Goal: Task Accomplishment & Management: Manage account settings

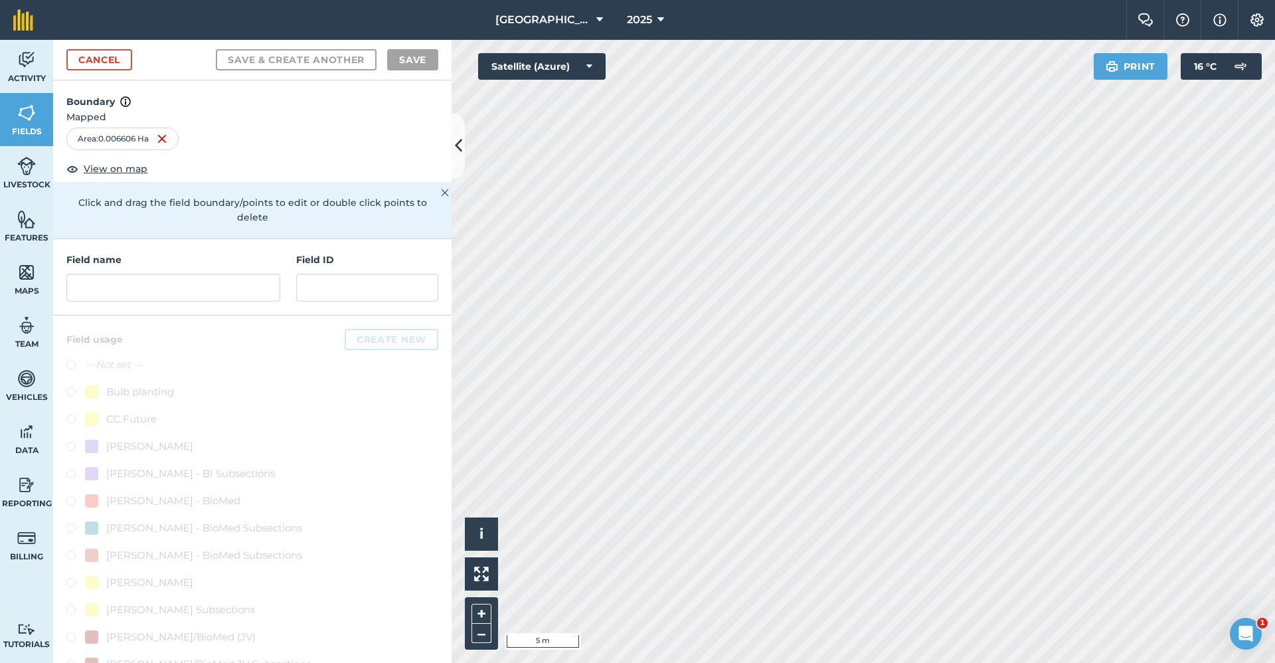
click at [186, 266] on h4 "Field name" at bounding box center [173, 259] width 214 height 15
click at [175, 289] on input "text" at bounding box center [173, 288] width 214 height 28
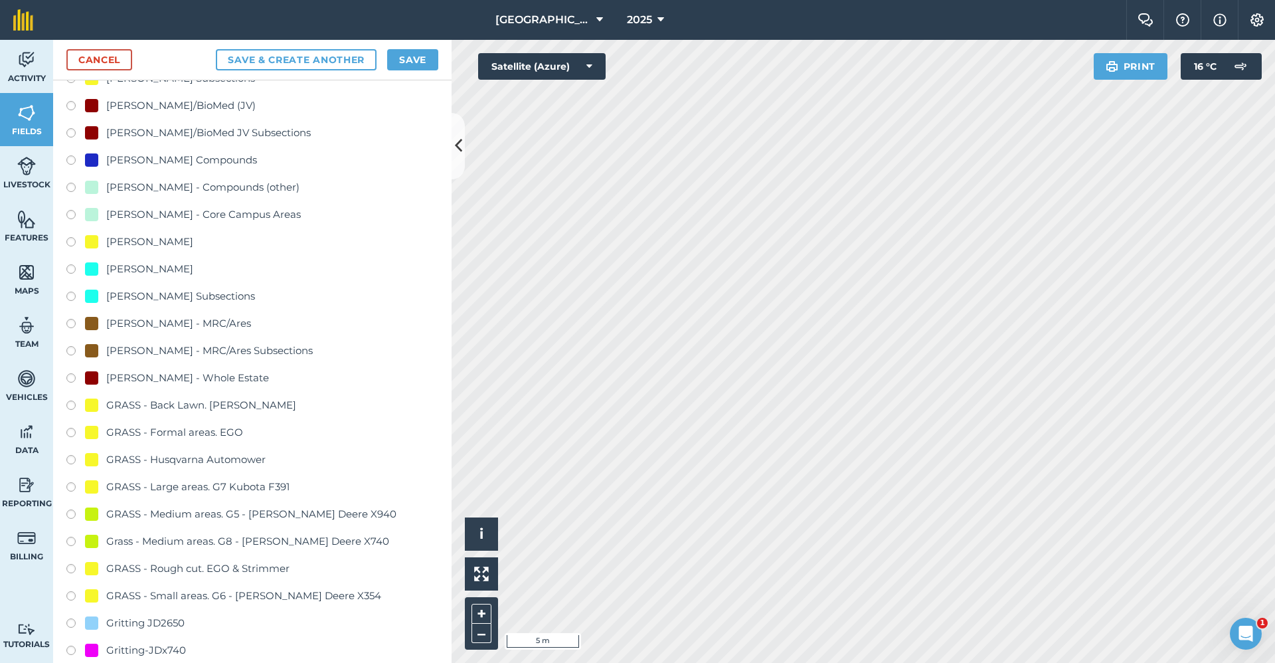
scroll to position [664, 0]
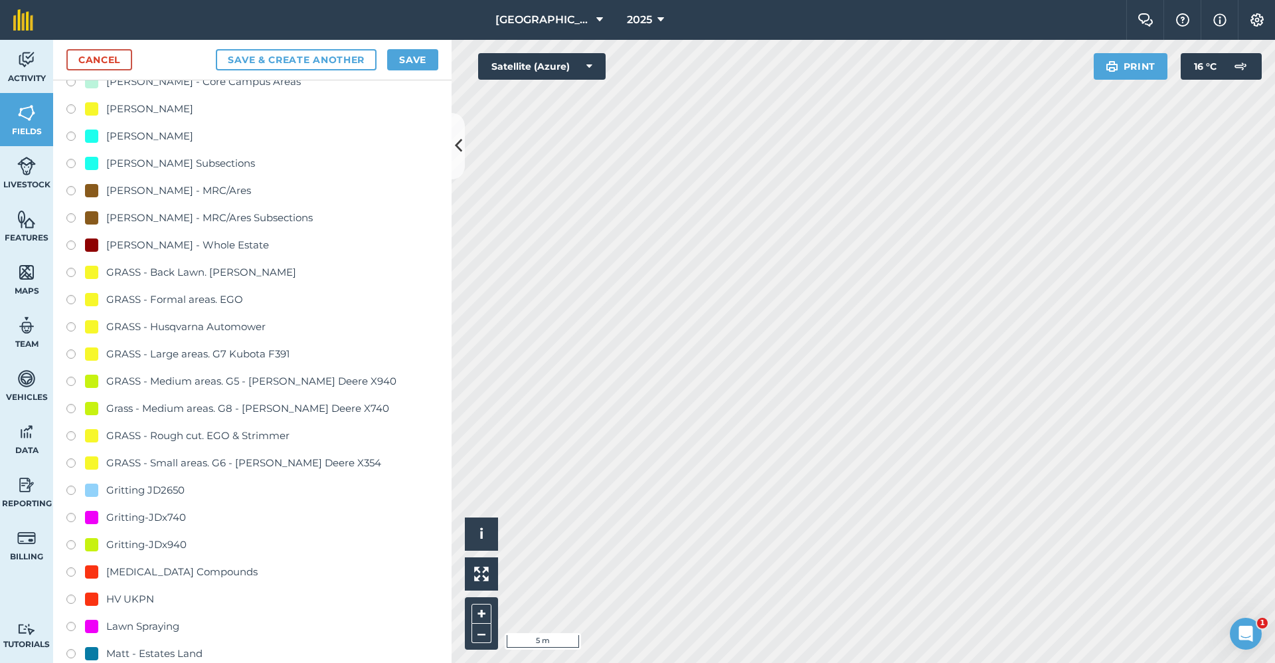
type input "Gritting-x740"
click at [165, 519] on div "Gritting-JDx740" at bounding box center [146, 517] width 80 height 16
radio input "true"
click at [418, 60] on button "Save" at bounding box center [412, 59] width 51 height 21
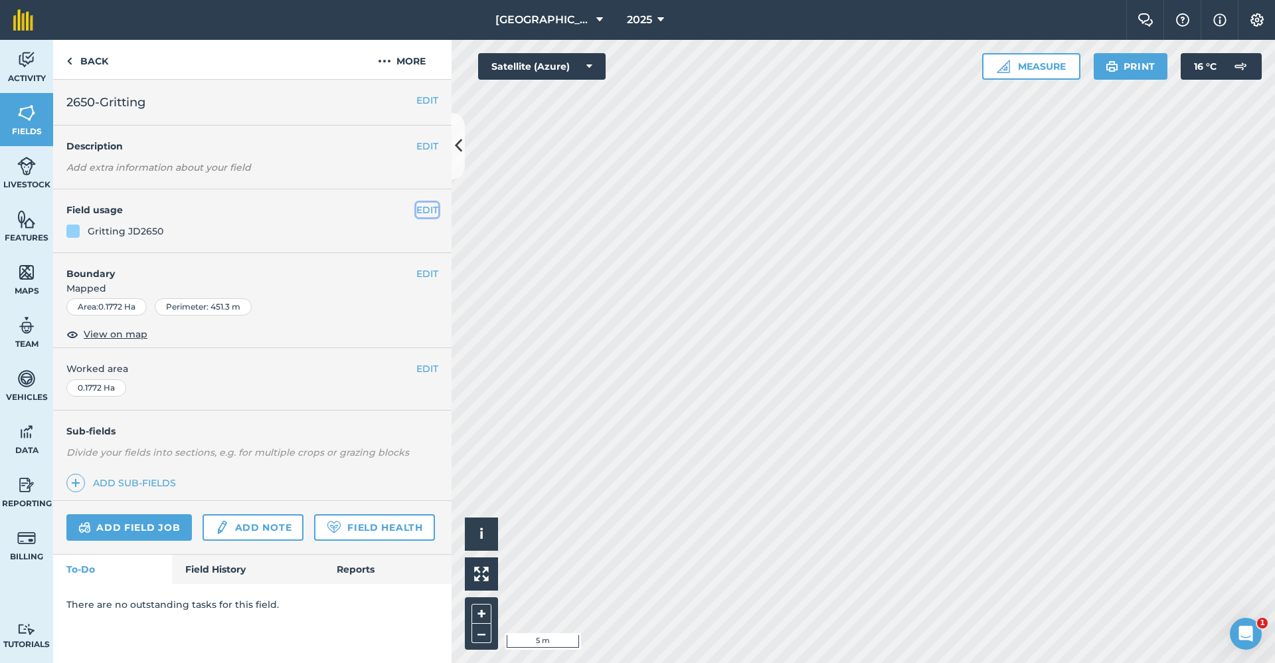
click at [433, 211] on button "EDIT" at bounding box center [427, 210] width 22 height 15
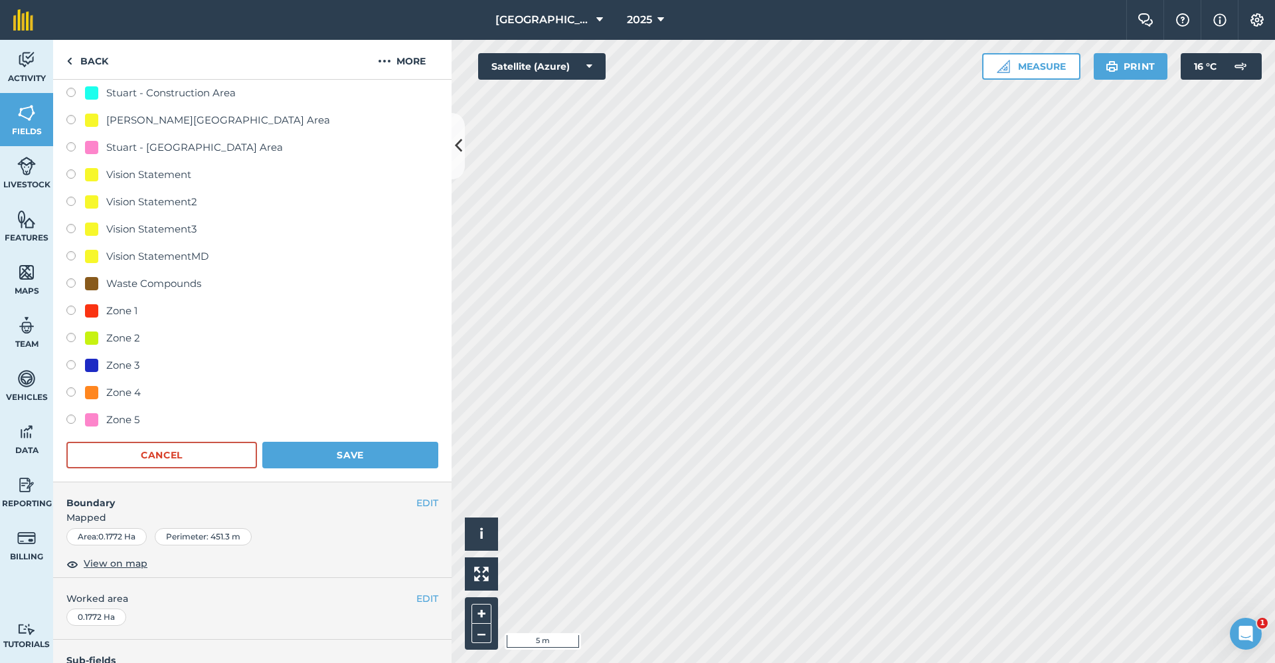
scroll to position [1490, 0]
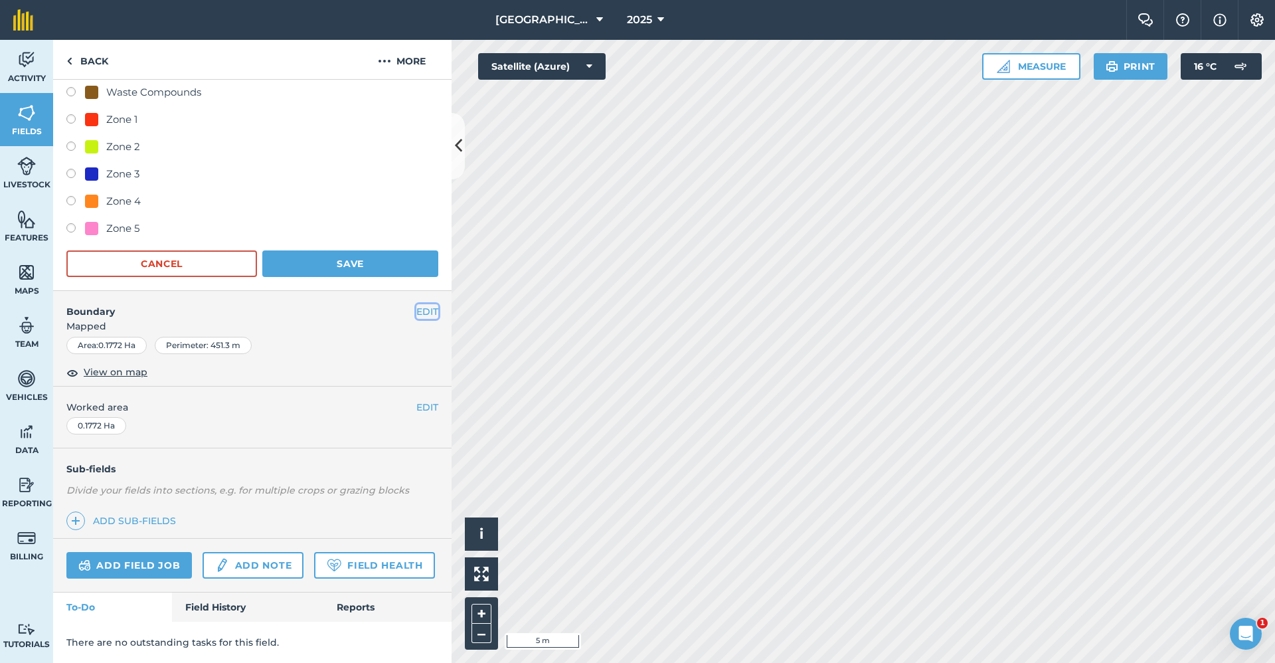
click at [423, 304] on button "EDIT" at bounding box center [427, 311] width 22 height 15
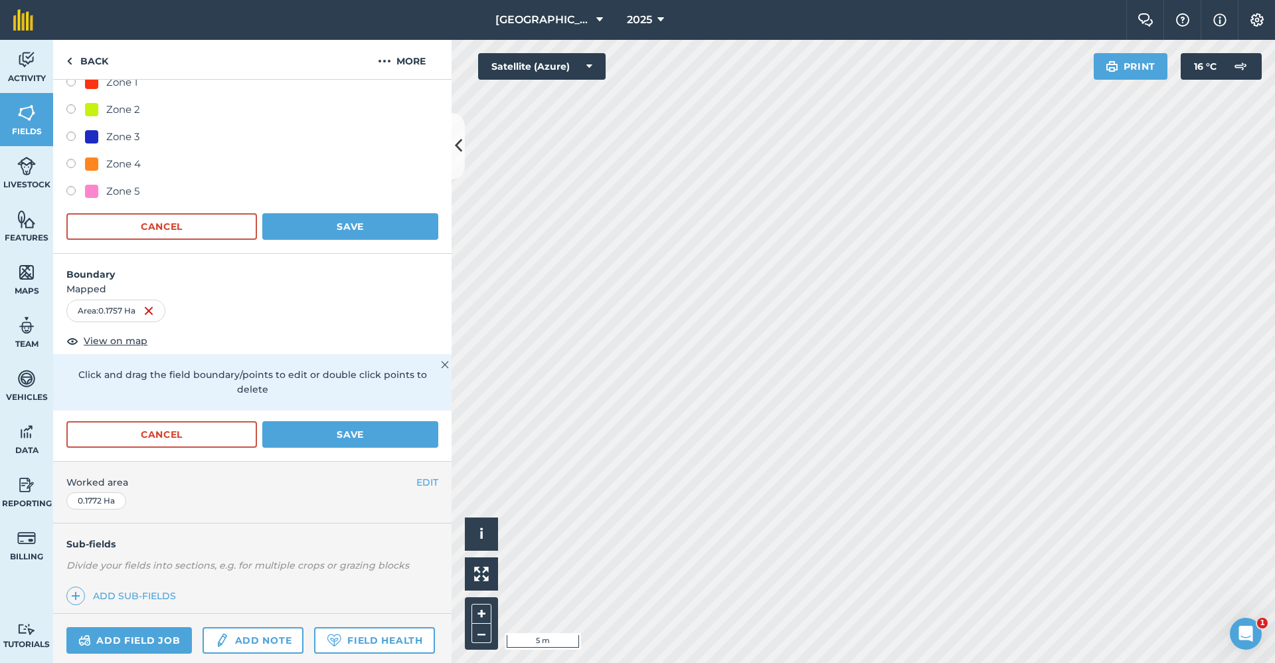
click at [341, 217] on button "Save" at bounding box center [350, 226] width 176 height 27
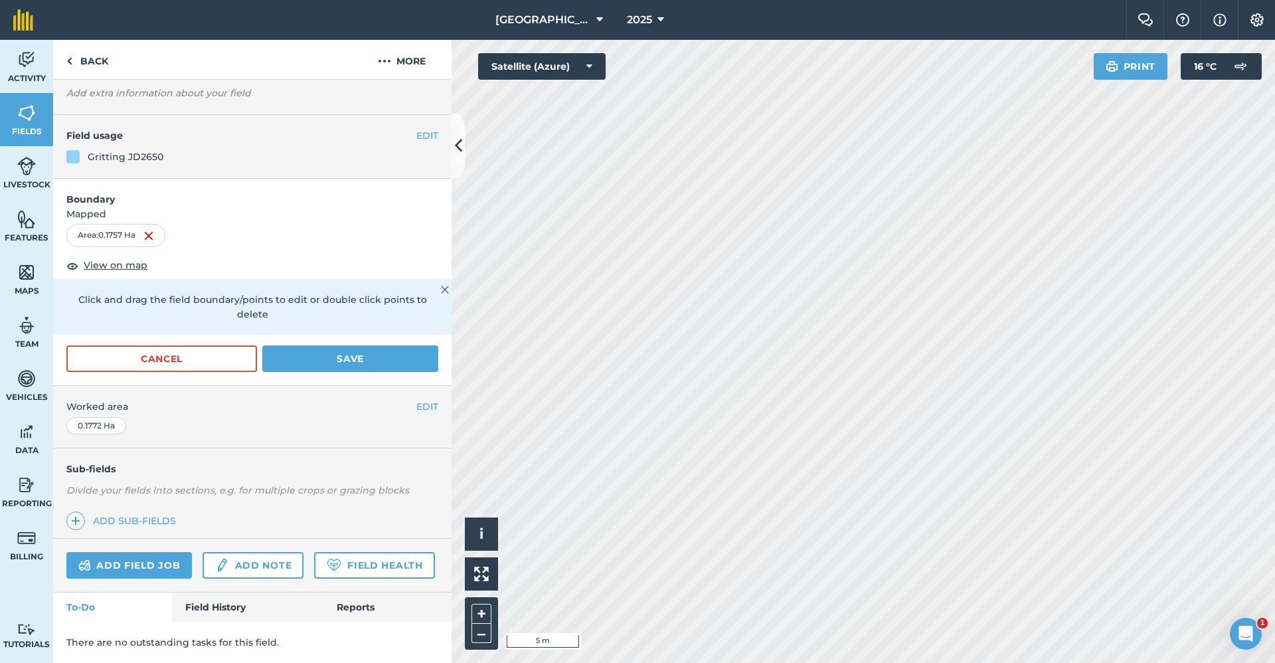
scroll to position [112, 0]
click at [365, 345] on button "Save" at bounding box center [350, 358] width 176 height 27
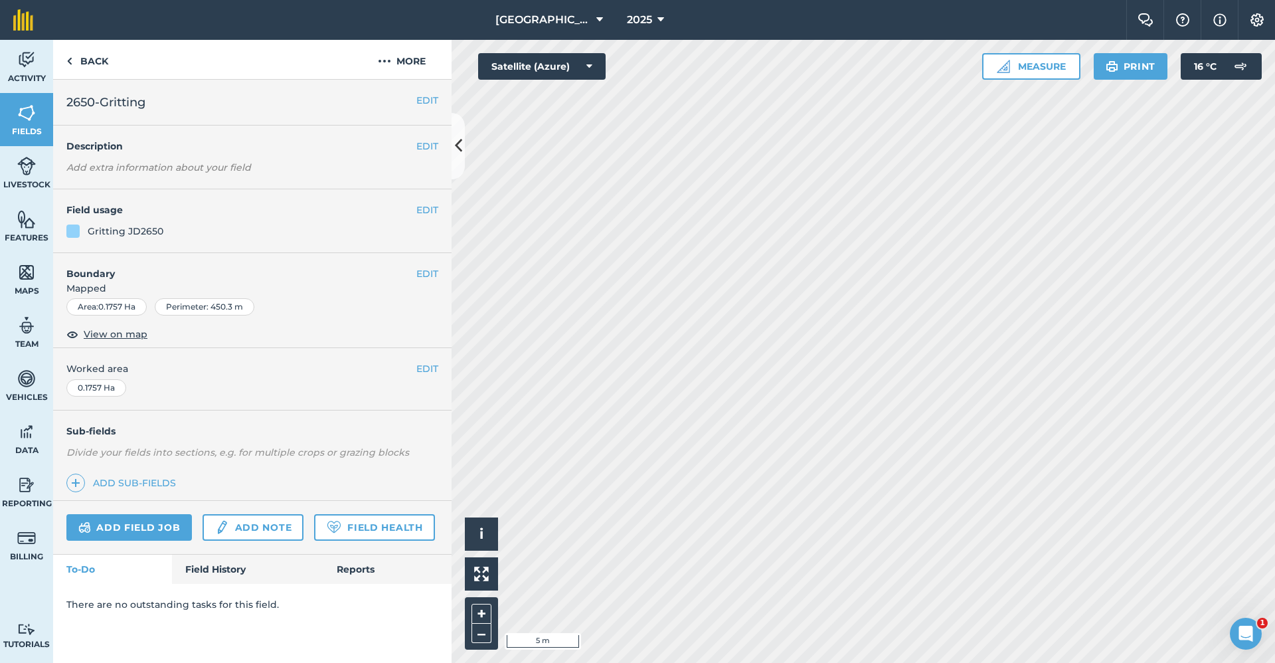
scroll to position [0, 0]
click at [434, 274] on button "EDIT" at bounding box center [427, 273] width 22 height 15
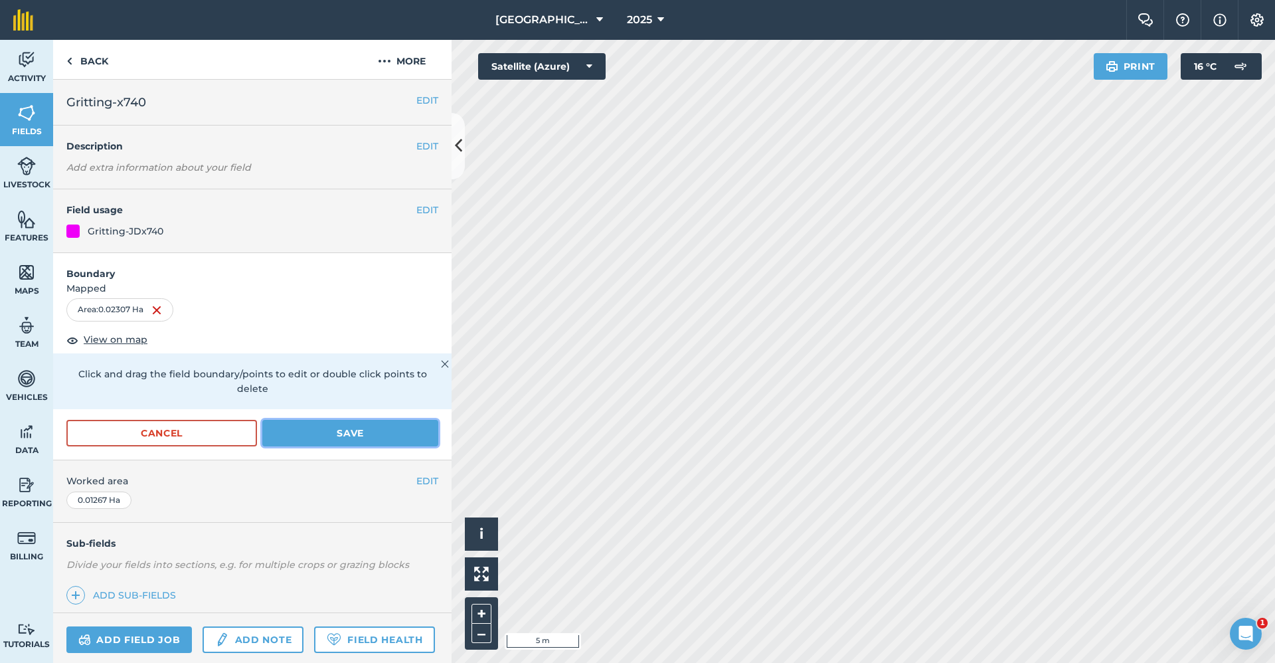
click at [357, 427] on button "Save" at bounding box center [350, 433] width 176 height 27
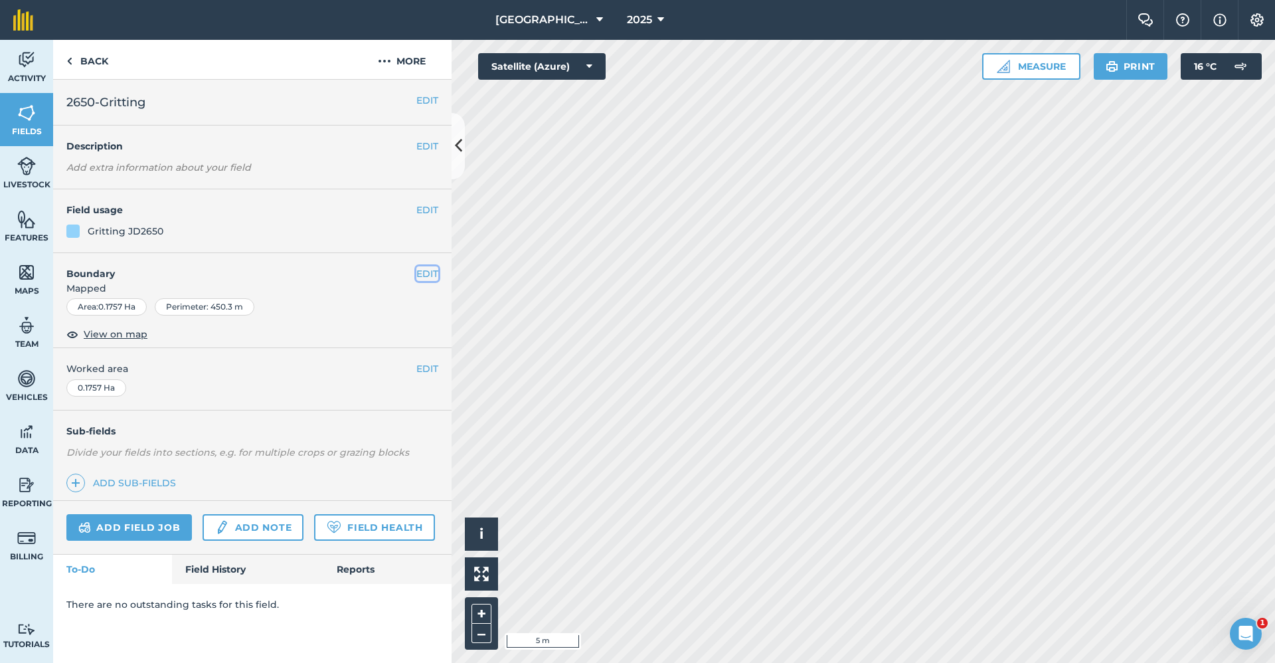
click at [435, 272] on button "EDIT" at bounding box center [427, 273] width 22 height 15
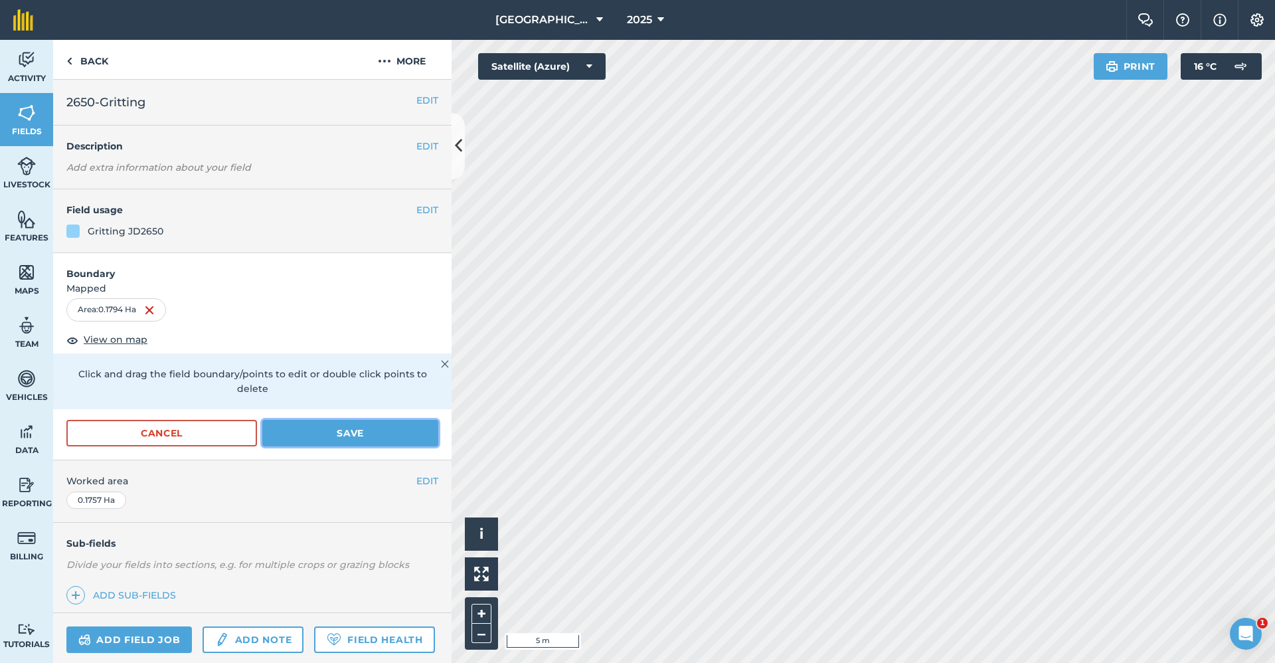
click at [319, 442] on button "Save" at bounding box center [350, 433] width 176 height 27
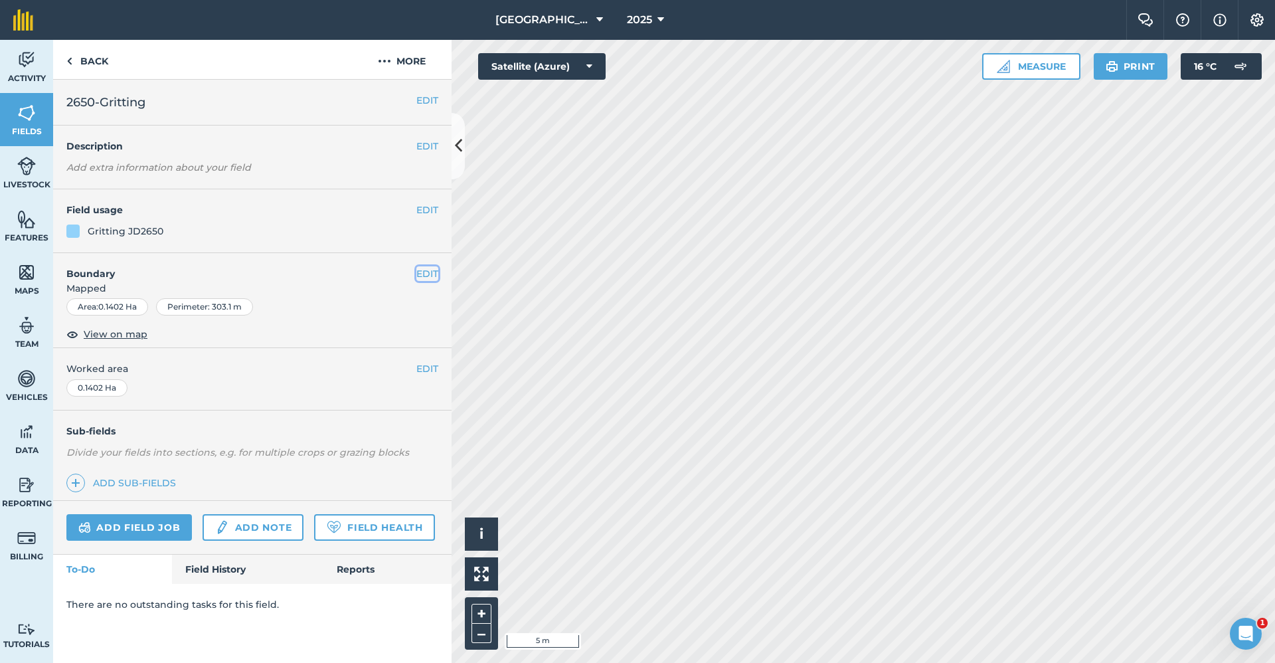
click at [419, 277] on button "EDIT" at bounding box center [427, 273] width 22 height 15
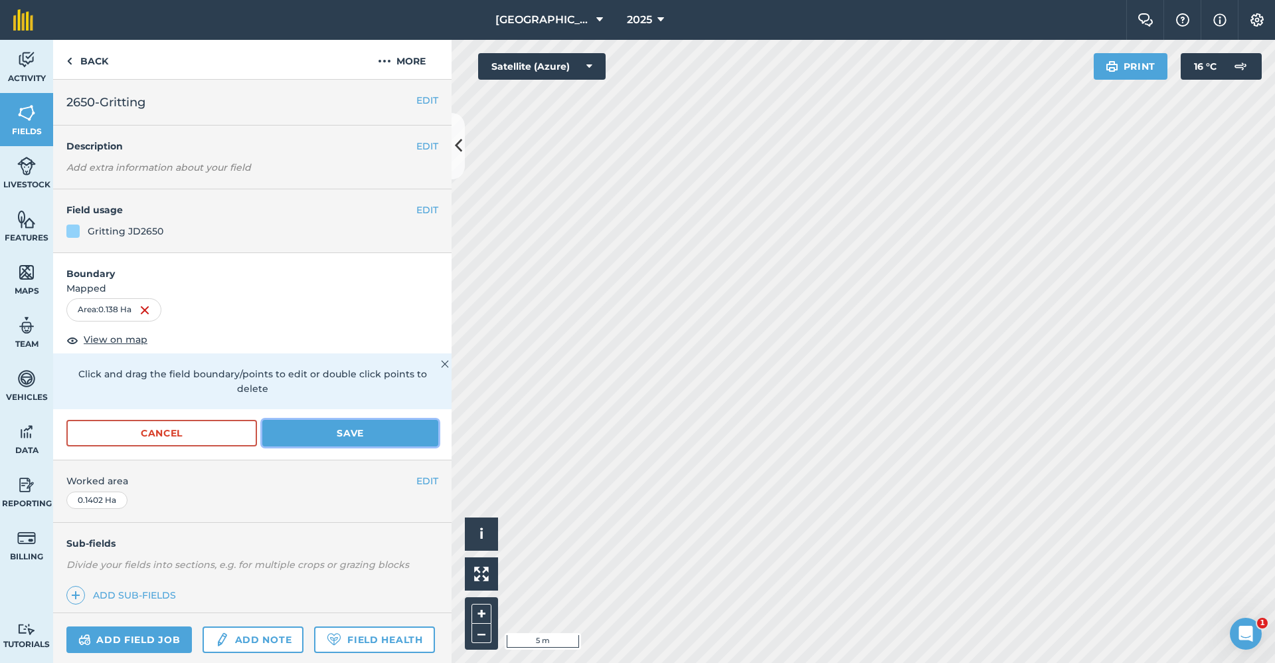
click at [309, 433] on button "Save" at bounding box center [350, 433] width 176 height 27
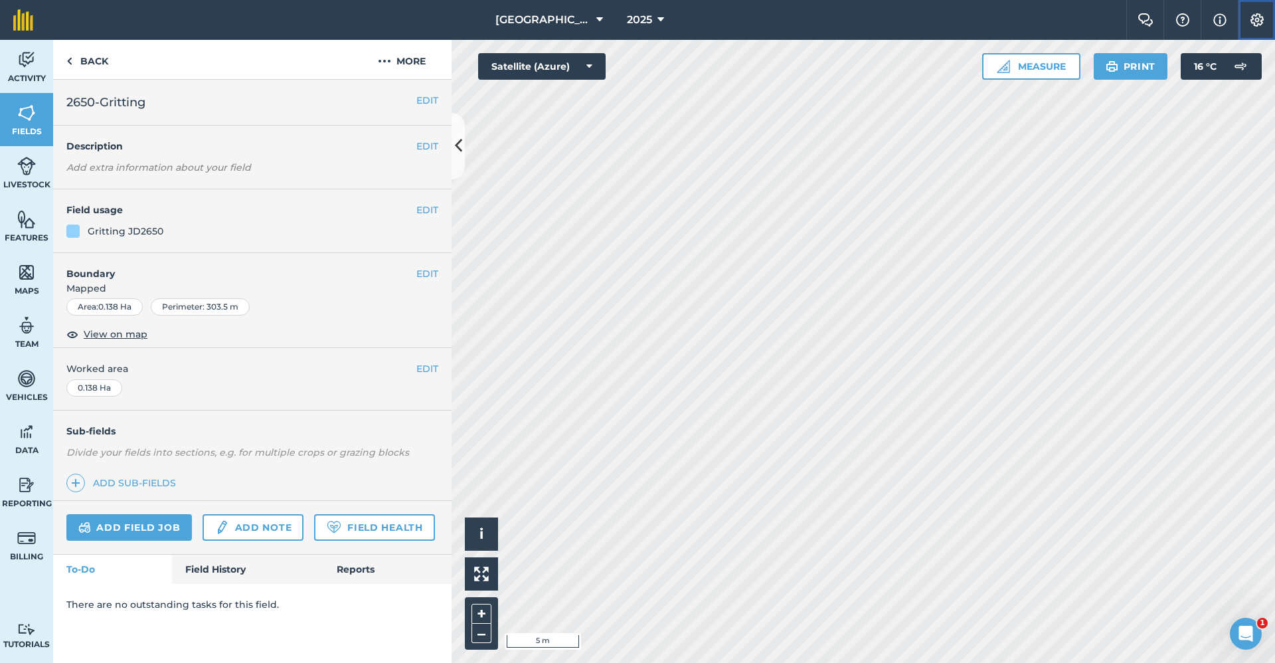
click at [1271, 28] on button "Settings" at bounding box center [1256, 20] width 37 height 40
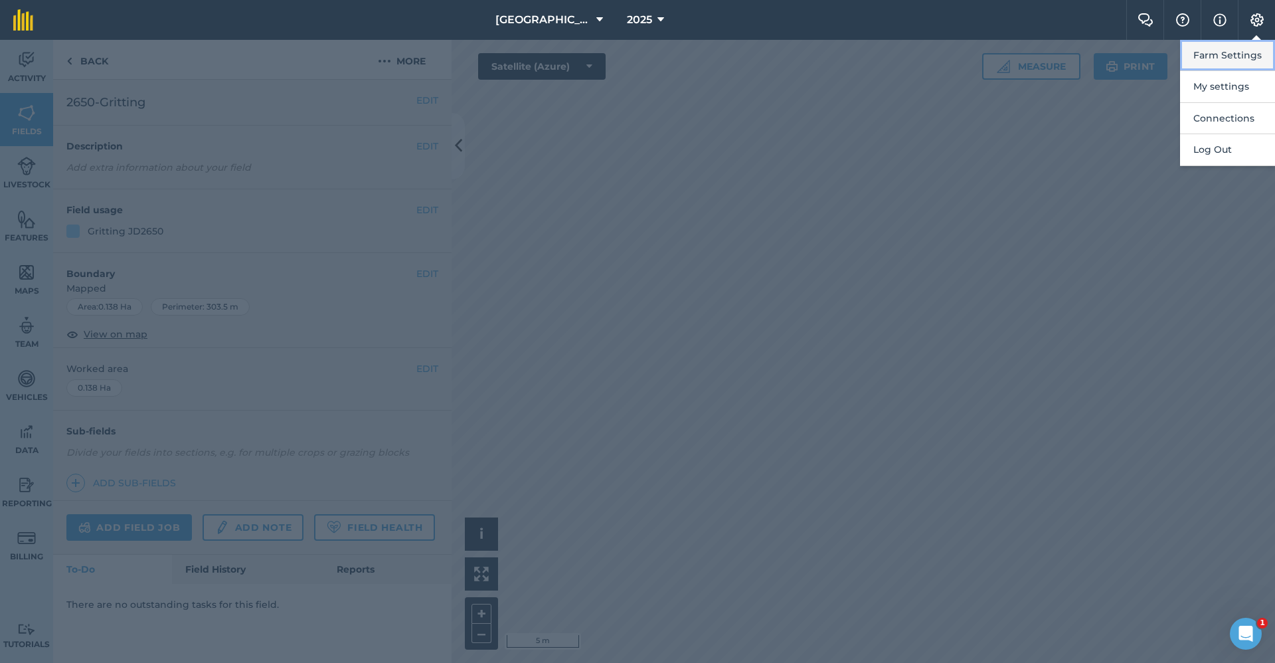
click at [1244, 54] on button "Farm Settings" at bounding box center [1227, 55] width 95 height 31
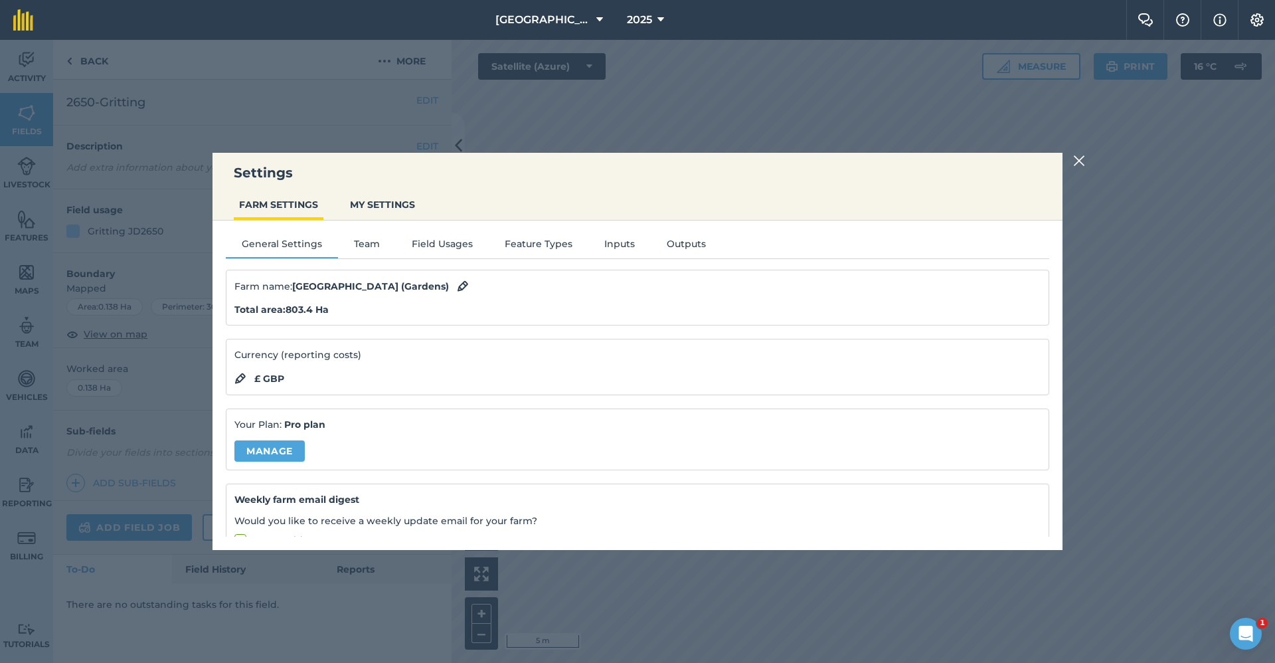
click at [445, 232] on div "General Settings Team Field Usages Feature Types Inputs Outputs Farm name : [GE…" at bounding box center [638, 378] width 850 height 316
click at [443, 244] on button "Field Usages" at bounding box center [442, 246] width 93 height 20
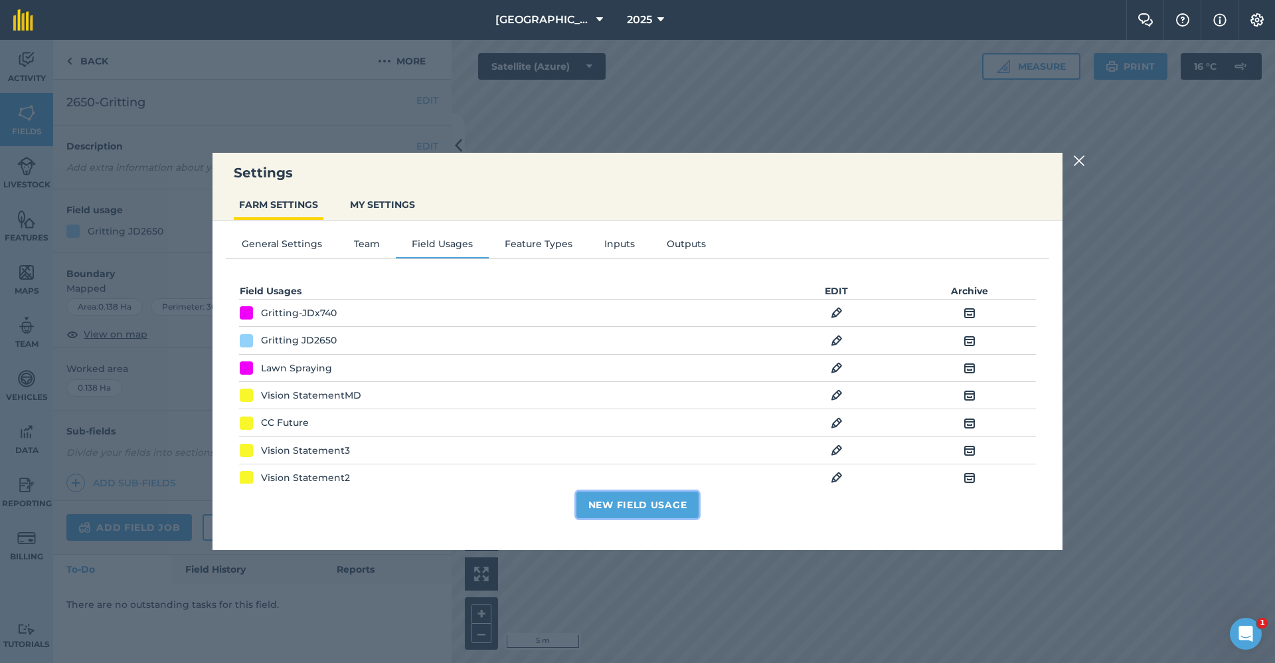
click at [615, 497] on button "New Field Usage" at bounding box center [637, 504] width 123 height 27
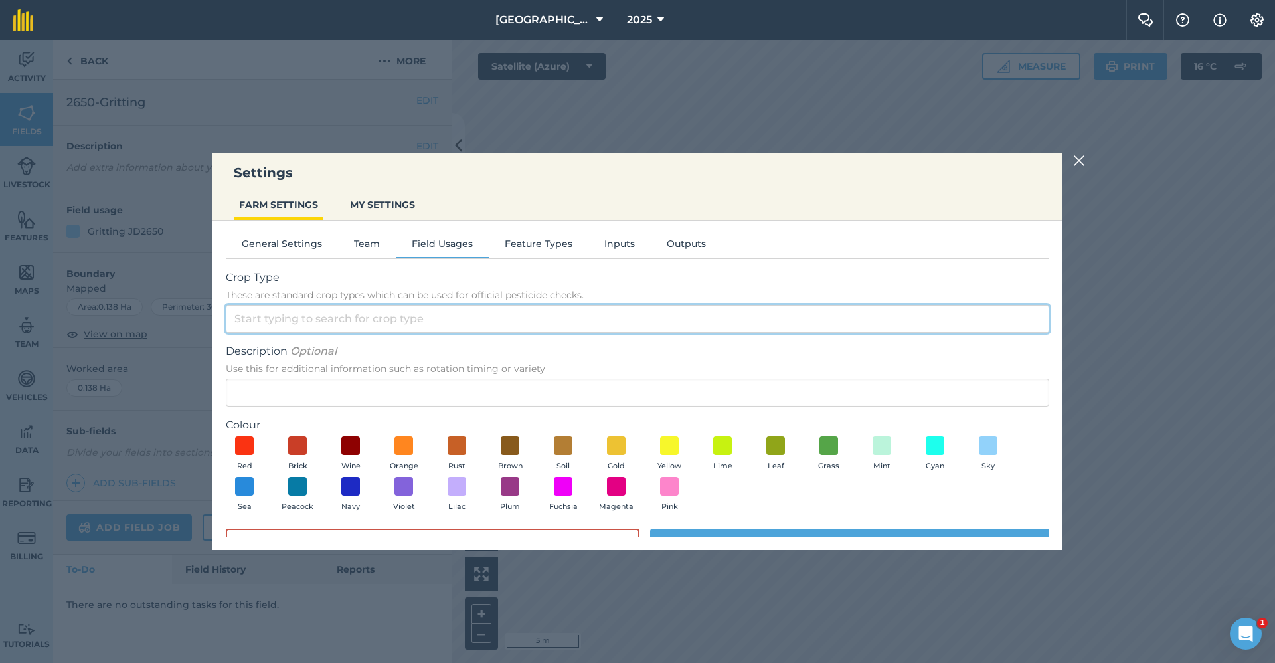
click at [404, 326] on input "Crop Type These are standard crop types which can be used for official pesticid…" at bounding box center [637, 319] width 823 height 28
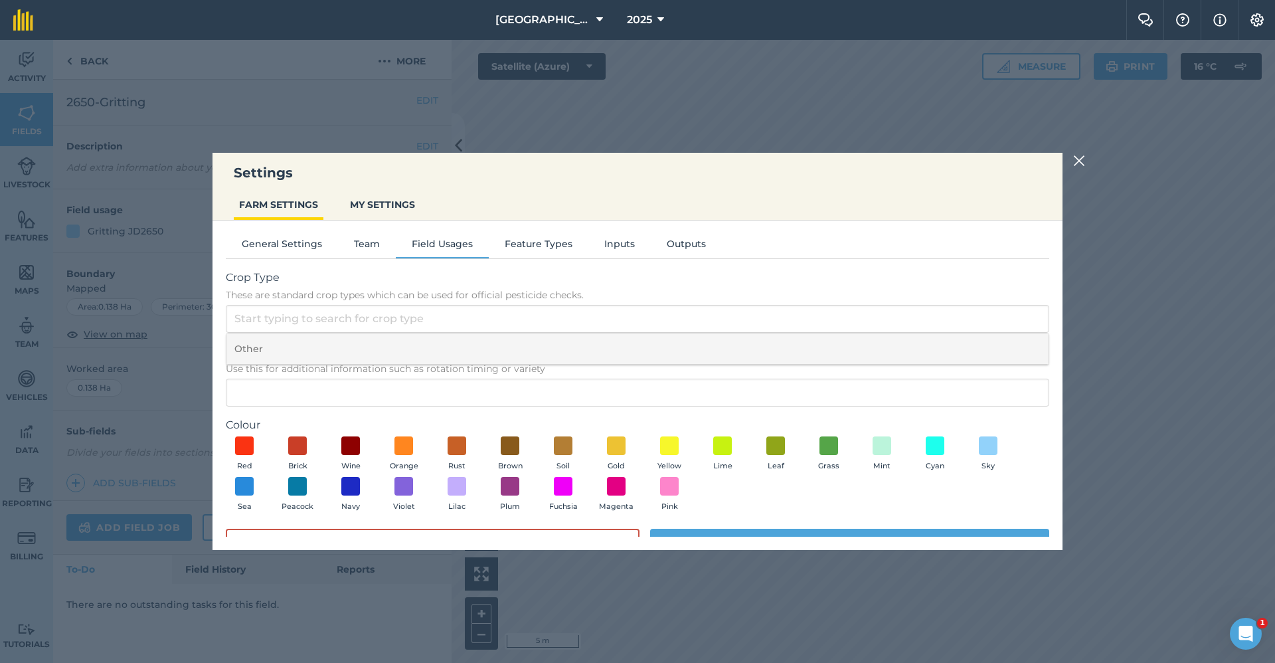
click at [306, 349] on li "Other" at bounding box center [637, 348] width 822 height 31
type input "Other"
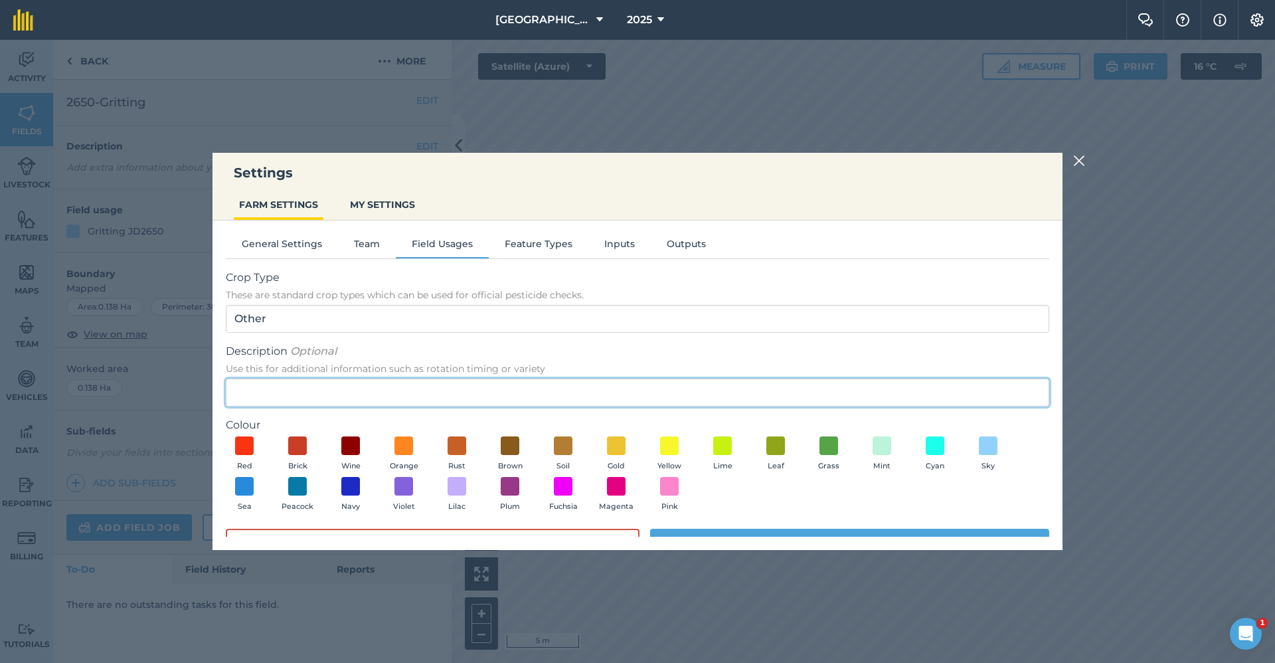
click at [287, 394] on input "Description Optional Use this for additional information such as rotation timin…" at bounding box center [637, 393] width 823 height 28
type input "Gritting-ByHand"
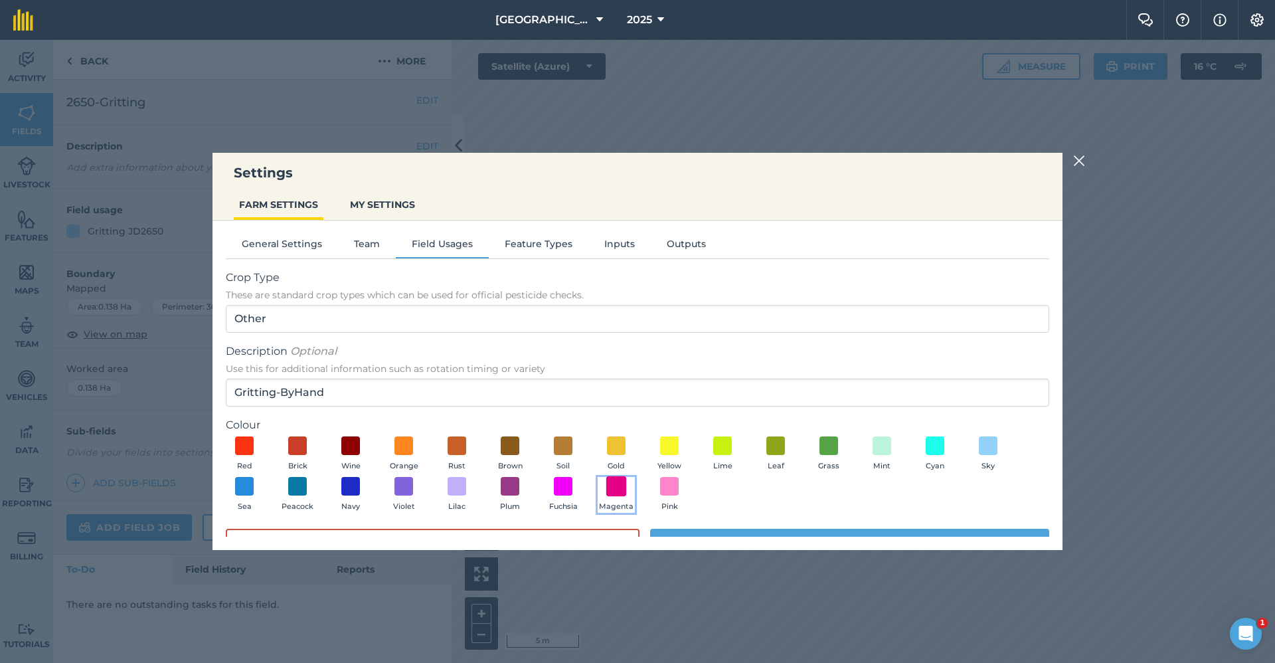
click at [620, 490] on span at bounding box center [616, 486] width 21 height 21
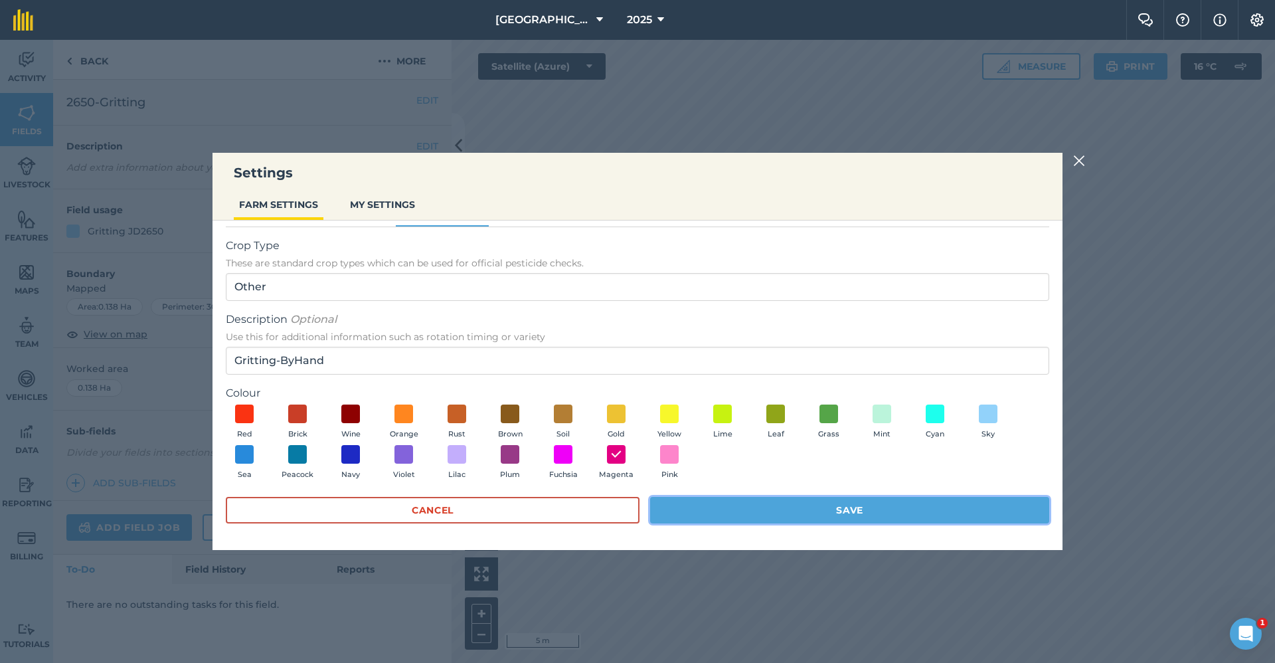
click at [707, 508] on button "Save" at bounding box center [849, 510] width 399 height 27
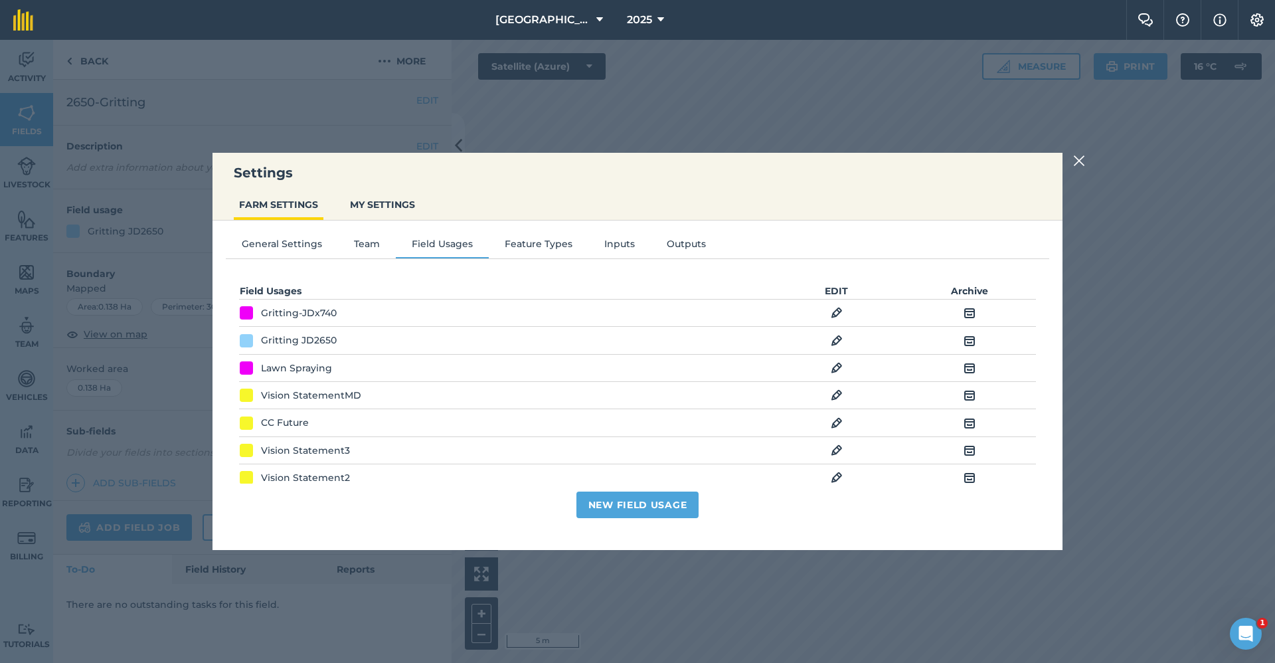
scroll to position [0, 0]
click at [1076, 157] on img at bounding box center [1079, 161] width 12 height 16
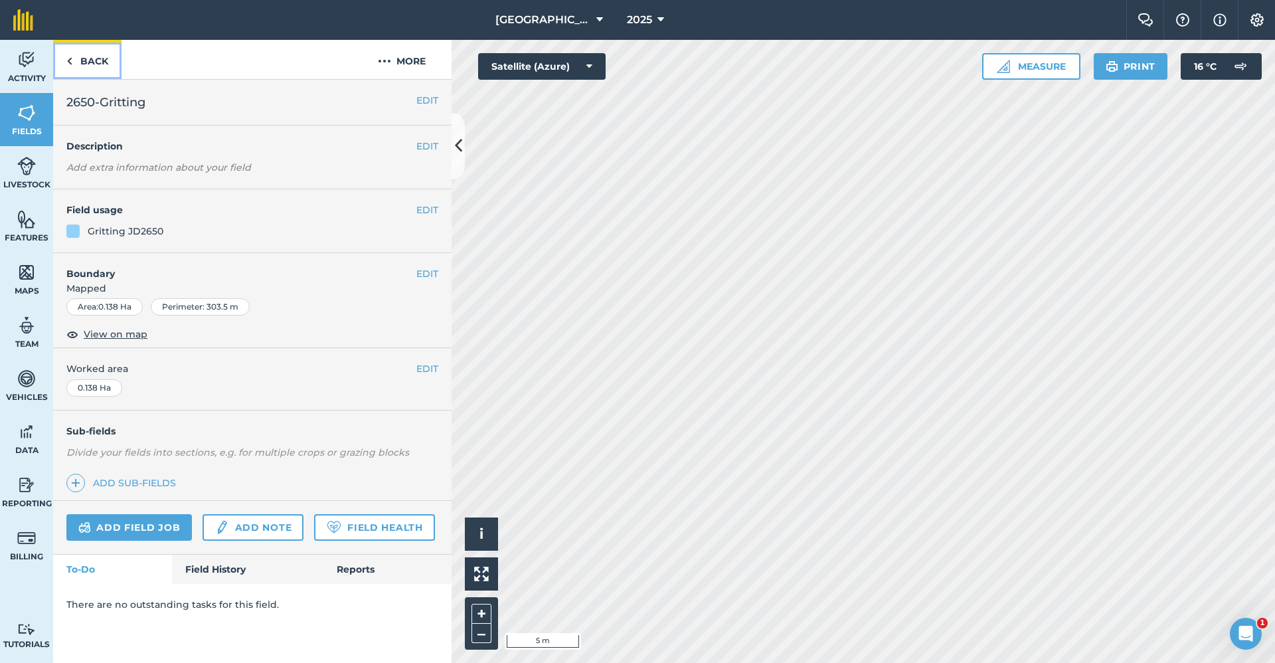
click at [85, 58] on link "Back" at bounding box center [87, 59] width 68 height 39
click at [78, 64] on link "Back" at bounding box center [87, 59] width 68 height 39
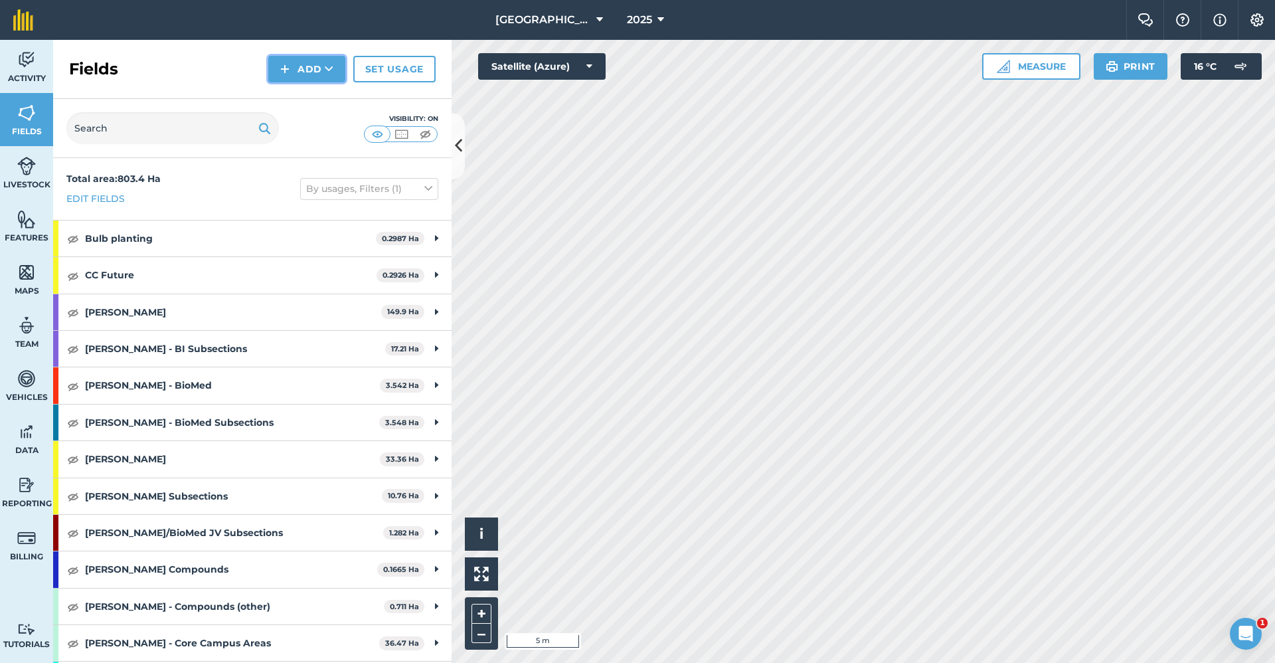
click at [290, 67] on img at bounding box center [284, 69] width 9 height 16
click at [302, 98] on link "Draw" at bounding box center [306, 98] width 73 height 29
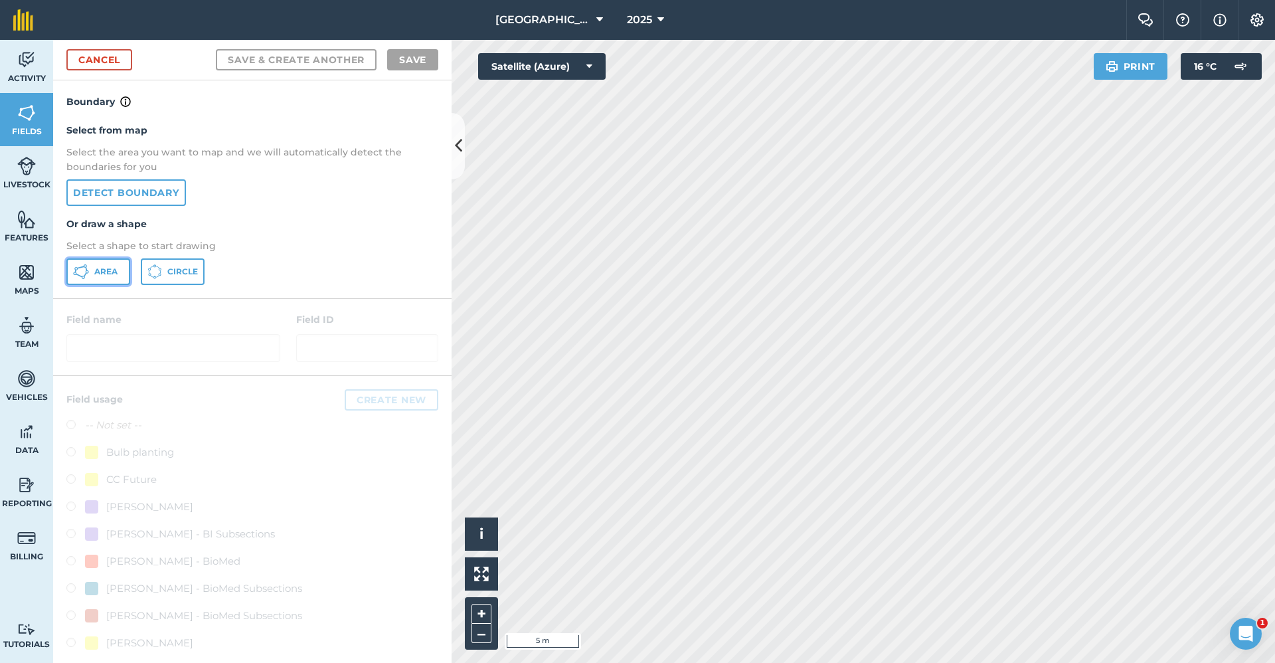
click at [112, 260] on button "Area" at bounding box center [98, 271] width 64 height 27
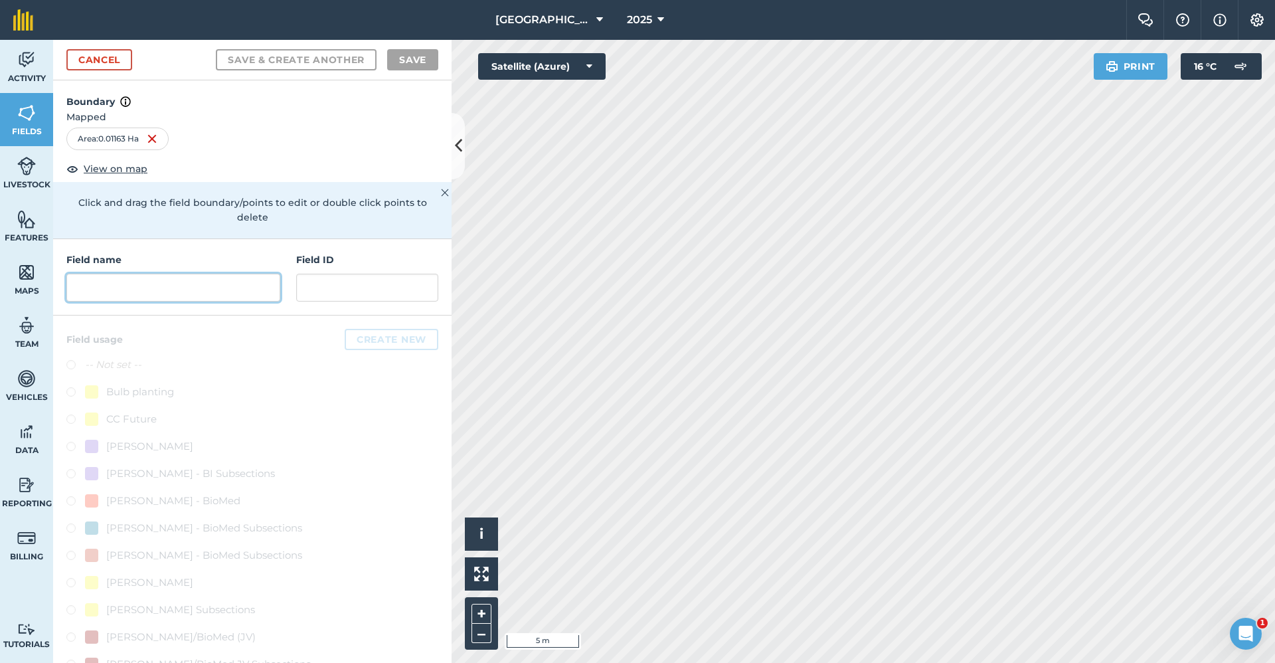
click at [129, 282] on input "text" at bounding box center [173, 288] width 214 height 28
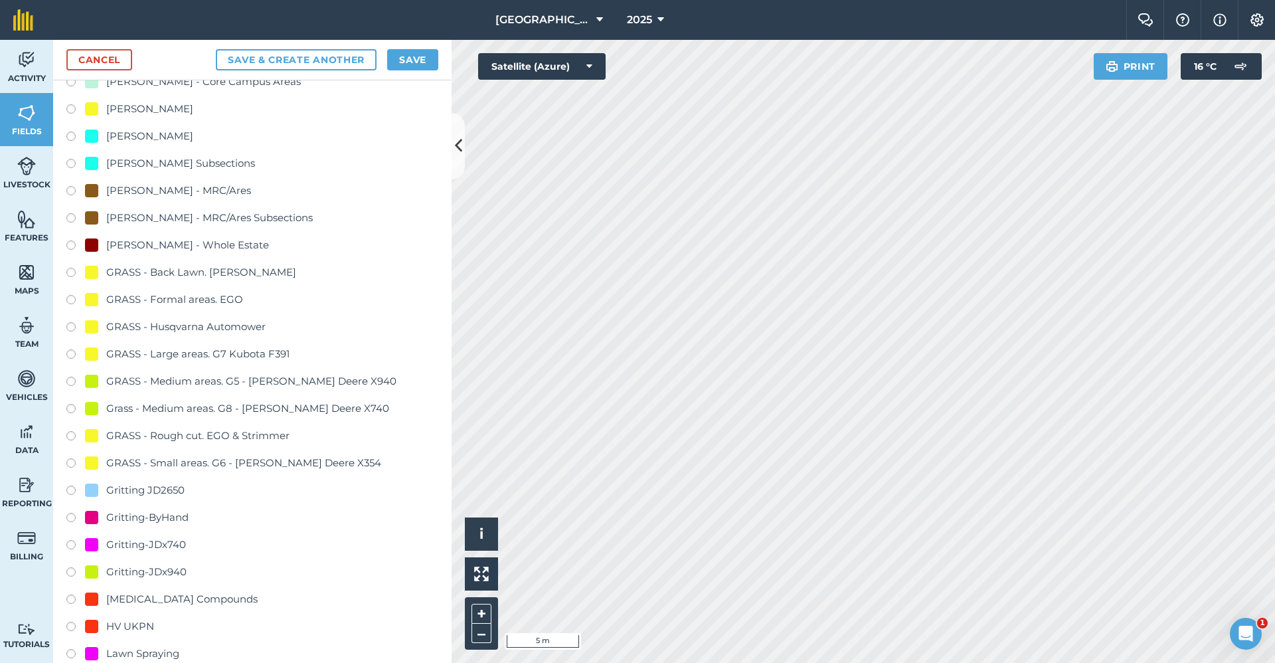
scroll to position [797, 0]
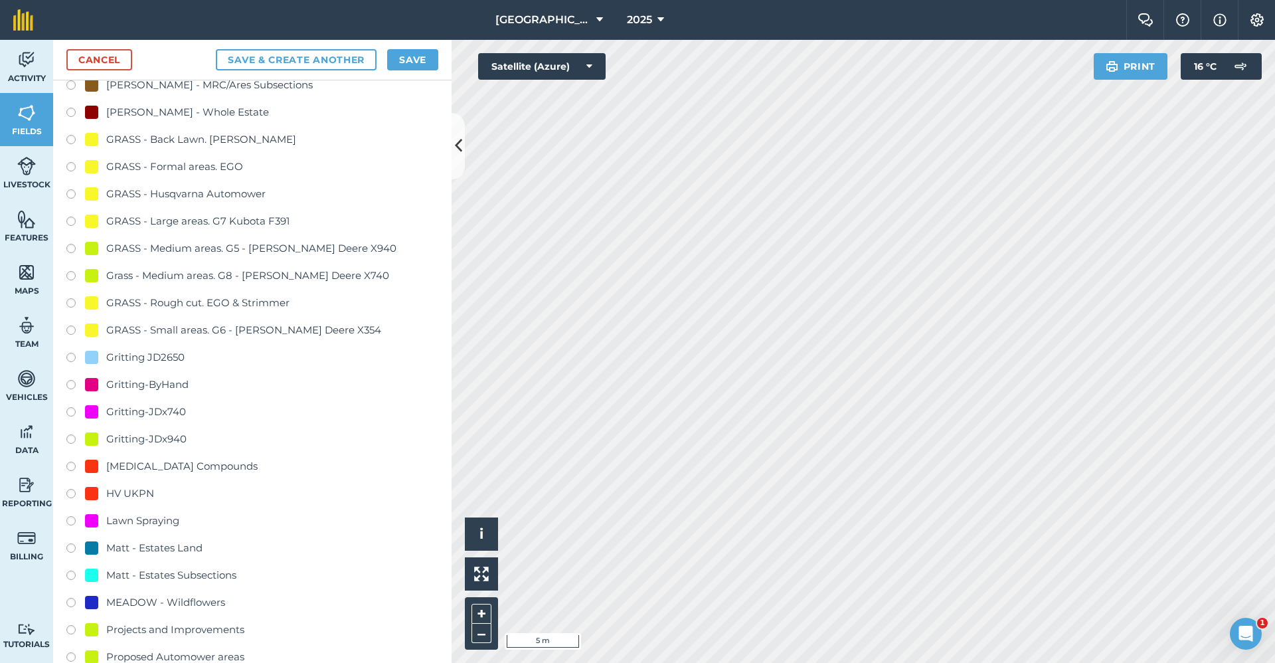
type input "Gritting-ByHand"
click at [186, 387] on div "Gritting-ByHand" at bounding box center [147, 385] width 82 height 16
radio input "true"
click at [416, 54] on button "Save" at bounding box center [412, 59] width 51 height 21
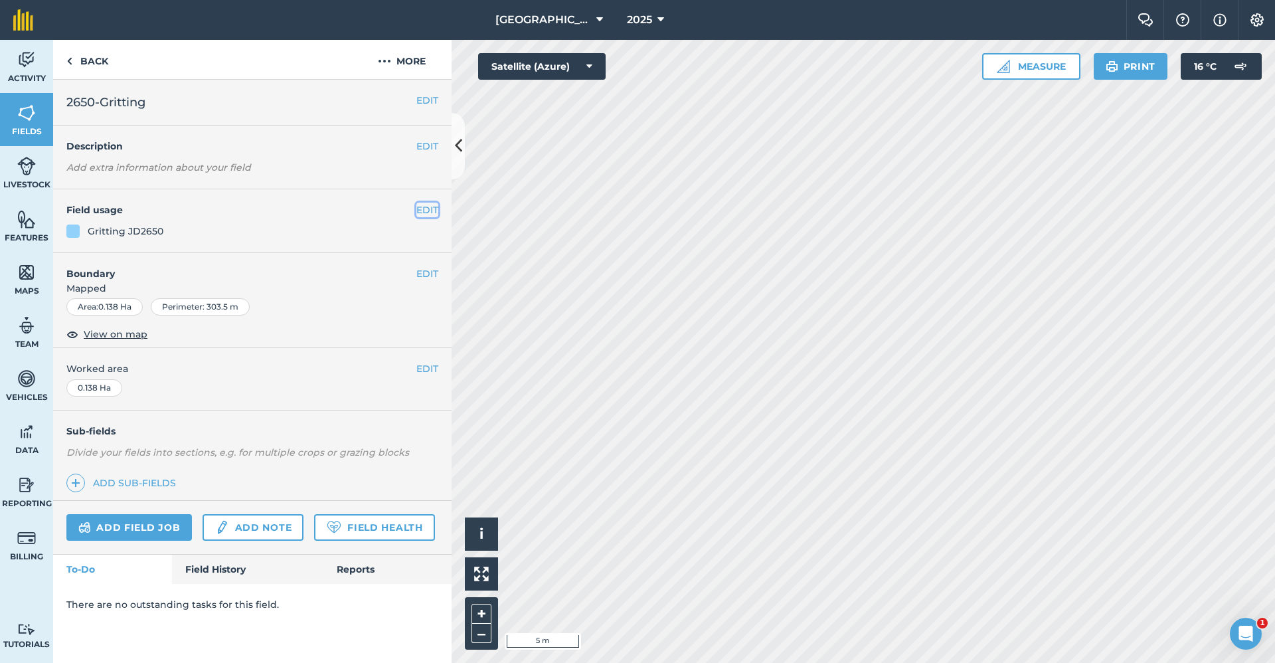
click at [416, 208] on button "EDIT" at bounding box center [427, 210] width 22 height 15
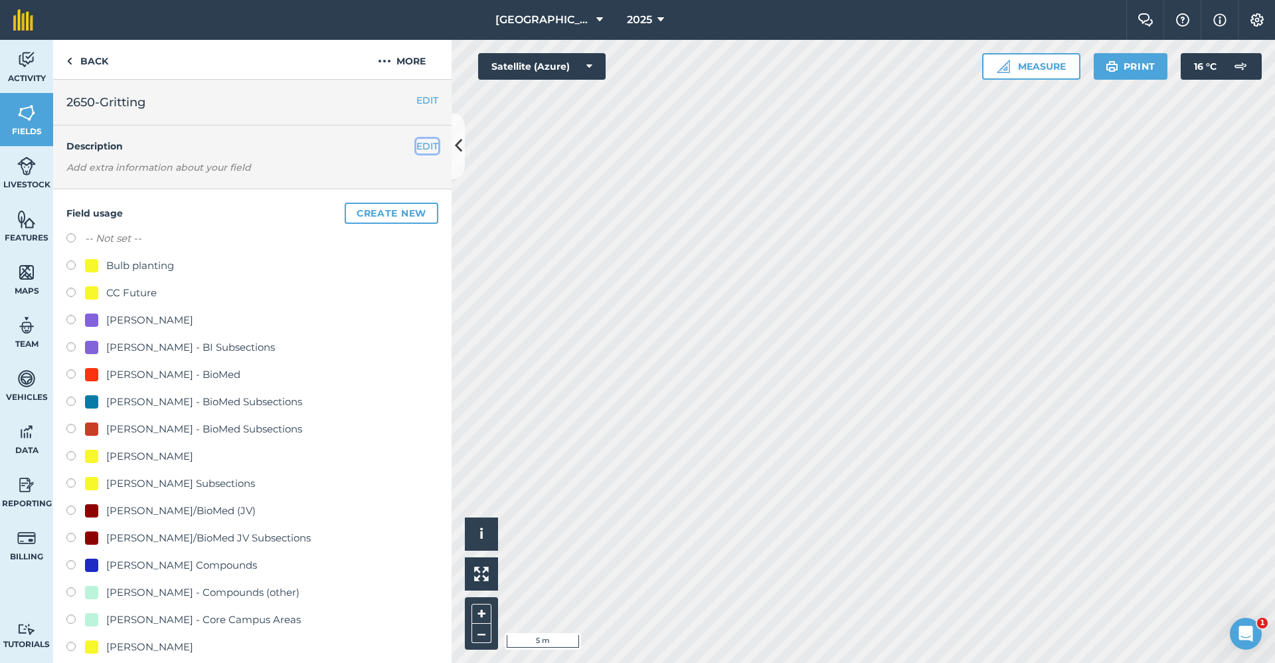
click at [416, 152] on button "EDIT" at bounding box center [427, 146] width 22 height 15
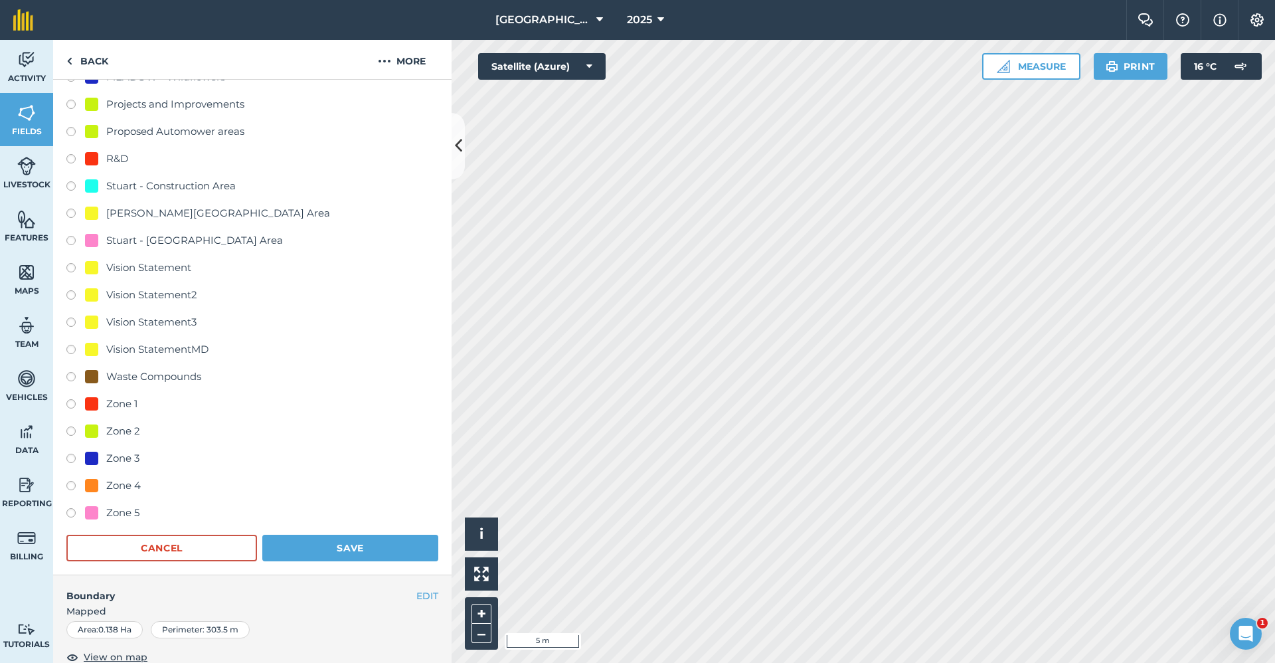
scroll to position [1584, 0]
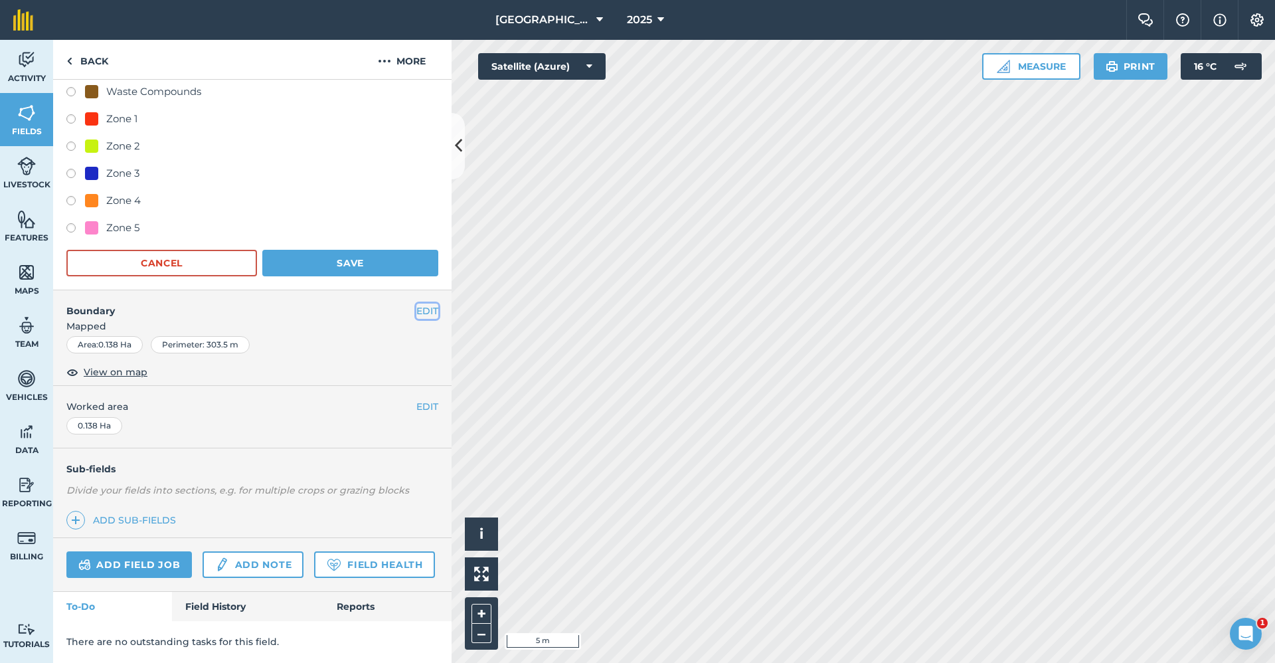
click at [416, 303] on button "EDIT" at bounding box center [427, 310] width 22 height 15
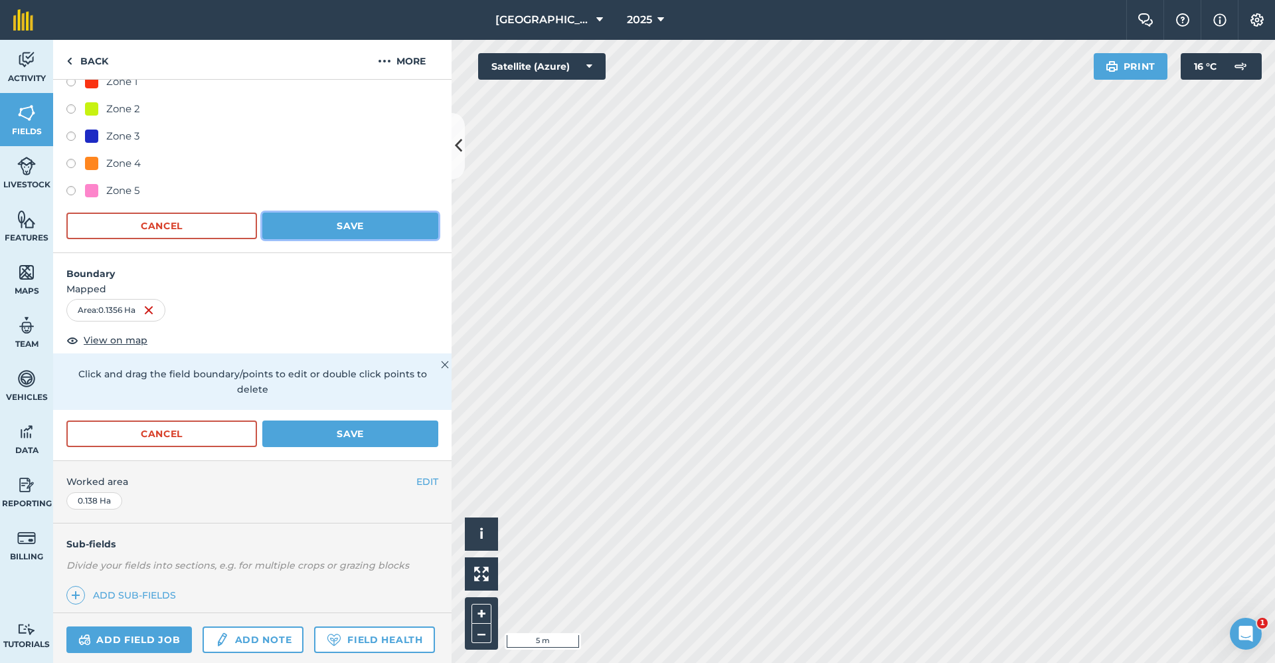
click at [388, 233] on button "Save" at bounding box center [350, 226] width 176 height 27
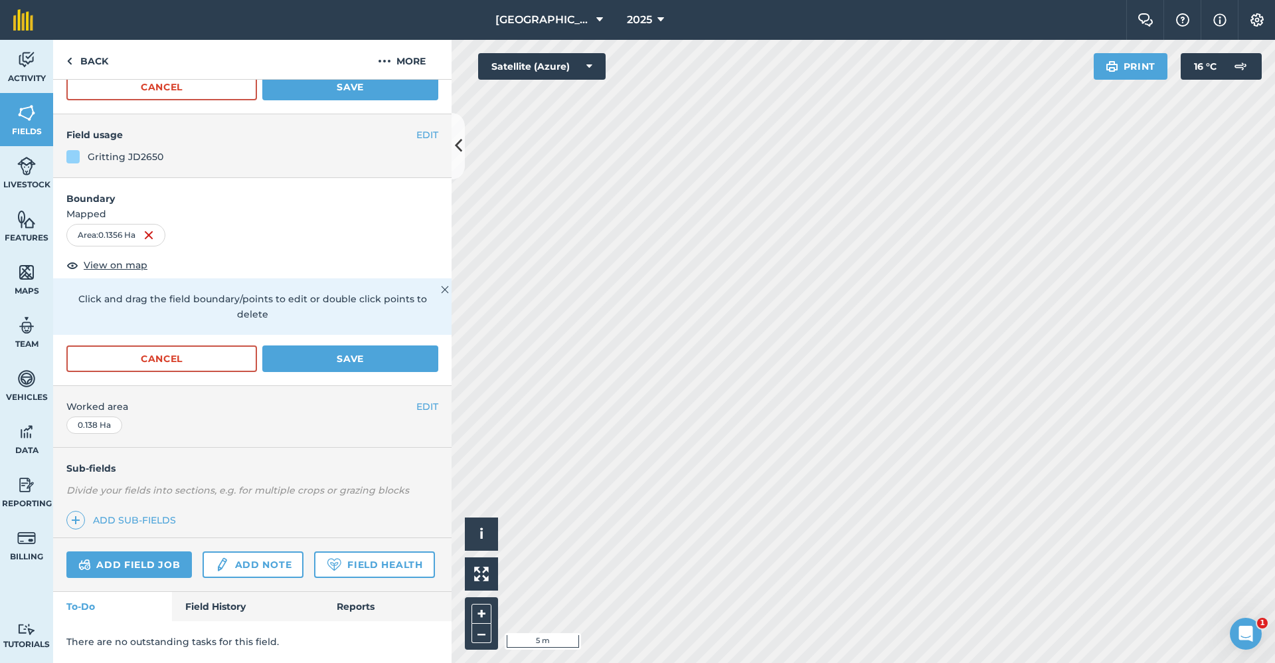
scroll to position [178, 0]
click at [381, 345] on button "Save" at bounding box center [350, 358] width 176 height 27
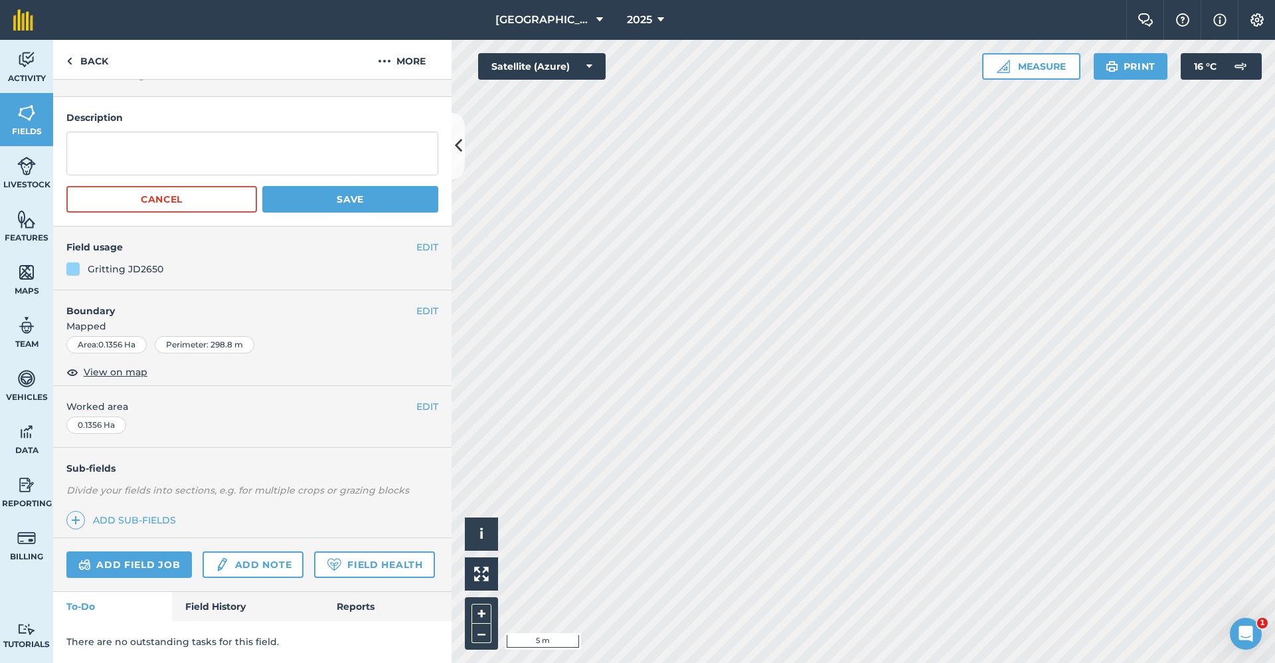
scroll to position [66, 0]
click at [379, 186] on button "Save" at bounding box center [350, 199] width 176 height 27
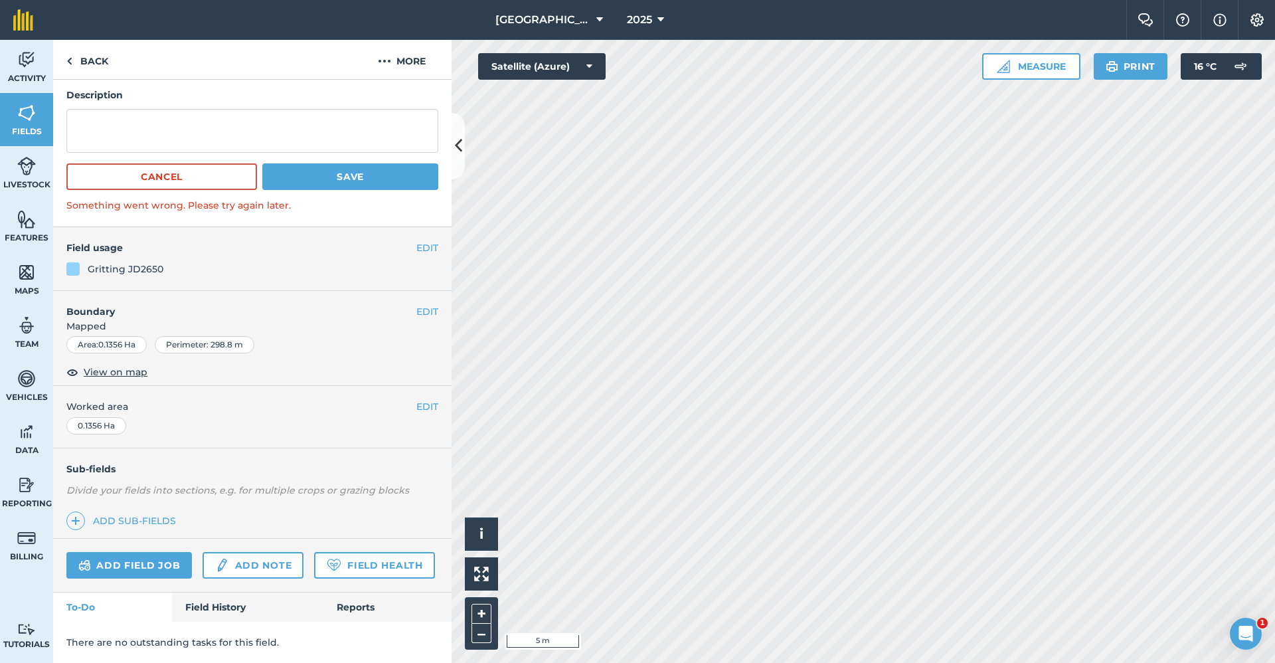
scroll to position [0, 0]
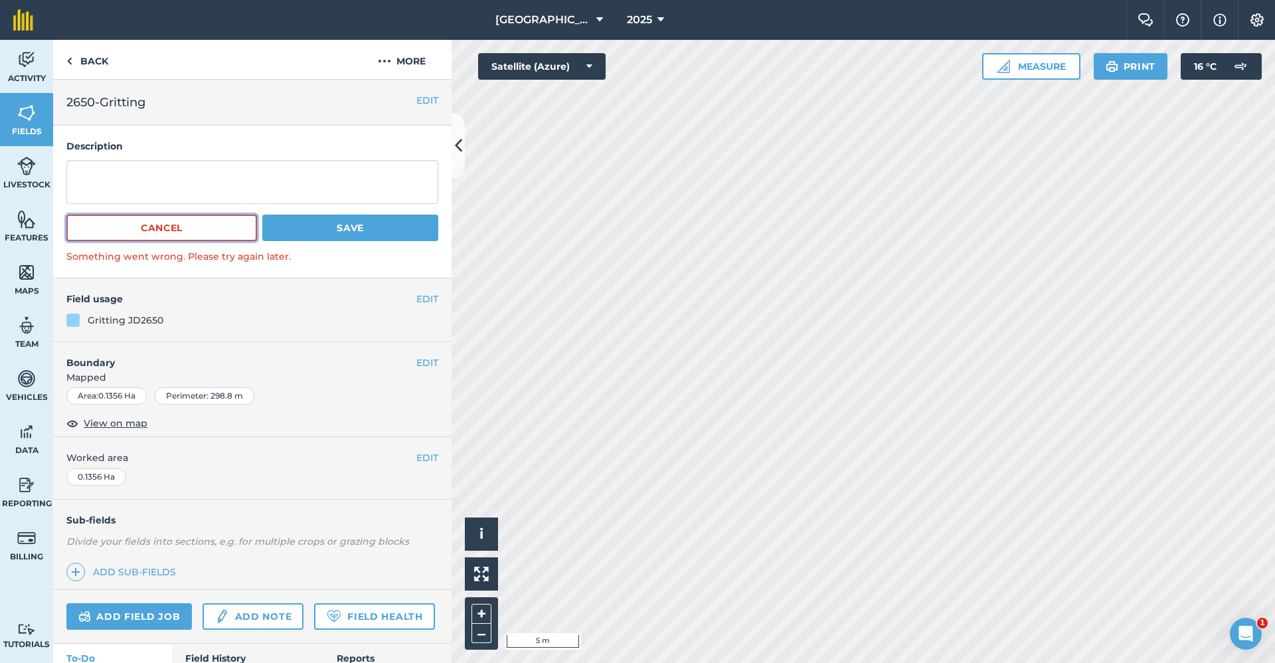
click at [188, 223] on button "Cancel" at bounding box center [161, 227] width 191 height 27
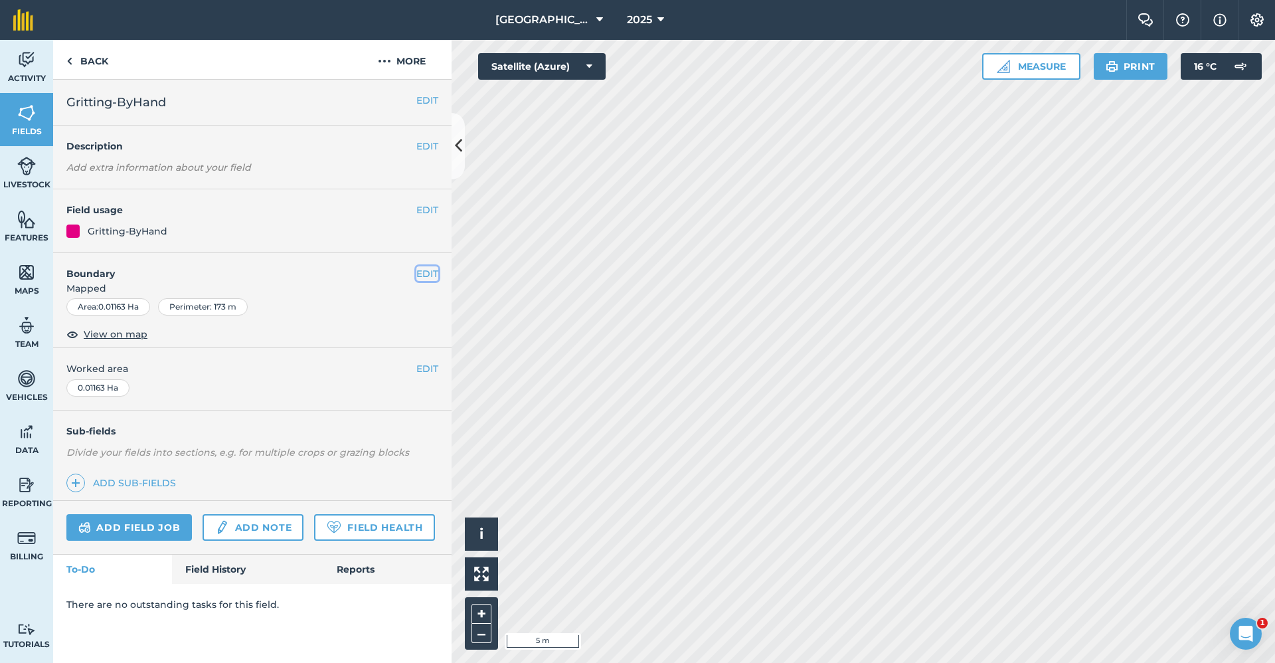
click at [435, 272] on button "EDIT" at bounding box center [427, 273] width 22 height 15
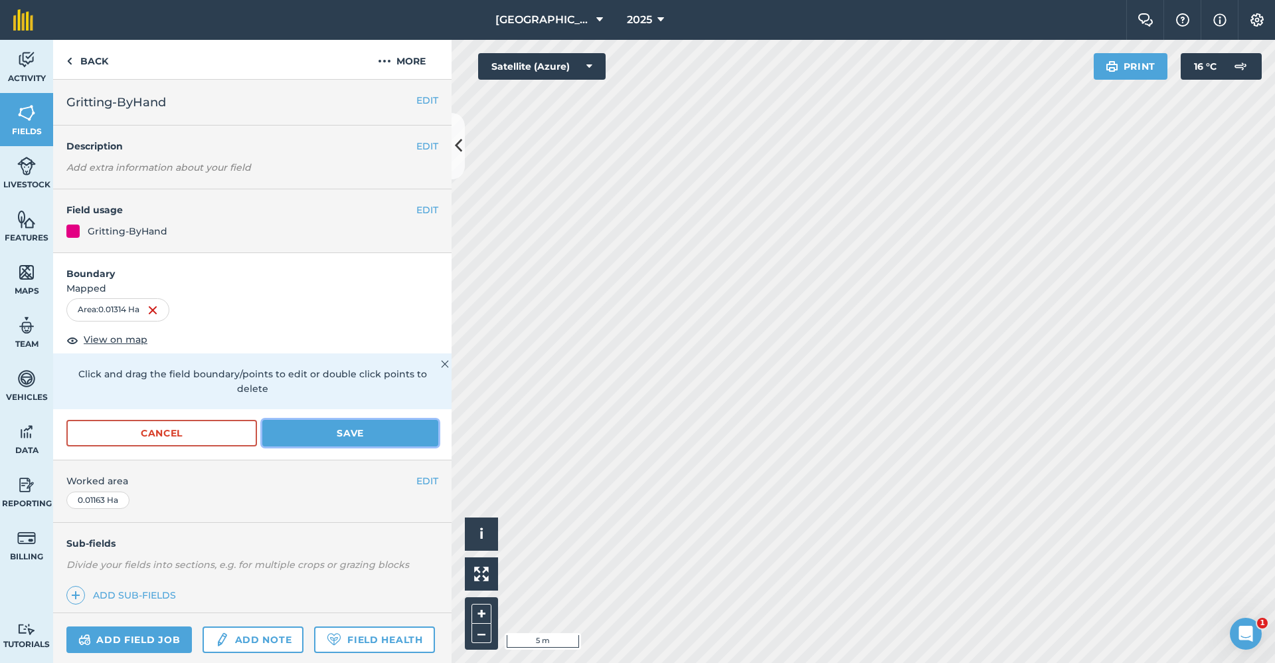
click at [329, 440] on button "Save" at bounding box center [350, 433] width 176 height 27
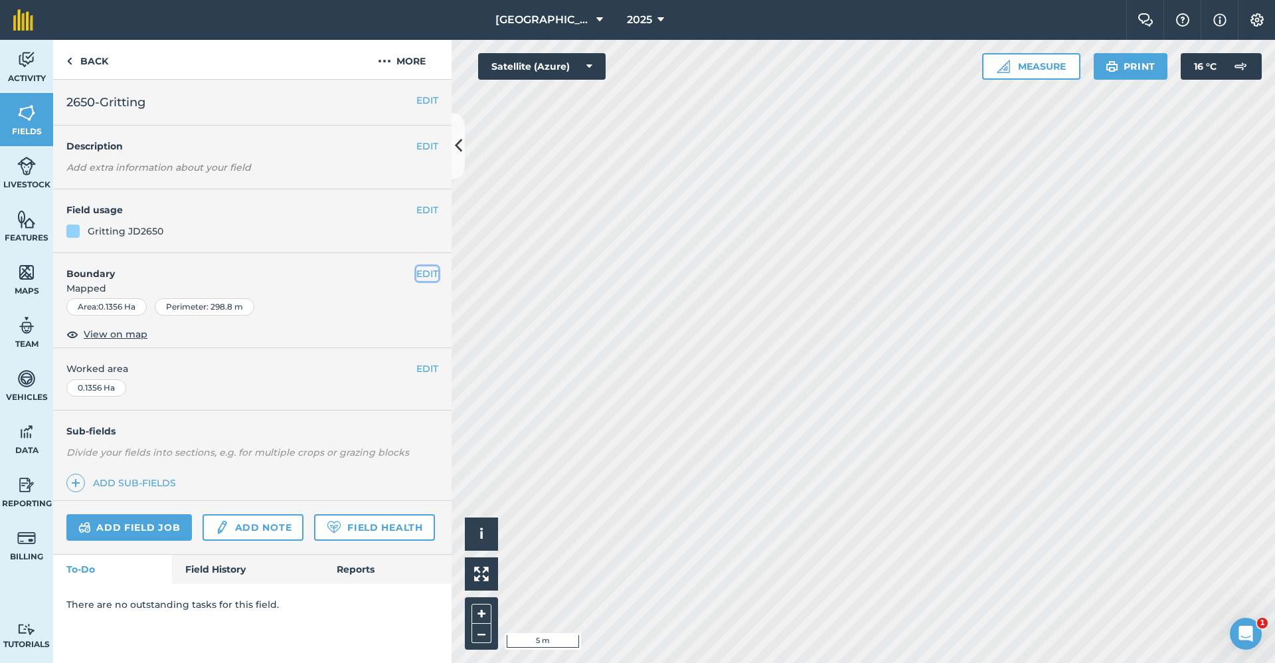
click at [417, 271] on button "EDIT" at bounding box center [427, 273] width 22 height 15
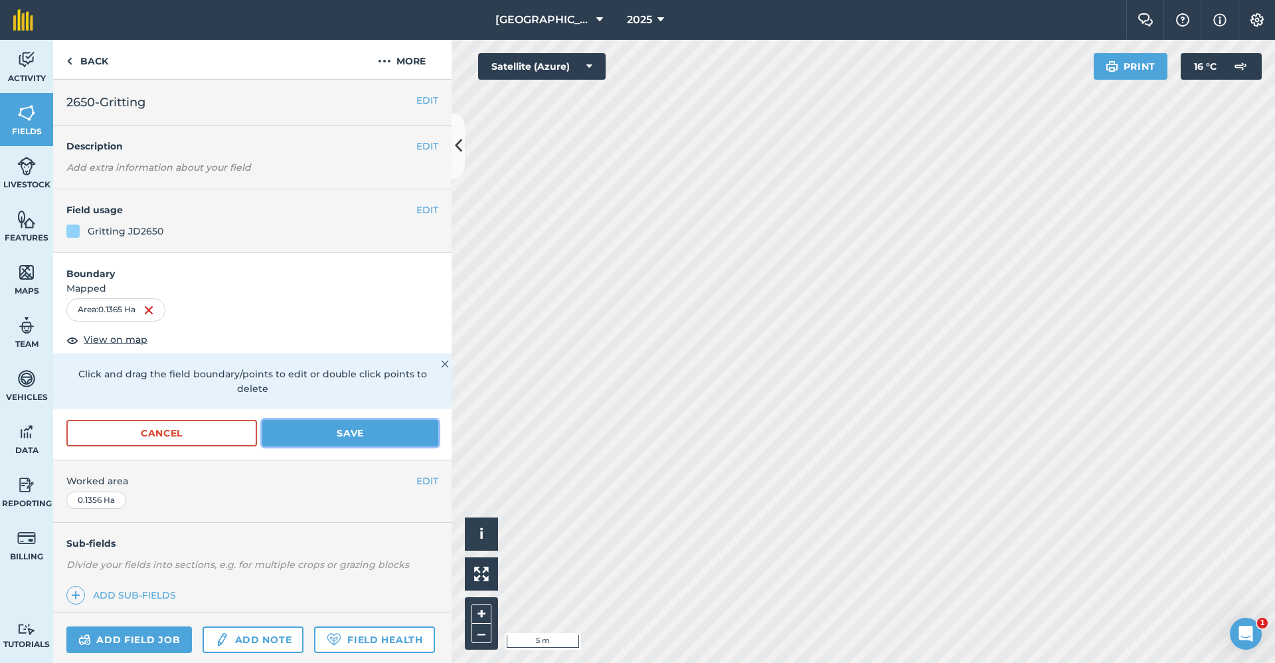
click at [323, 430] on button "Save" at bounding box center [350, 433] width 176 height 27
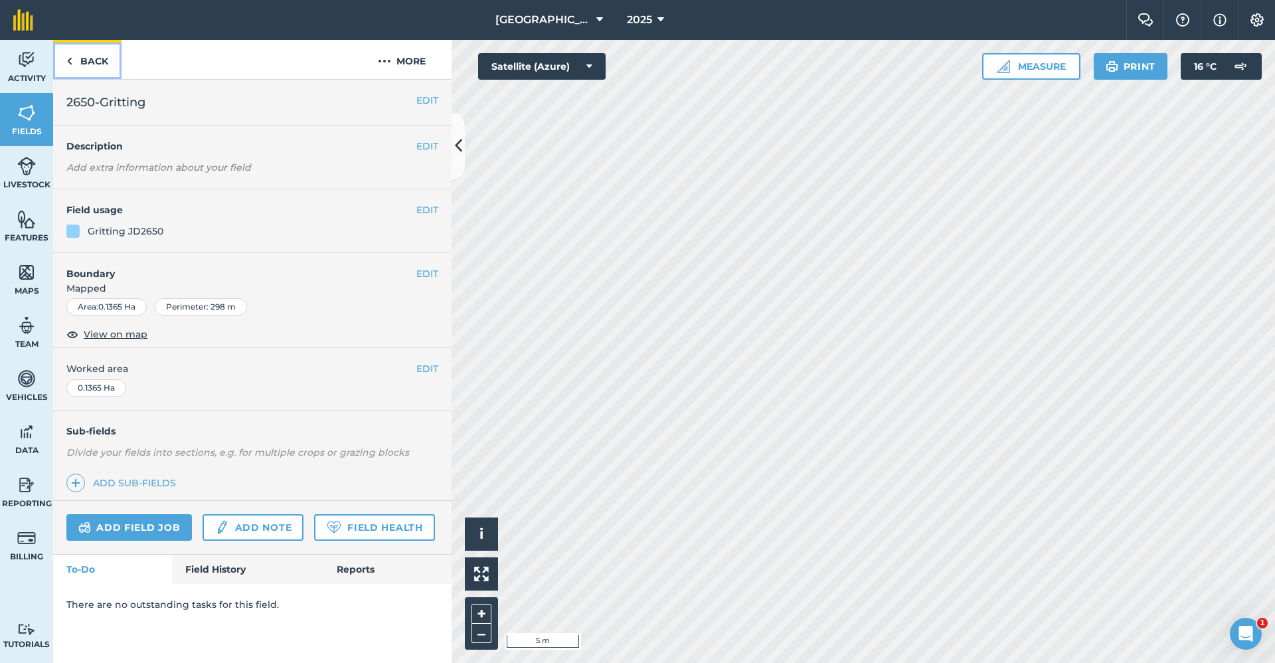
click at [86, 66] on link "Back" at bounding box center [87, 59] width 68 height 39
click at [93, 54] on link "Back" at bounding box center [87, 59] width 68 height 39
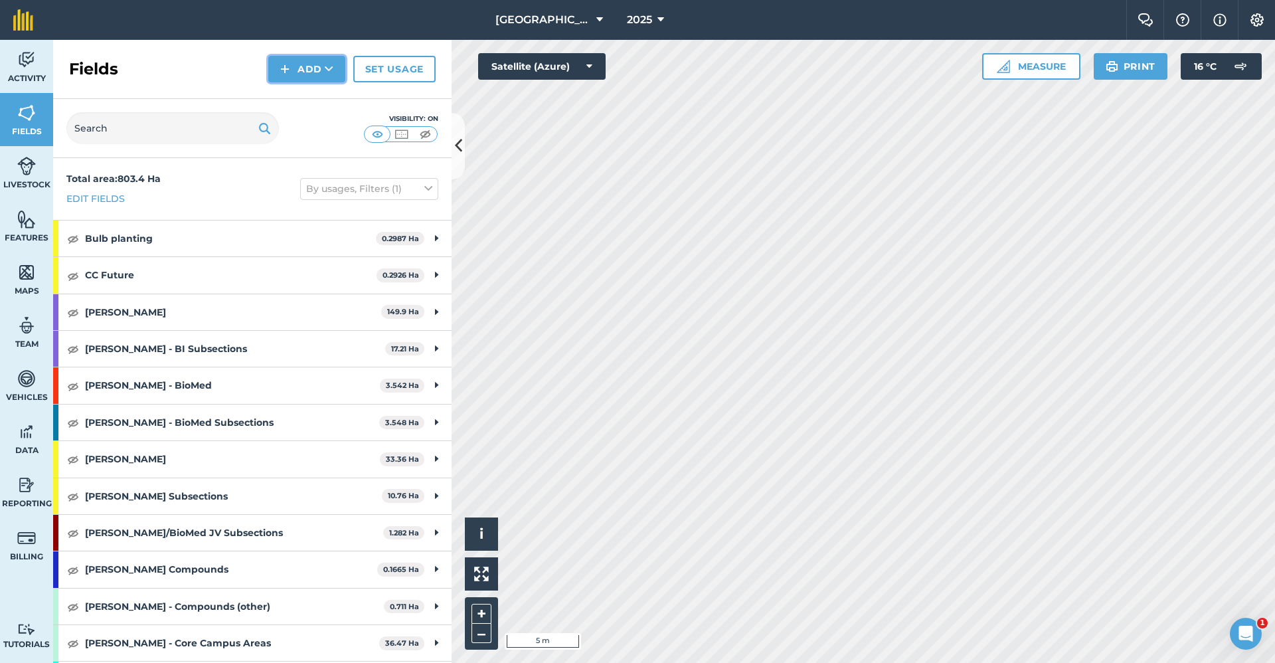
click at [318, 60] on button "Add" at bounding box center [306, 69] width 77 height 27
click at [308, 98] on link "Draw" at bounding box center [306, 98] width 73 height 29
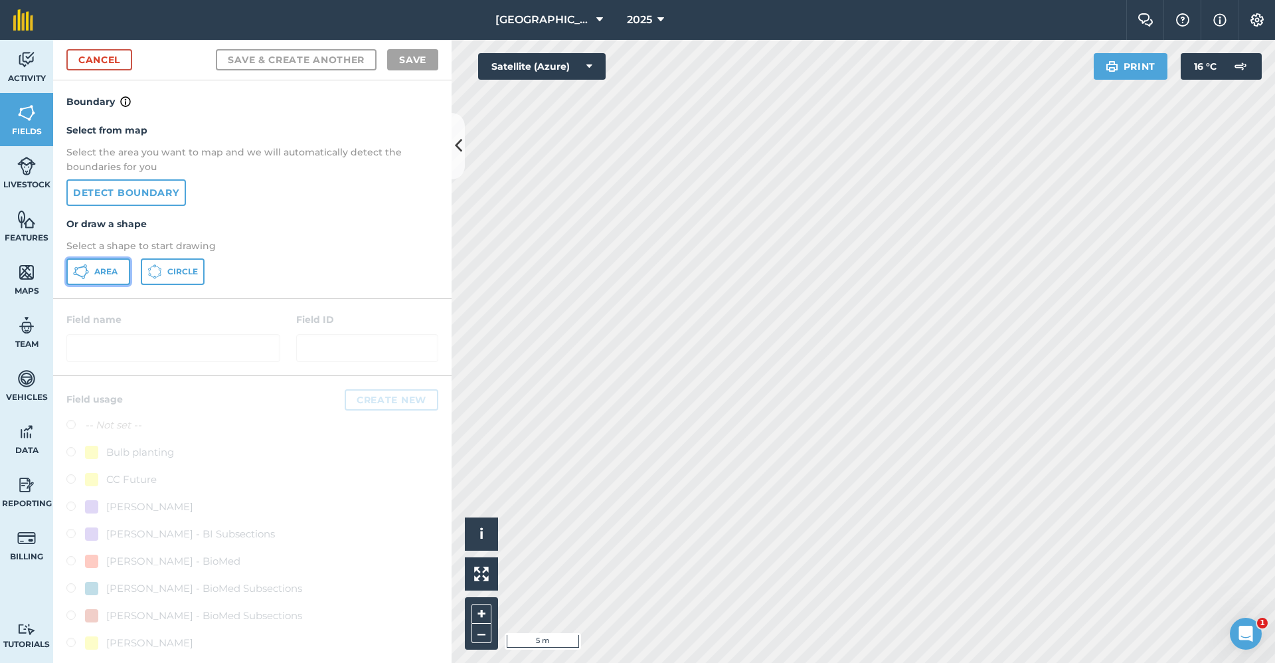
click at [103, 274] on span "Area" at bounding box center [105, 271] width 23 height 11
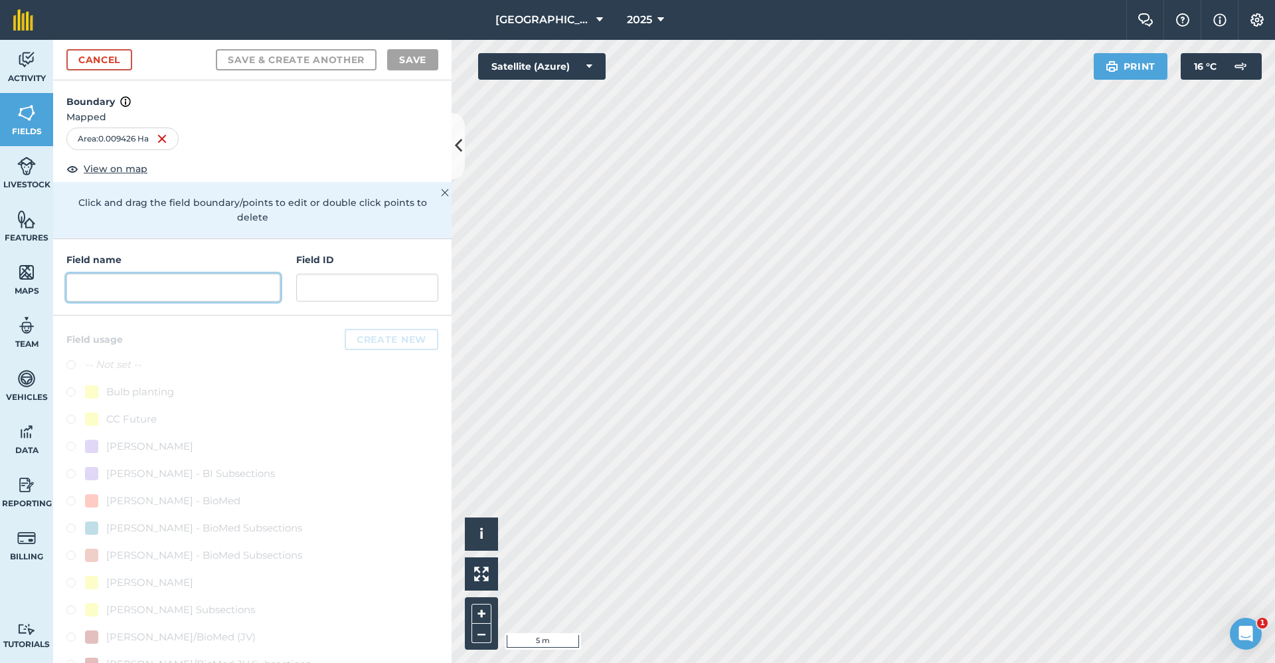
click at [171, 291] on input "text" at bounding box center [173, 288] width 214 height 28
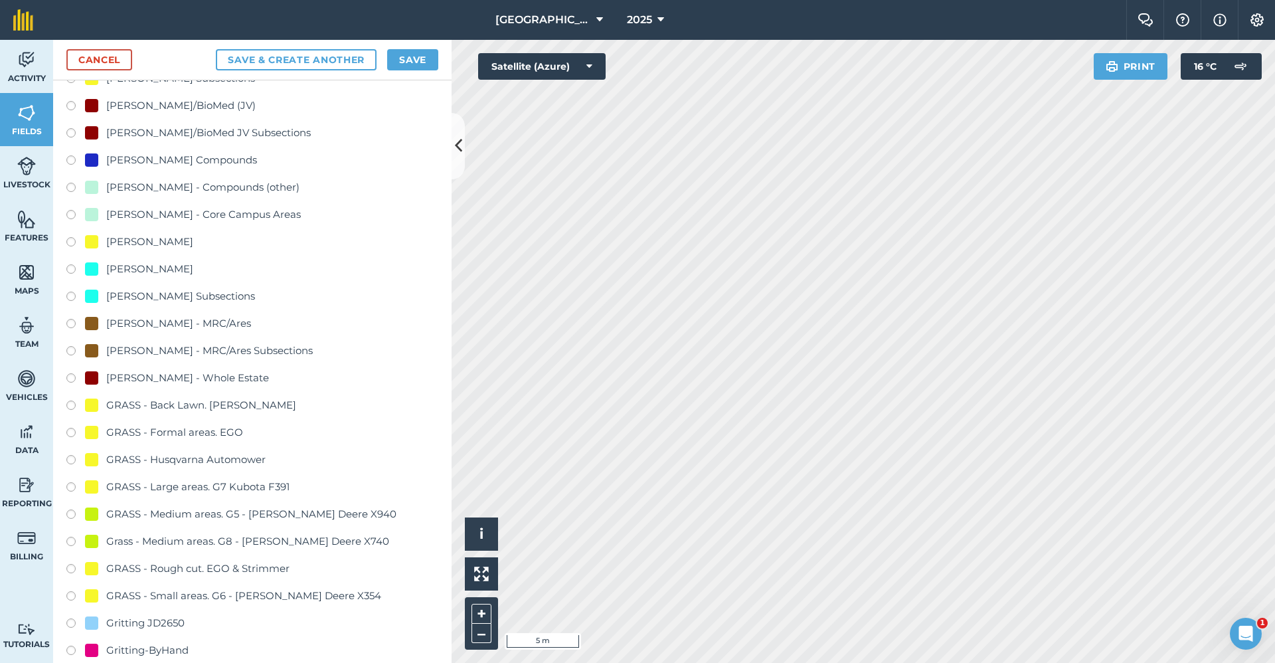
scroll to position [730, 0]
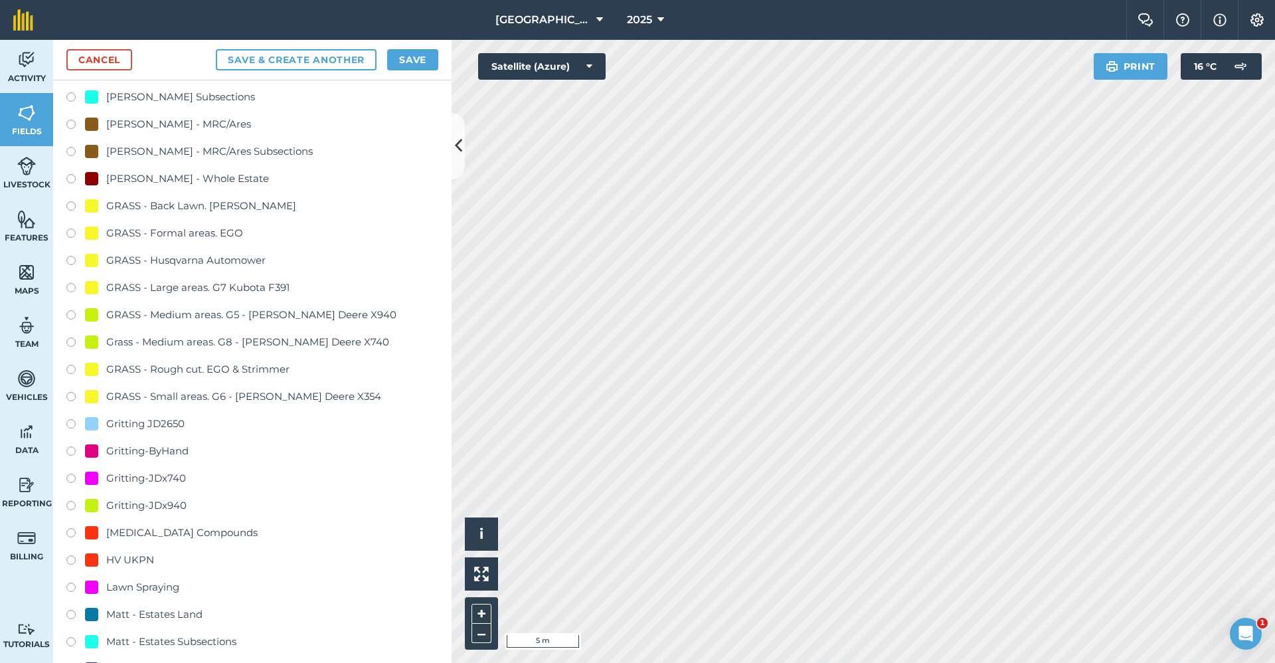
type input "Gritting-ByHand"
click at [176, 457] on div "Gritting-ByHand" at bounding box center [147, 451] width 82 height 16
radio input "true"
click at [410, 53] on button "Save" at bounding box center [412, 59] width 51 height 21
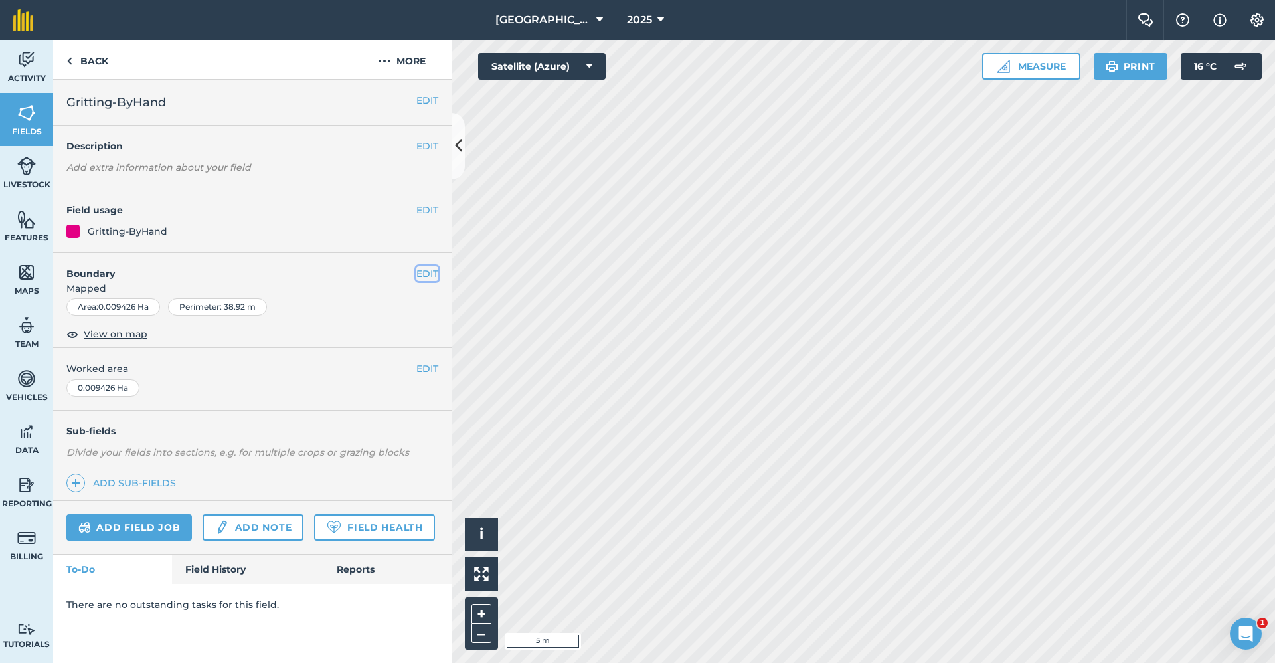
click at [424, 275] on button "EDIT" at bounding box center [427, 273] width 22 height 15
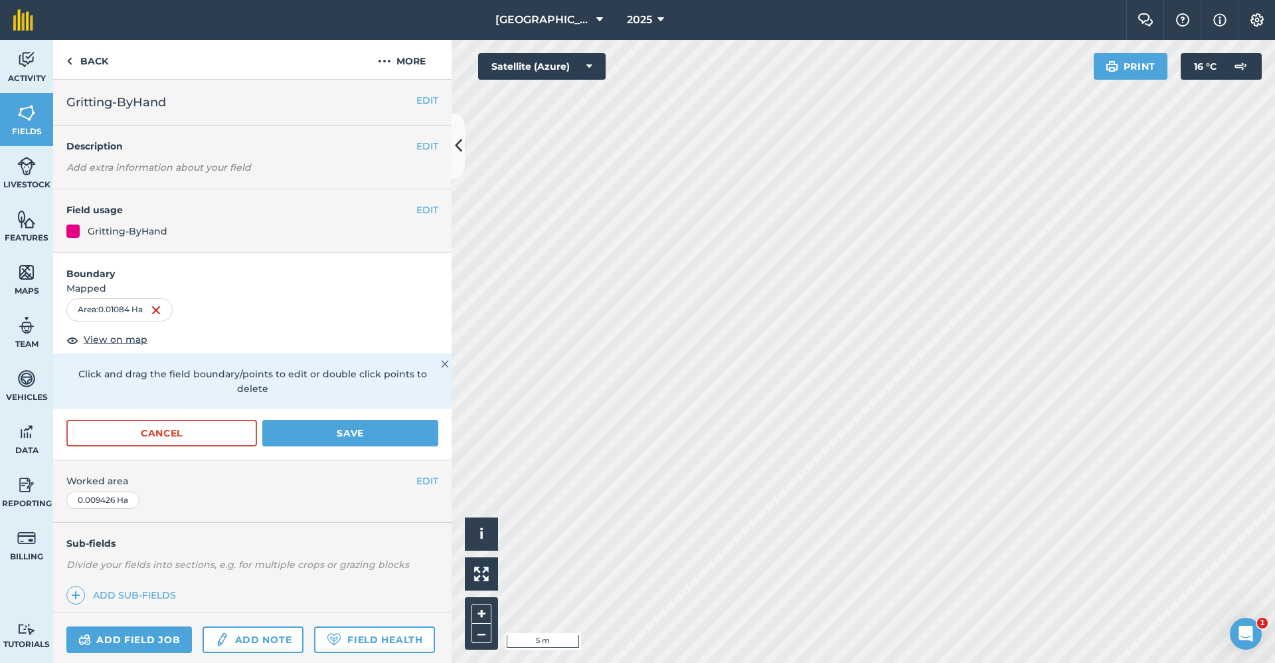
click at [306, 418] on form "Boundary Mapped Area : 0.01084 Ha View on map Click and drag the field boundary…" at bounding box center [252, 356] width 398 height 207
click at [307, 422] on button "Save" at bounding box center [350, 433] width 176 height 27
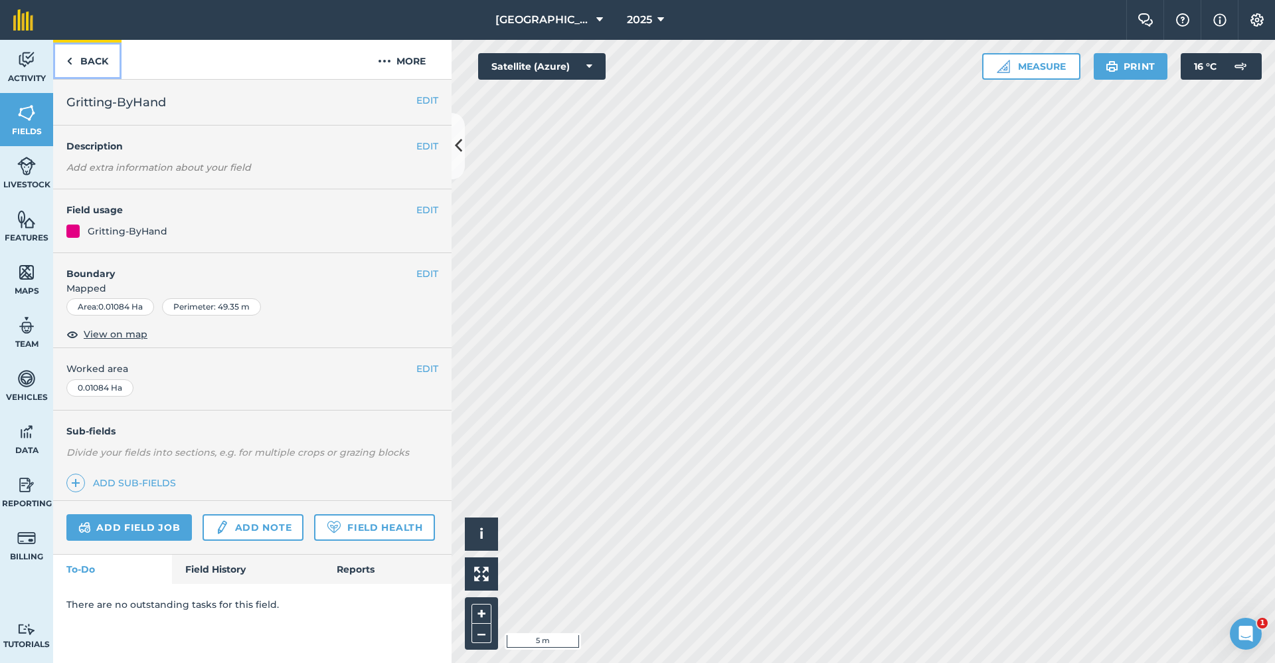
drag, startPoint x: 91, startPoint y: 60, endPoint x: 0, endPoint y: 108, distance: 102.8
click at [91, 60] on link "Back" at bounding box center [87, 59] width 68 height 39
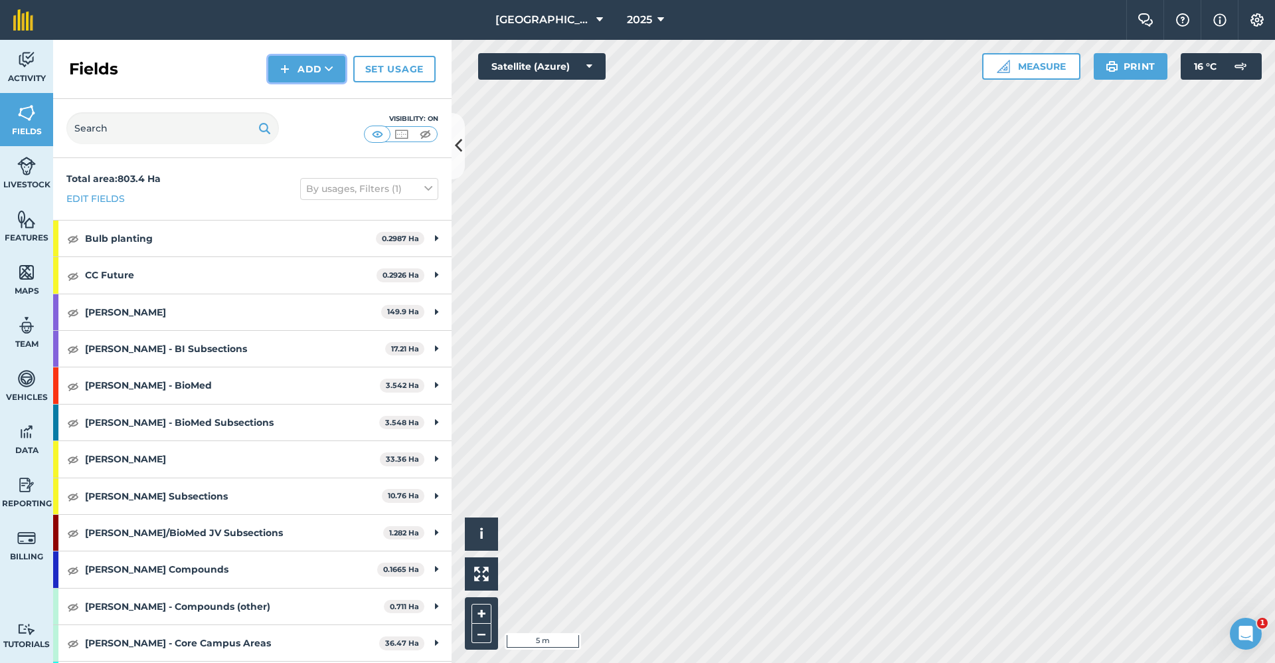
click at [334, 69] on button "Add" at bounding box center [306, 69] width 77 height 27
click at [307, 106] on link "Draw" at bounding box center [306, 98] width 73 height 29
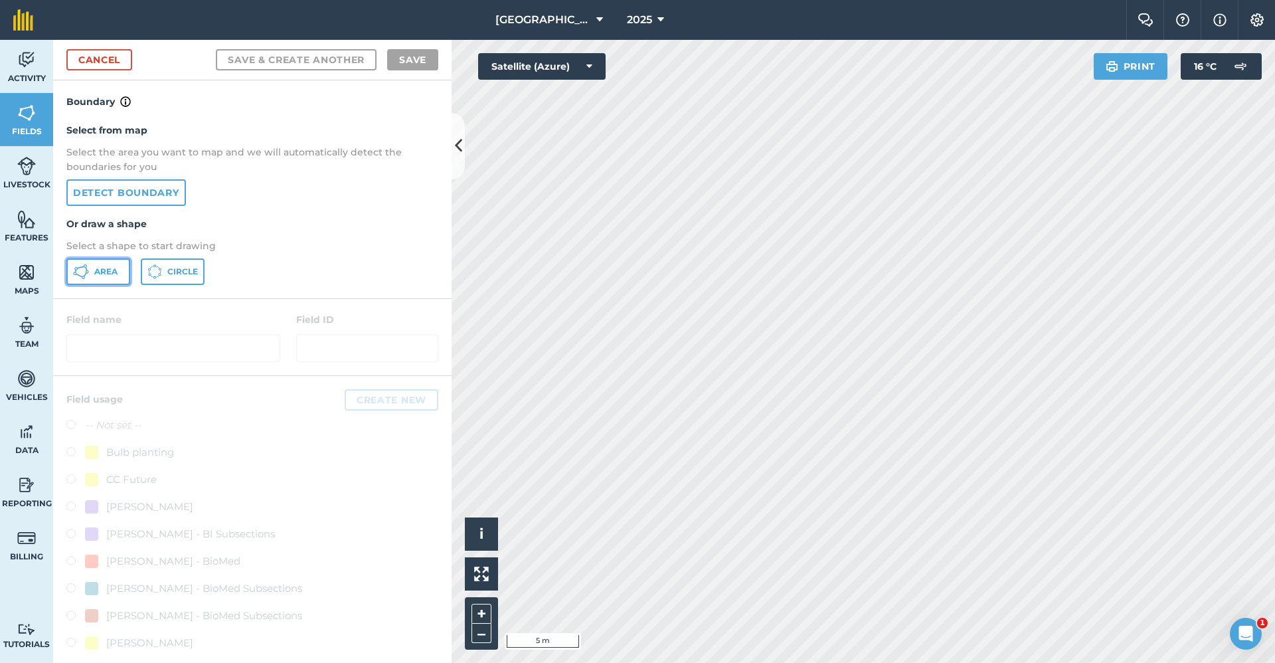
click at [92, 266] on button "Area" at bounding box center [98, 271] width 64 height 27
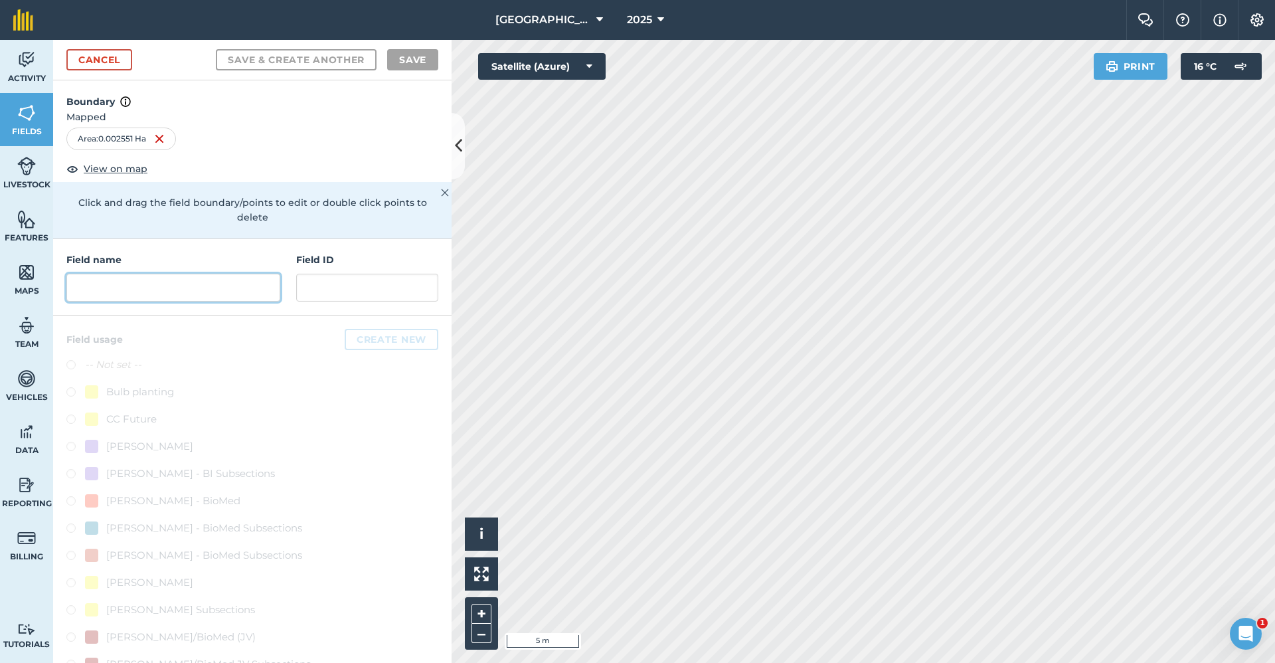
click at [228, 280] on input "text" at bounding box center [173, 288] width 214 height 28
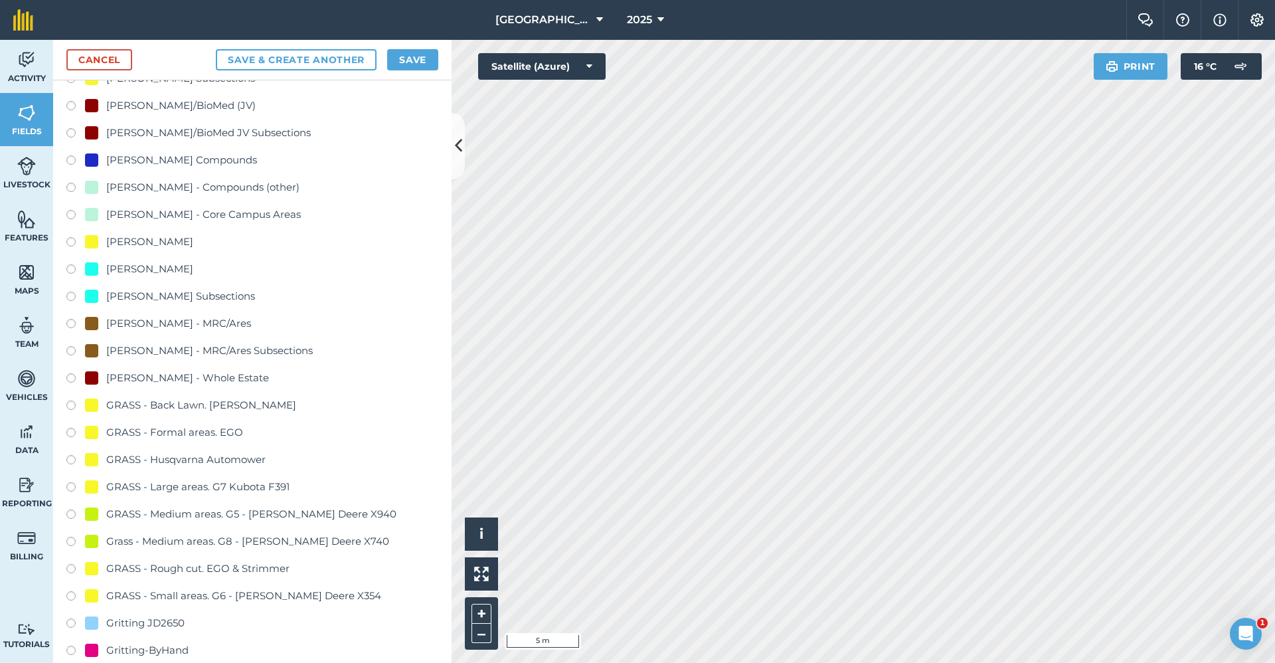
scroll to position [730, 0]
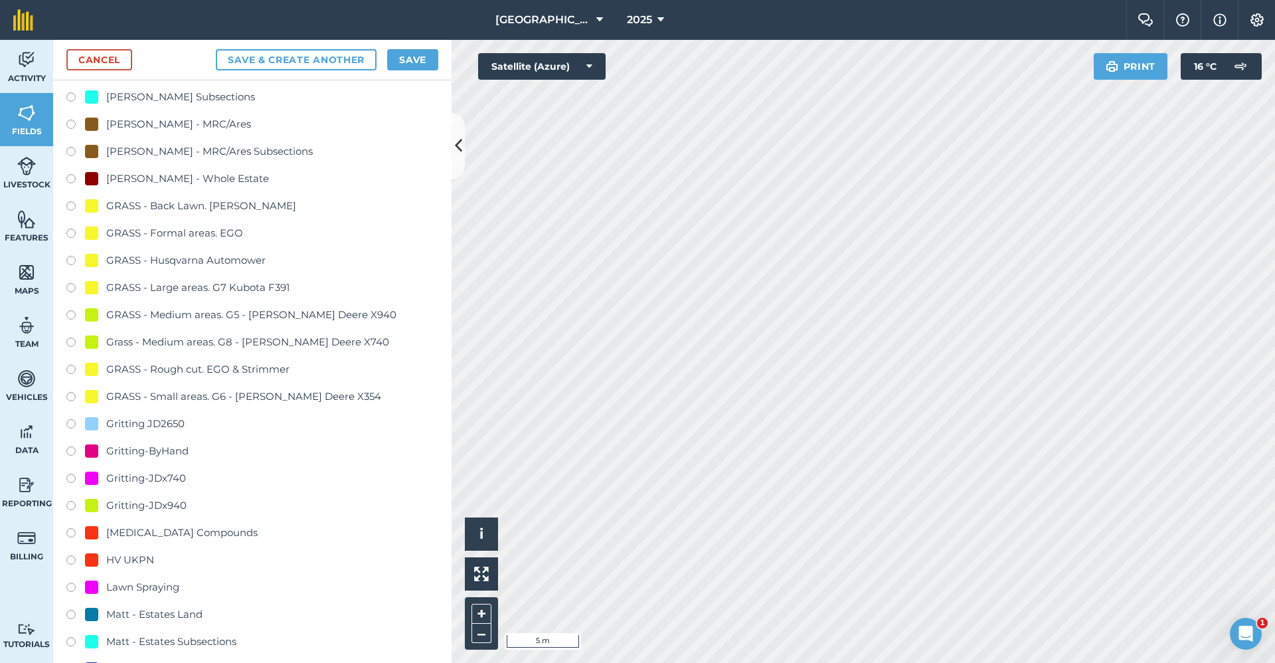
type input "Gritting-ByHand"
click at [167, 452] on div "Gritting-ByHand" at bounding box center [147, 451] width 82 height 16
radio input "true"
click at [423, 64] on button "Save" at bounding box center [412, 59] width 51 height 21
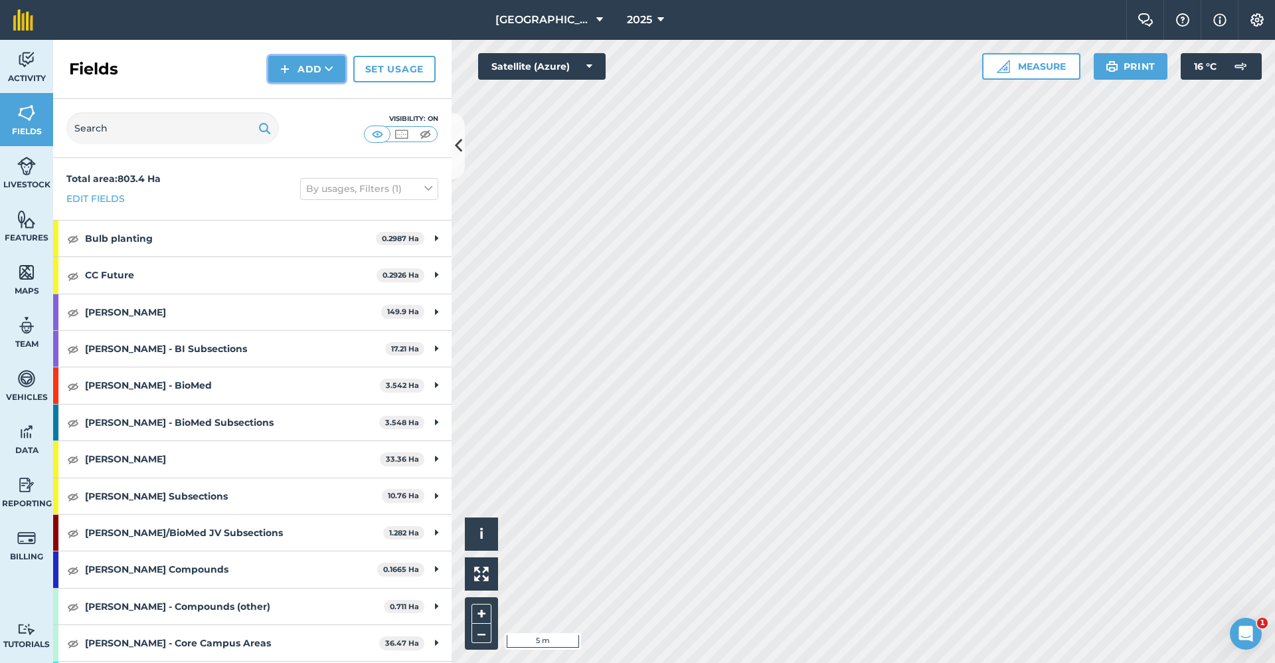
click at [289, 68] on img at bounding box center [284, 69] width 9 height 16
click at [287, 94] on link "Draw" at bounding box center [306, 98] width 73 height 29
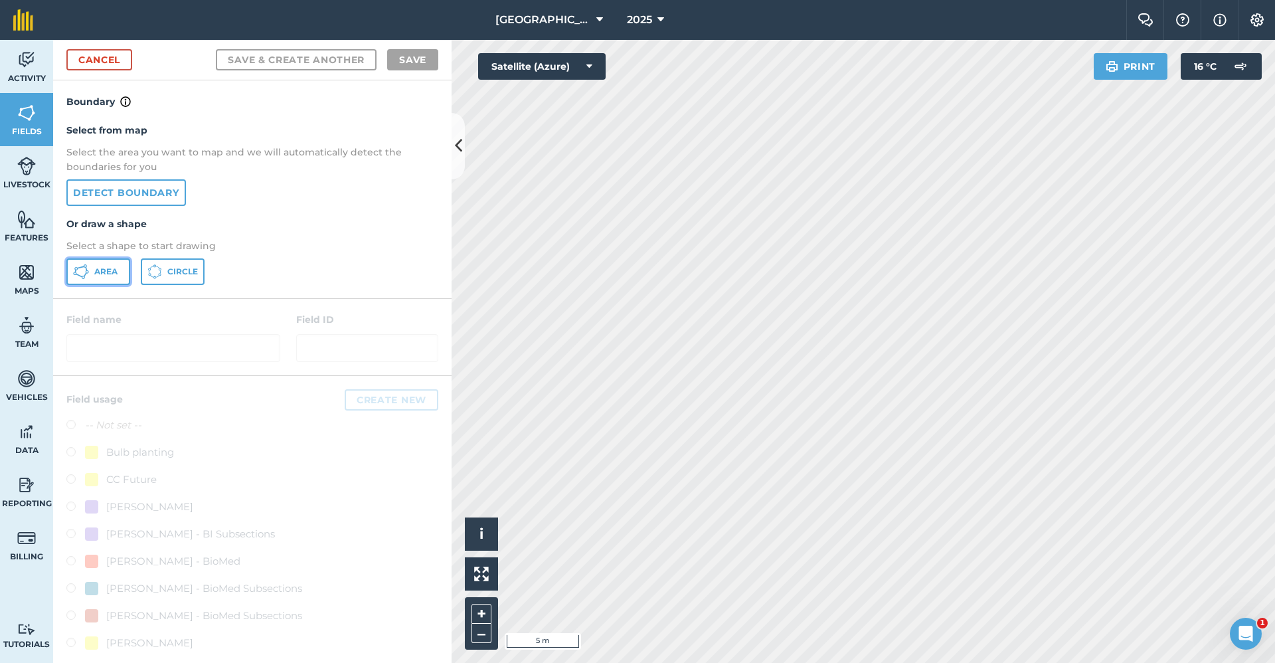
click at [89, 265] on button "Area" at bounding box center [98, 271] width 64 height 27
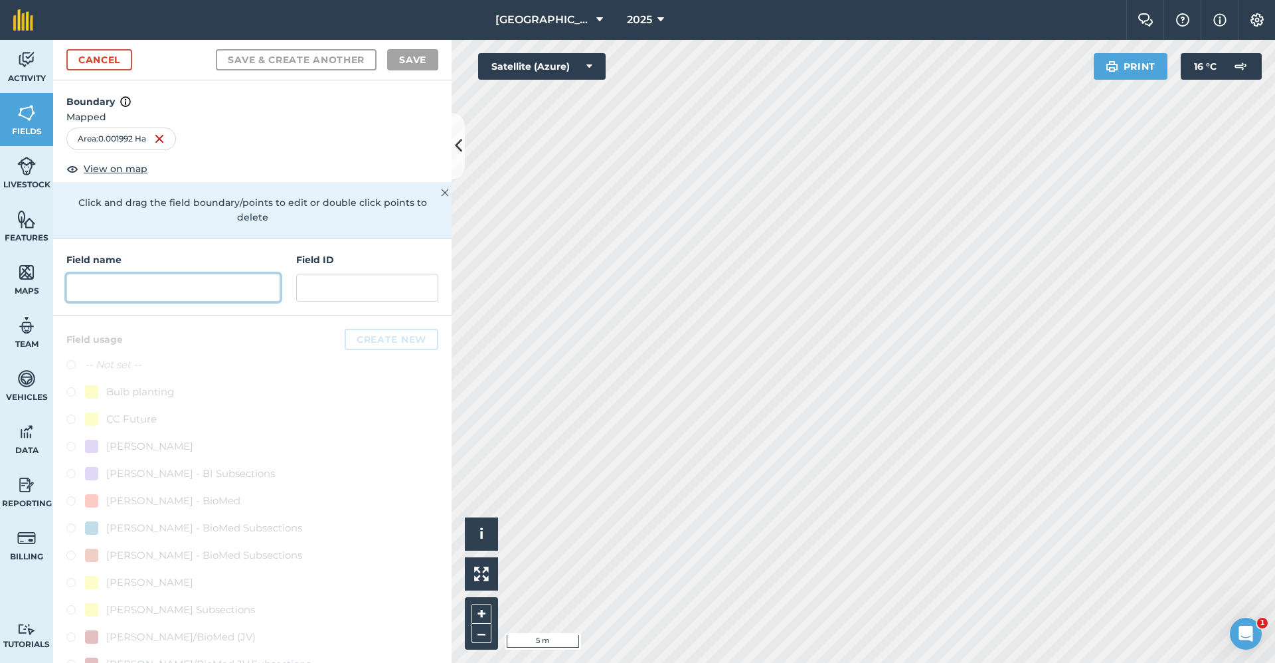
click at [121, 297] on input "text" at bounding box center [173, 288] width 214 height 28
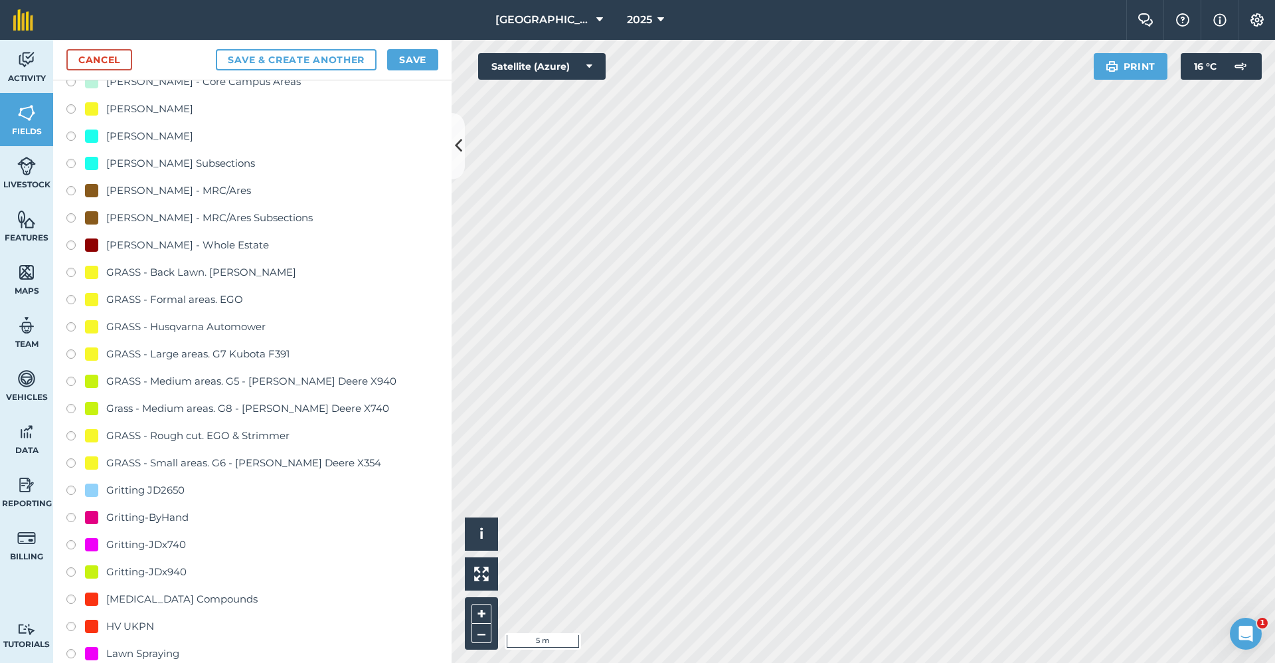
scroll to position [797, 0]
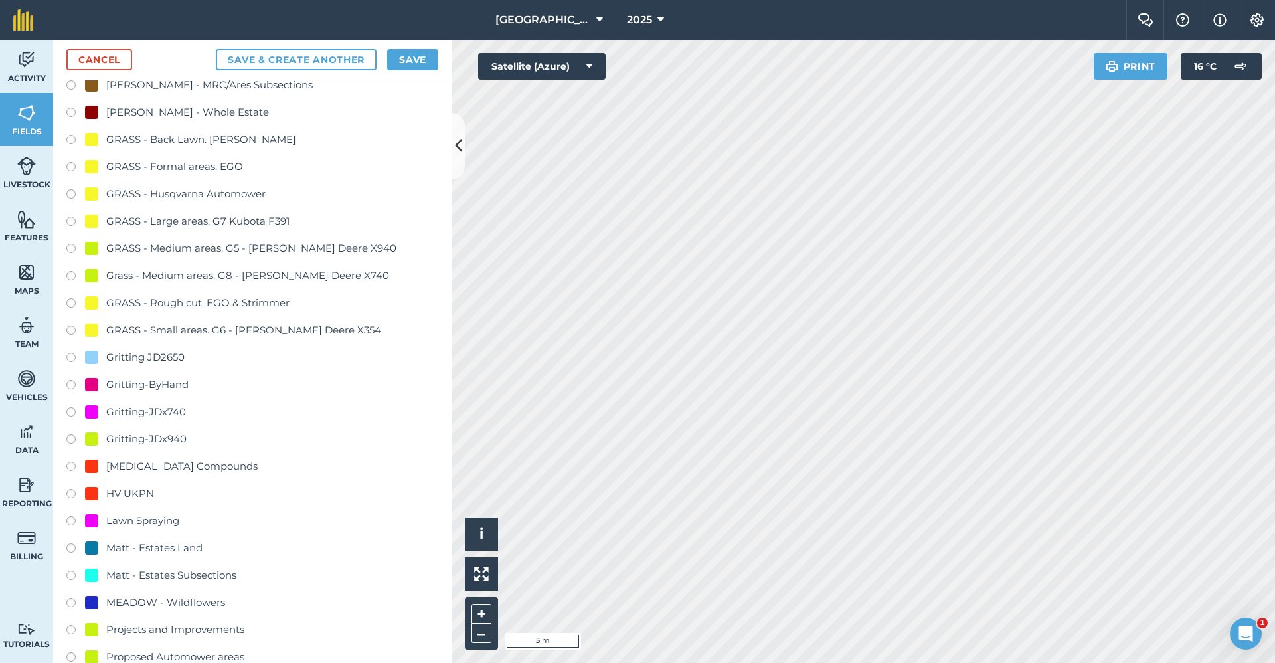
type input "Gritting-ByHand"
click at [161, 389] on div "Gritting-ByHand" at bounding box center [147, 385] width 82 height 16
radio input "true"
click at [424, 64] on button "Save" at bounding box center [412, 59] width 51 height 21
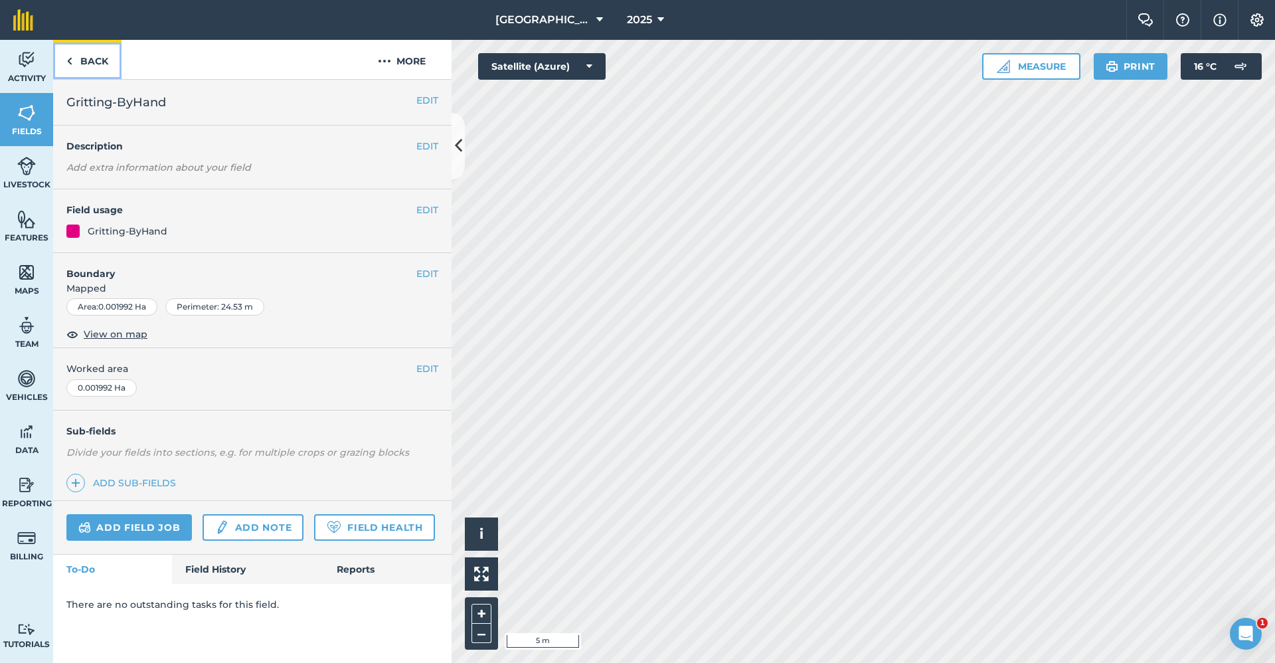
click at [100, 66] on link "Back" at bounding box center [87, 59] width 68 height 39
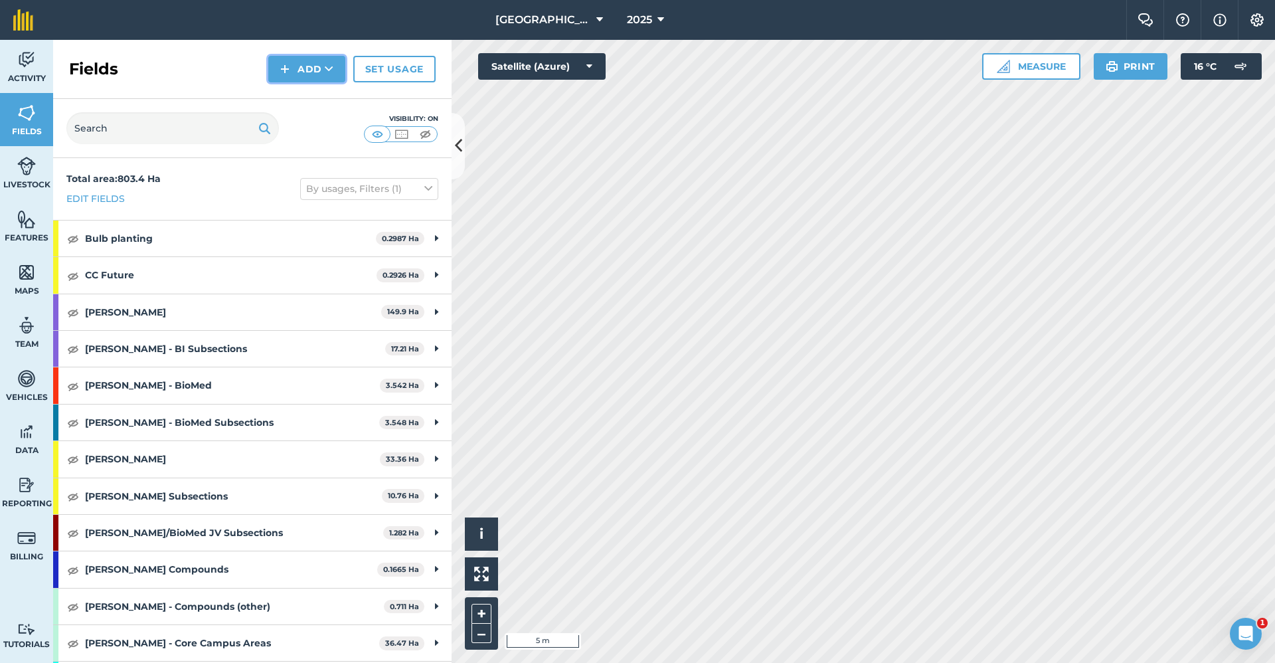
click at [330, 71] on icon at bounding box center [329, 68] width 9 height 13
click at [288, 108] on link "Draw" at bounding box center [306, 98] width 73 height 29
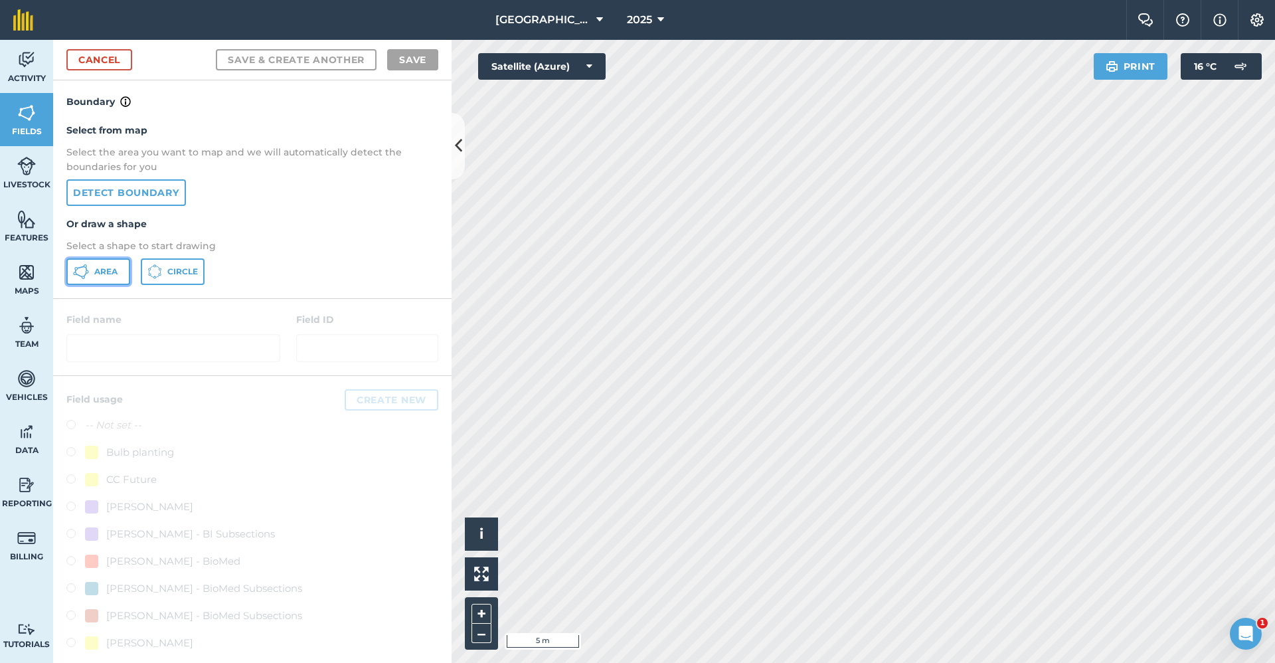
click at [82, 274] on icon at bounding box center [81, 272] width 16 height 16
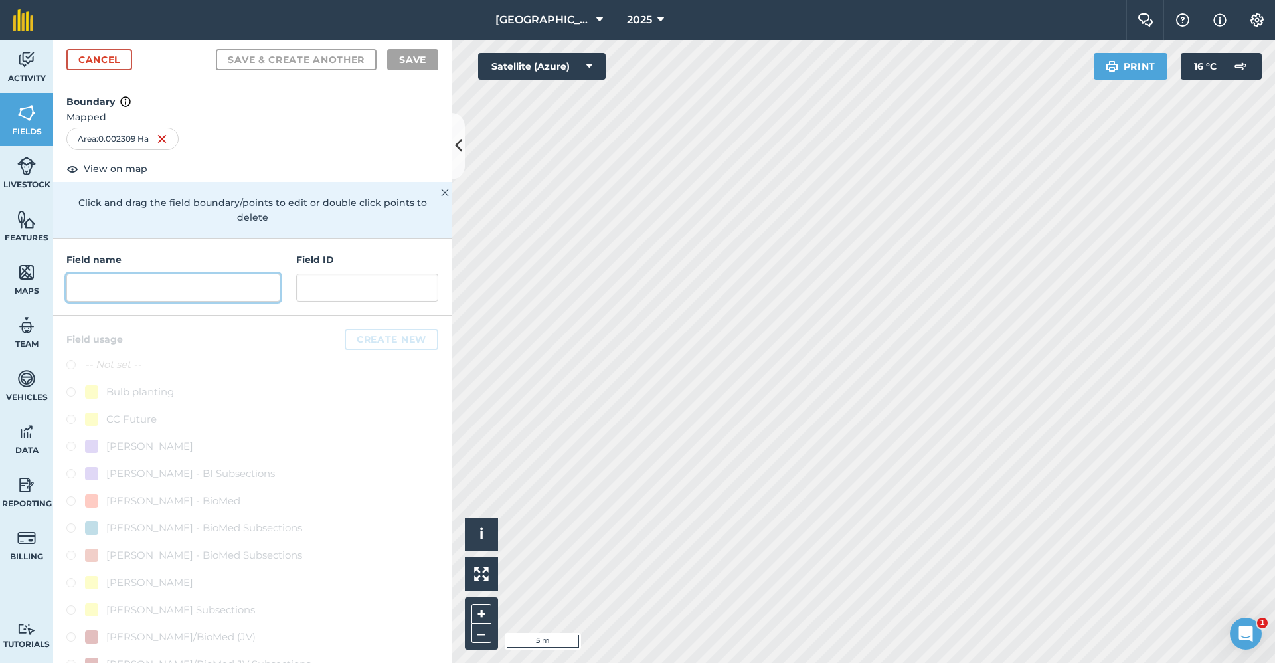
click at [141, 283] on input "text" at bounding box center [173, 288] width 214 height 28
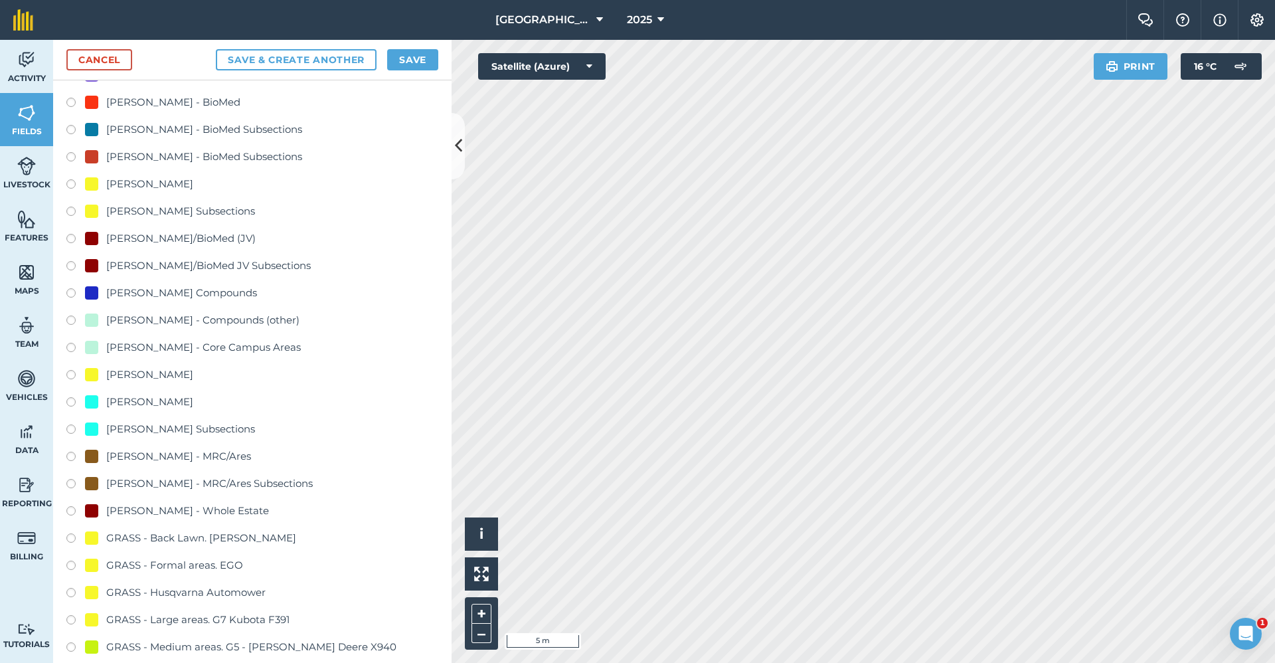
scroll to position [797, 0]
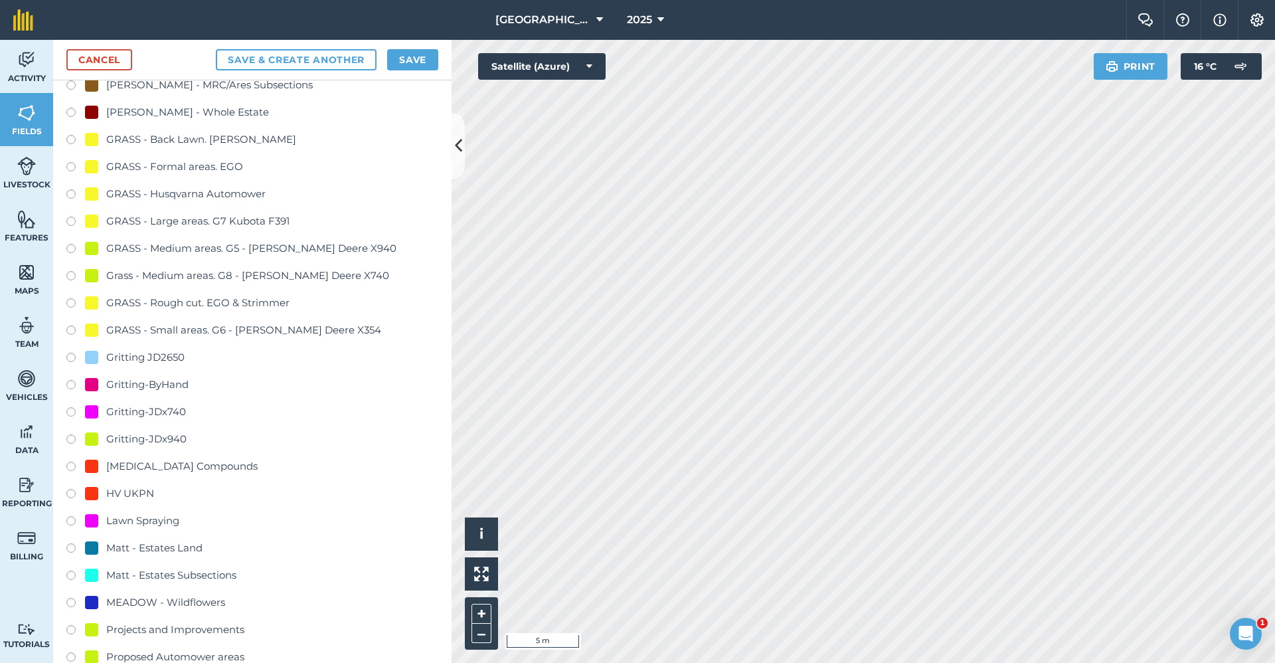
type input "Gritting-ByHand"
click at [174, 386] on div "Gritting-ByHand" at bounding box center [147, 385] width 82 height 16
radio input "true"
click at [406, 59] on button "Save" at bounding box center [412, 59] width 51 height 21
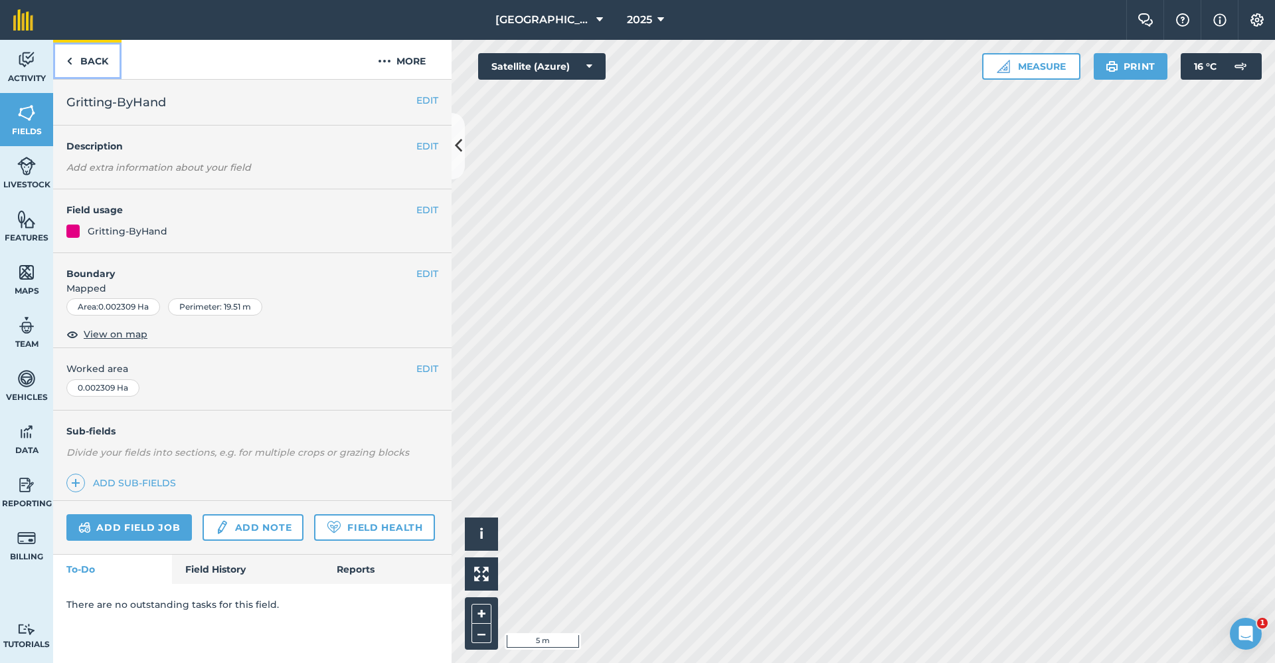
click at [68, 62] on img at bounding box center [69, 61] width 6 height 16
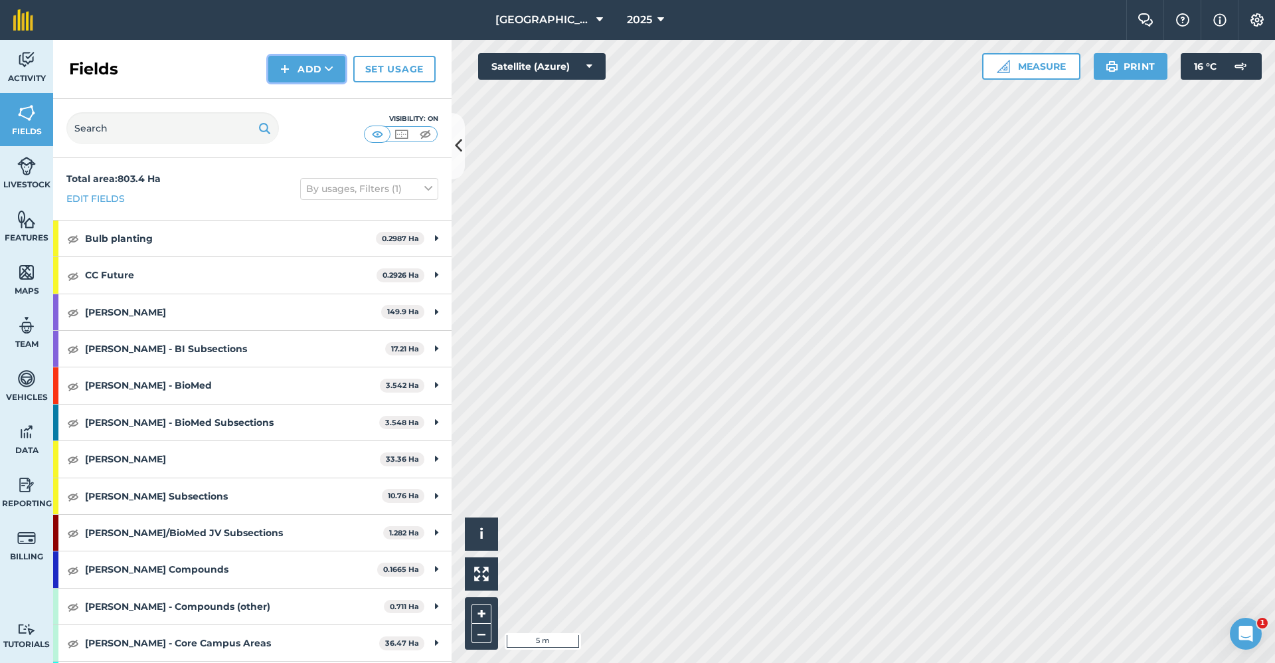
click at [333, 59] on button "Add" at bounding box center [306, 69] width 77 height 27
click at [327, 100] on link "Draw" at bounding box center [306, 98] width 73 height 29
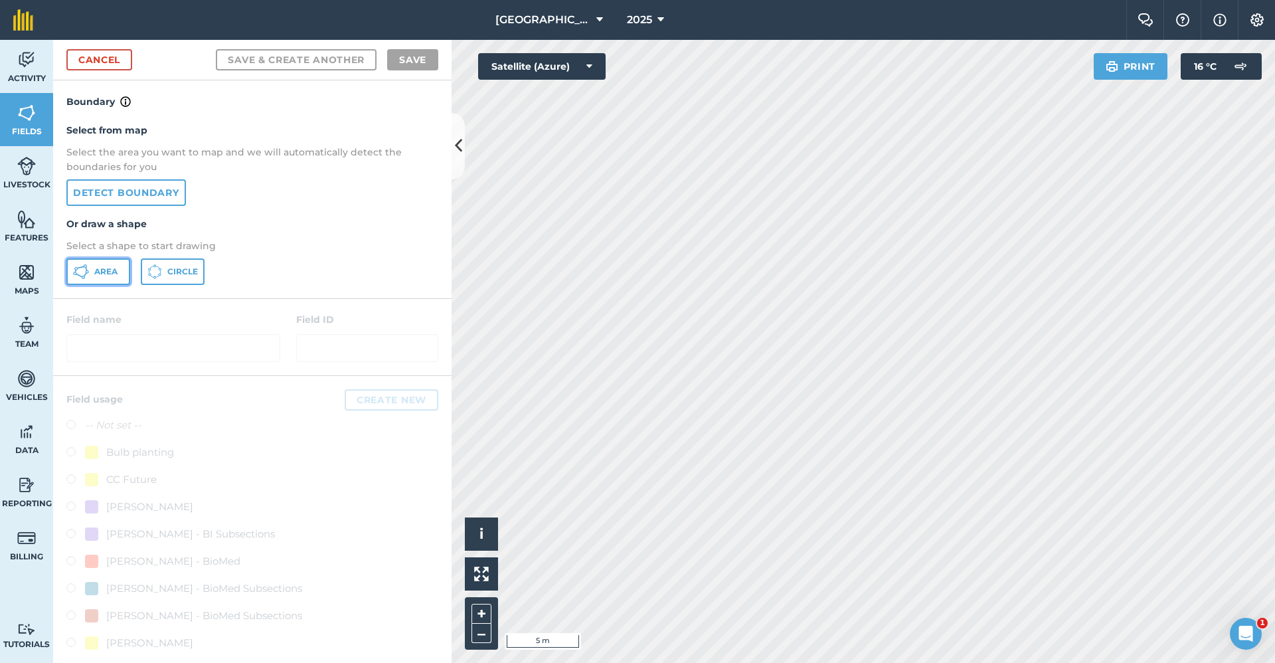
click at [112, 262] on button "Area" at bounding box center [98, 271] width 64 height 27
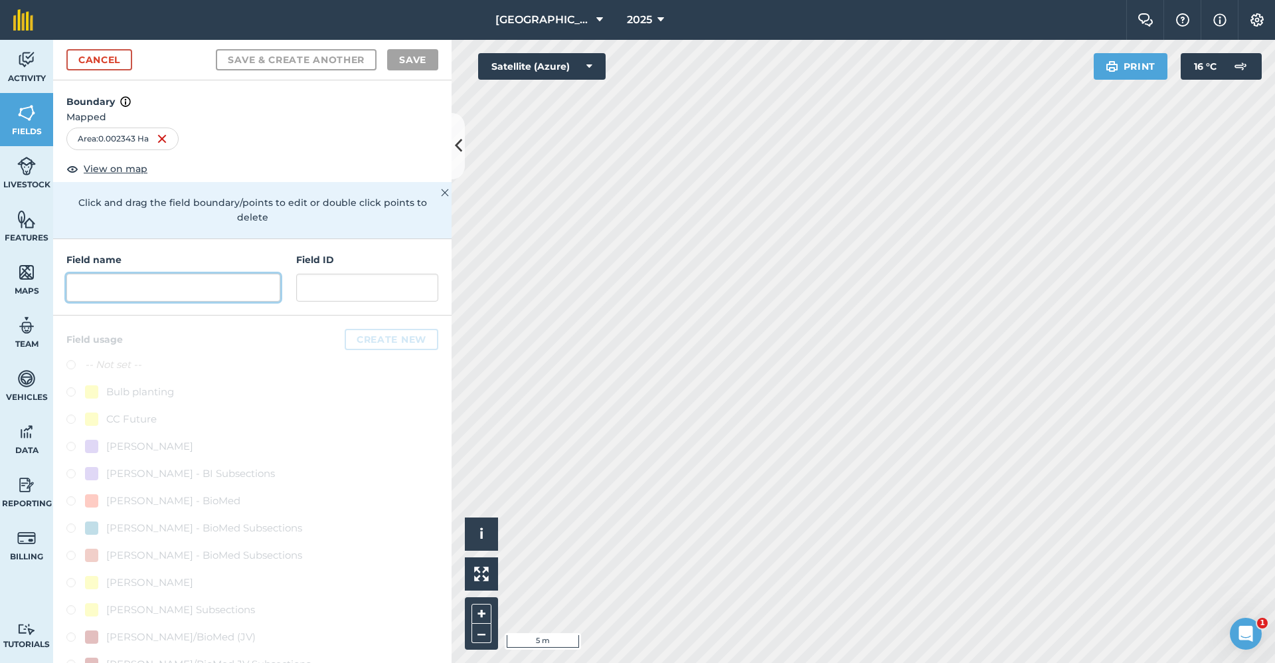
click at [116, 292] on input "text" at bounding box center [173, 288] width 214 height 28
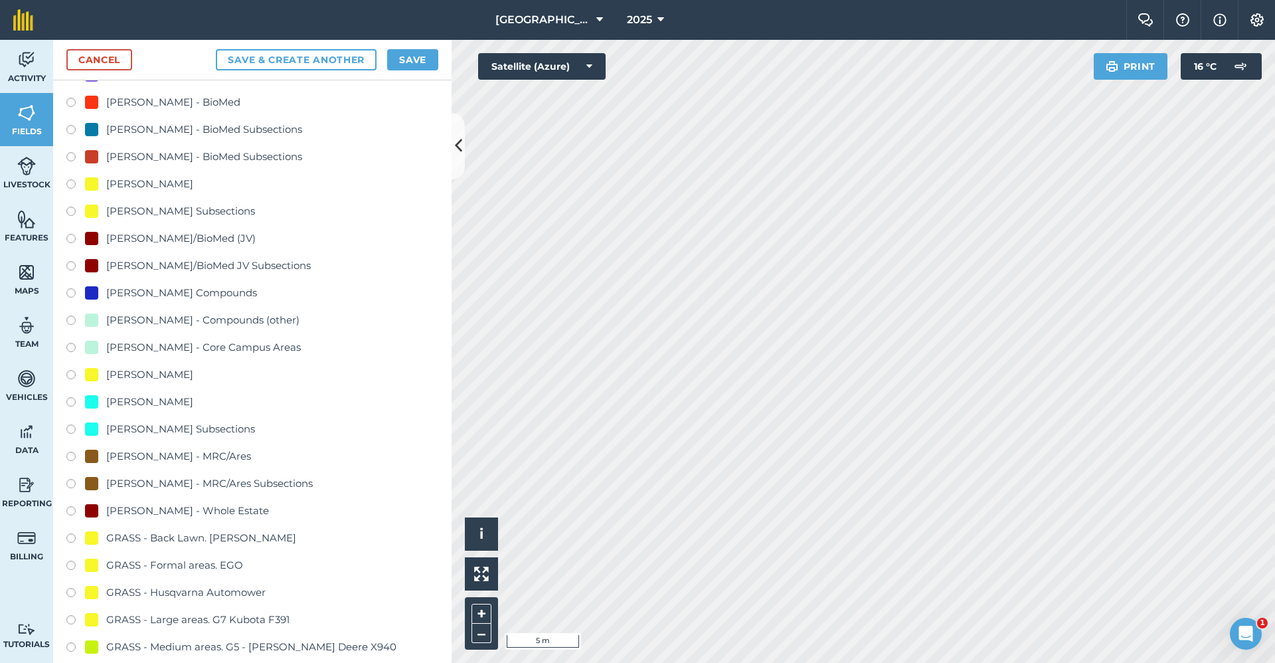
scroll to position [664, 0]
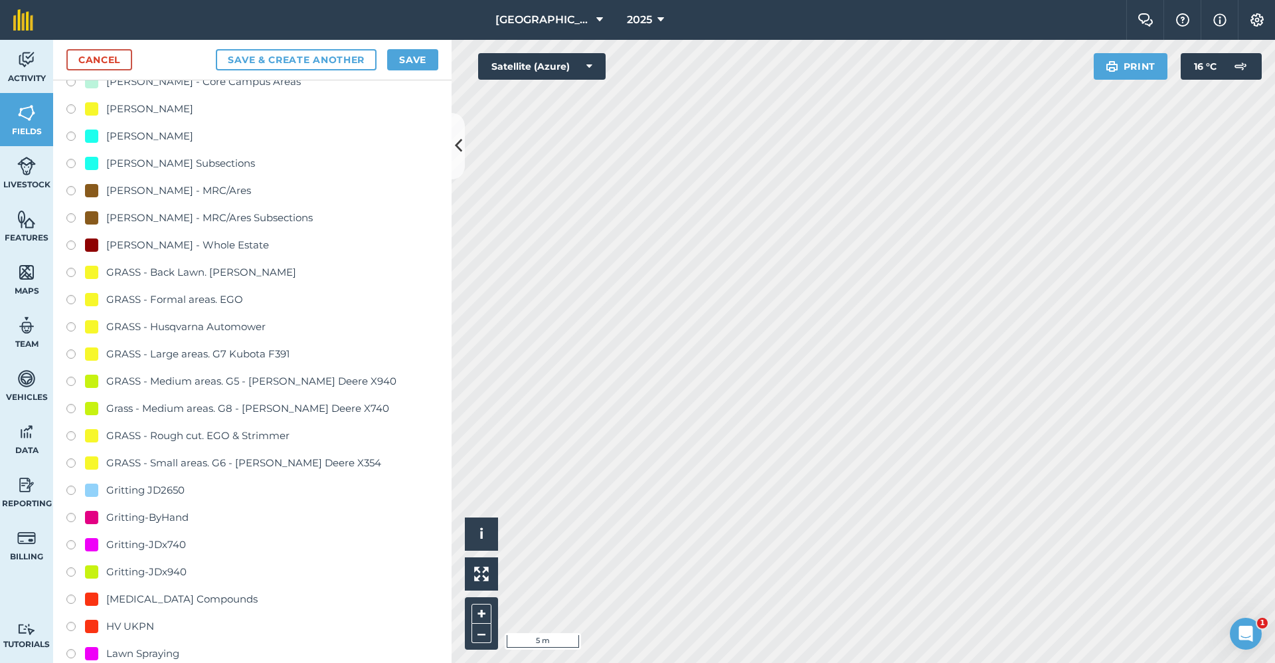
type input "Gritting-ByHand"
click at [171, 514] on div "Gritting-ByHand" at bounding box center [147, 517] width 82 height 16
radio input "true"
click at [396, 62] on button "Save" at bounding box center [412, 59] width 51 height 21
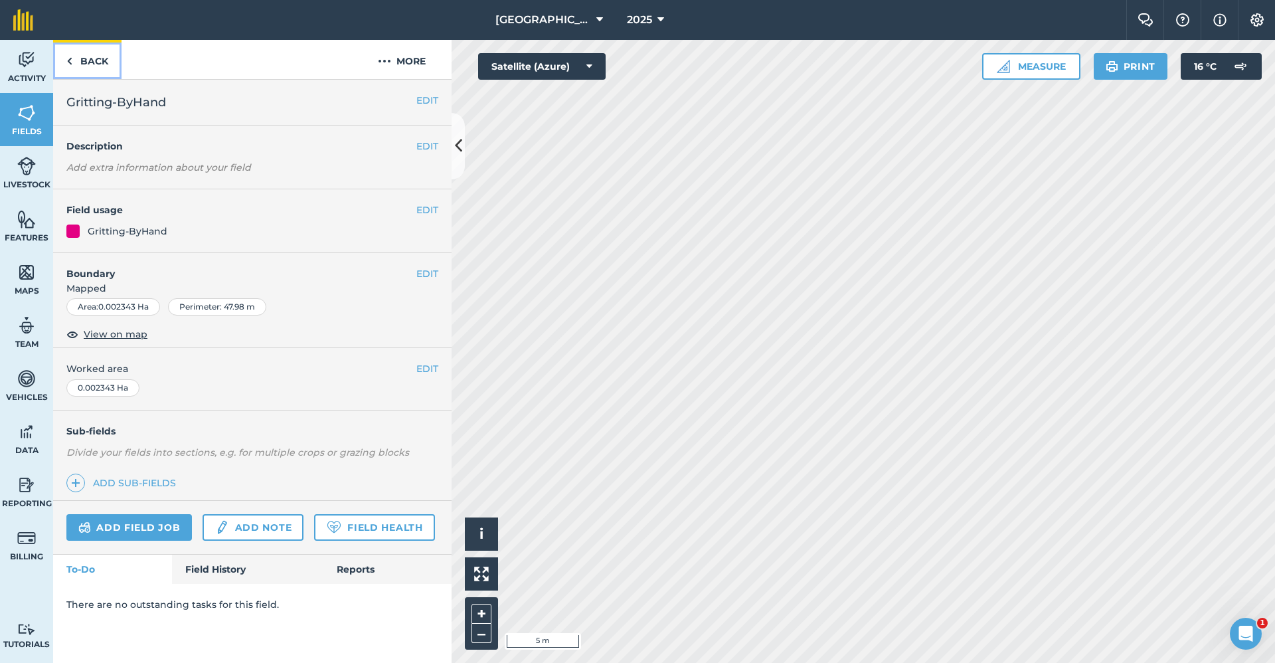
click at [98, 62] on link "Back" at bounding box center [87, 59] width 68 height 39
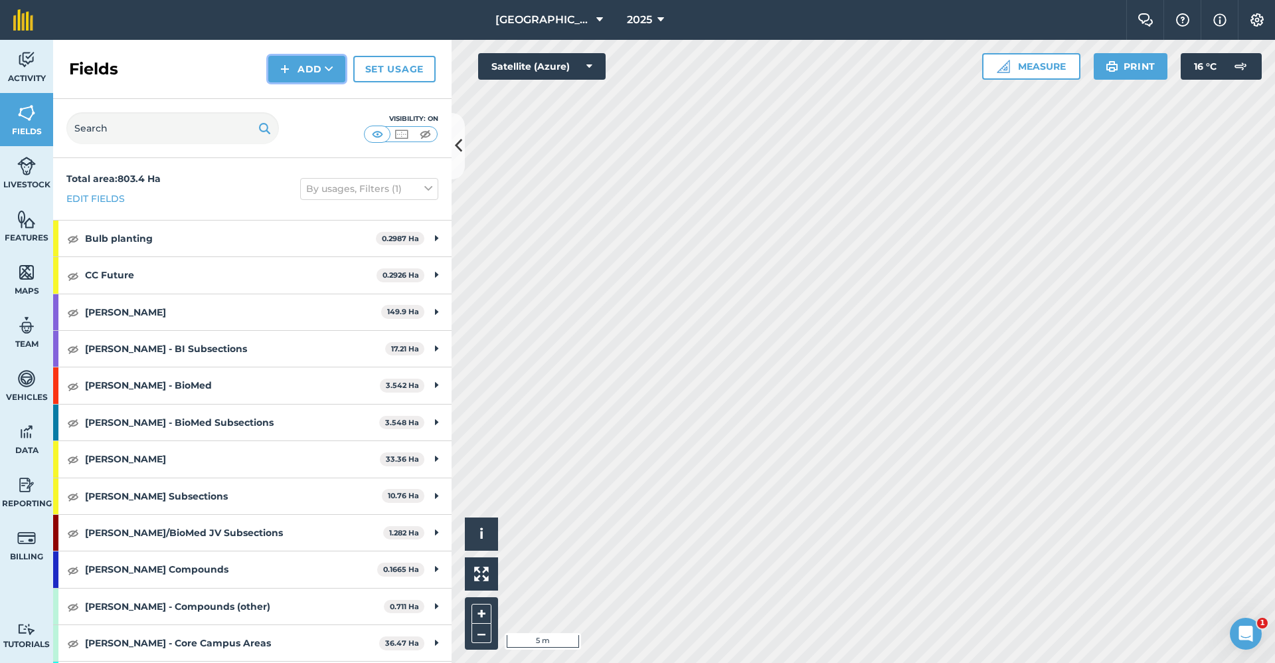
click at [319, 68] on button "Add" at bounding box center [306, 69] width 77 height 27
click at [313, 94] on link "Draw" at bounding box center [306, 98] width 73 height 29
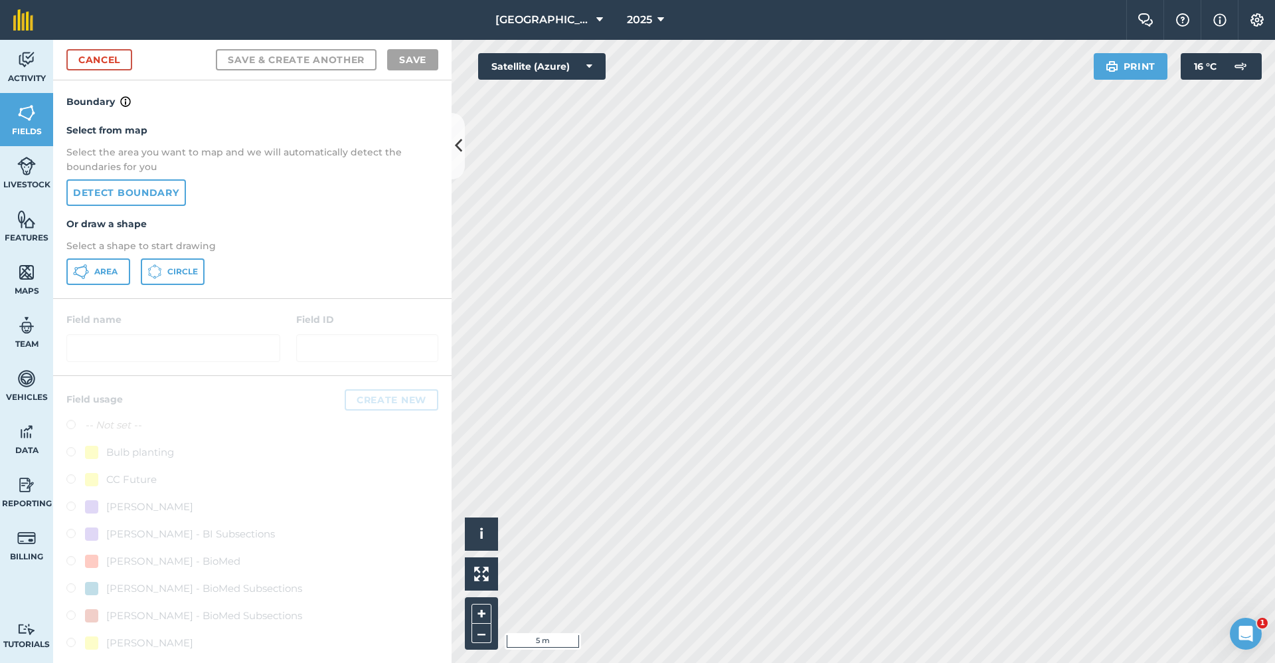
click at [103, 234] on div "Select from map Select the area you want to map and we will automatically detec…" at bounding box center [252, 204] width 398 height 189
click at [100, 268] on span "Area" at bounding box center [105, 271] width 23 height 11
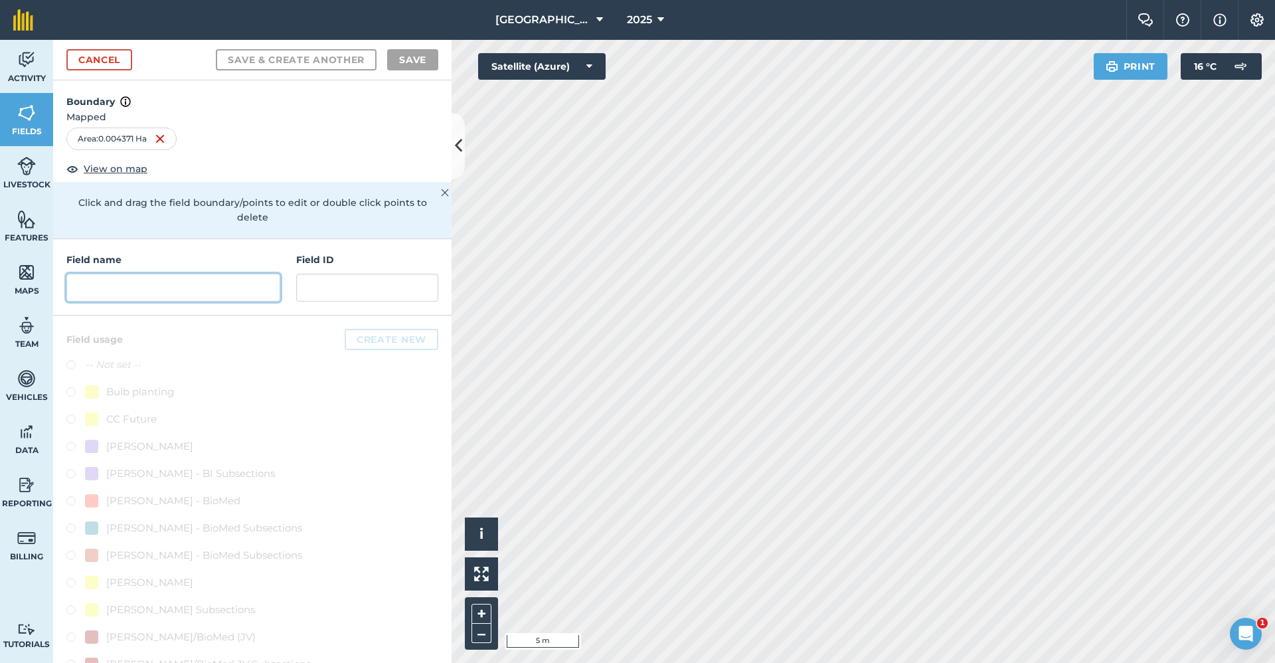
click at [151, 286] on input "text" at bounding box center [173, 288] width 214 height 28
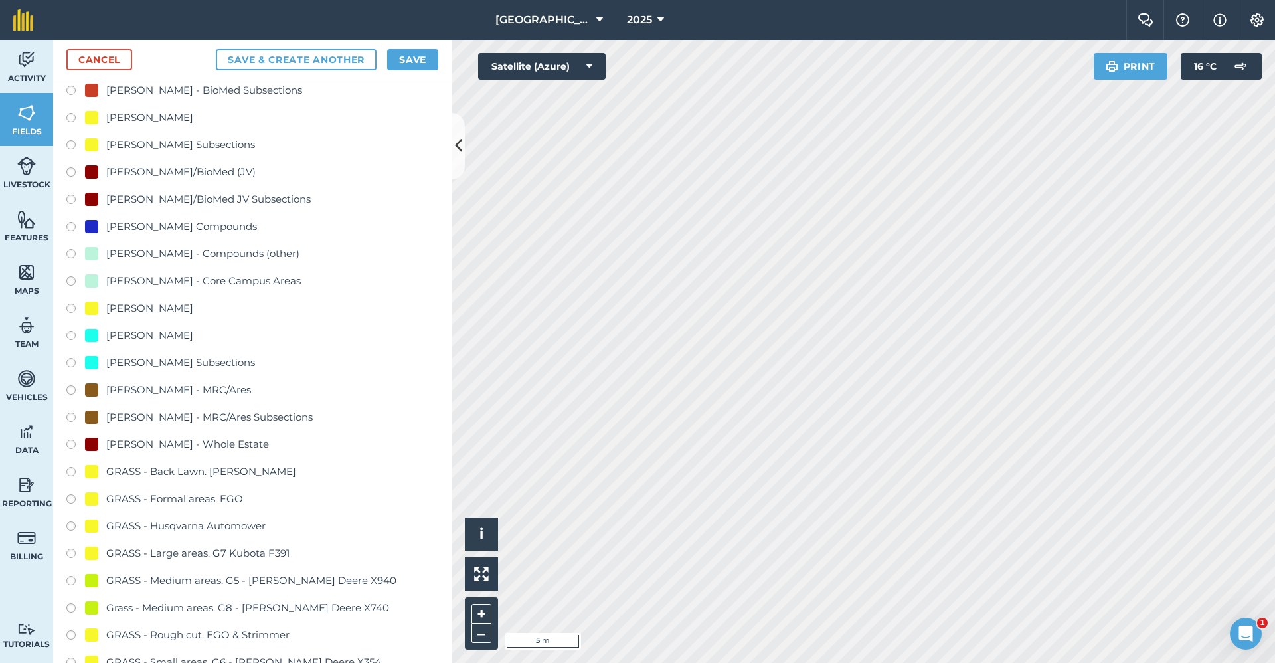
scroll to position [863, 0]
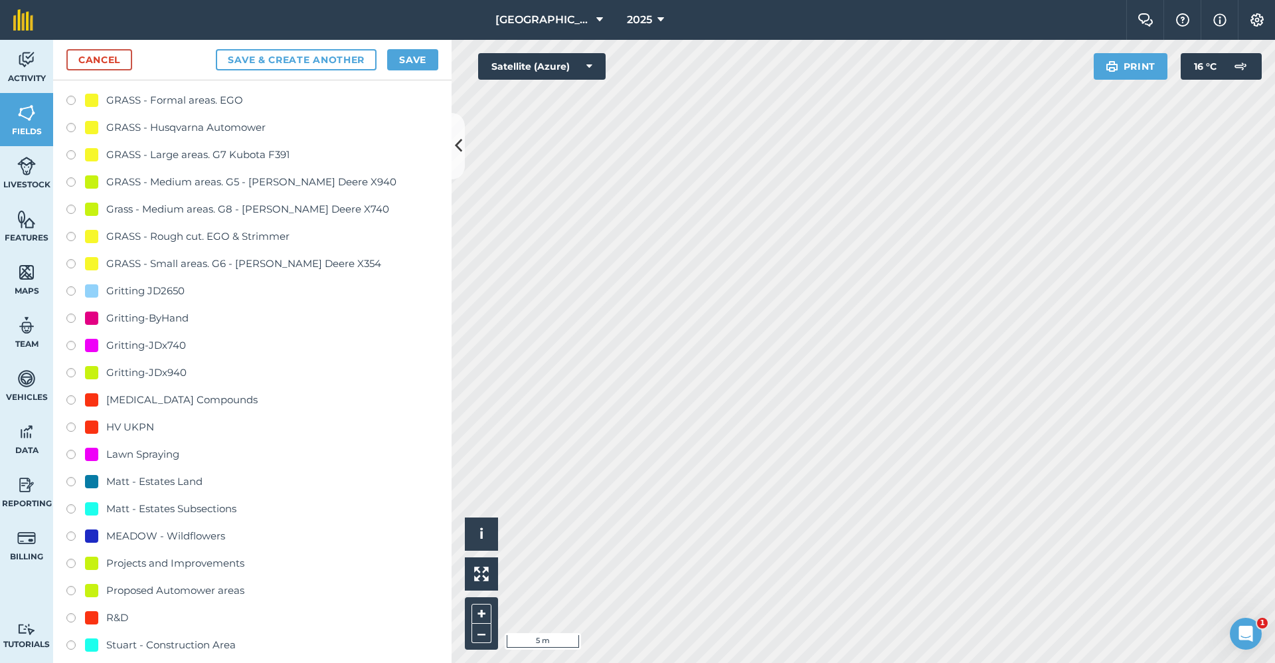
type input "Gritting-ByHand"
click at [151, 308] on div "-- Not set -- Bulb planting CC Future [PERSON_NAME] - BI [PERSON_NAME] - BI Sub…" at bounding box center [252, 238] width 372 height 1490
click at [151, 317] on div "Gritting-ByHand" at bounding box center [147, 318] width 82 height 16
radio input "true"
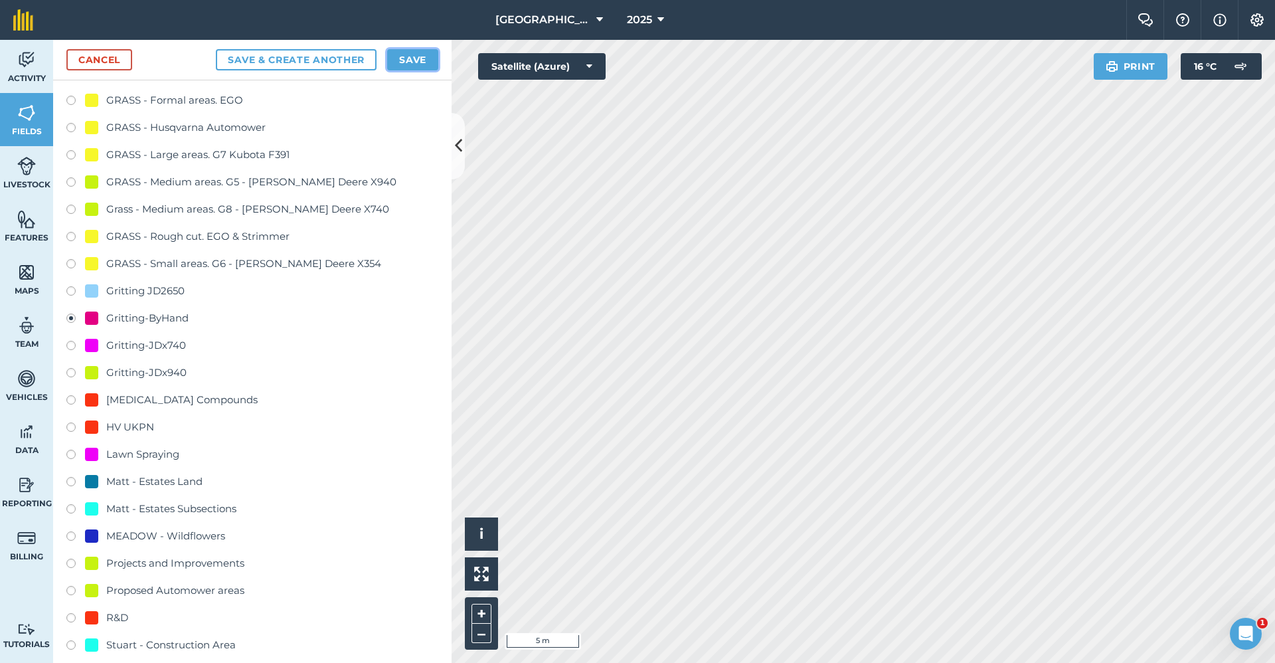
click at [414, 64] on button "Save" at bounding box center [412, 59] width 51 height 21
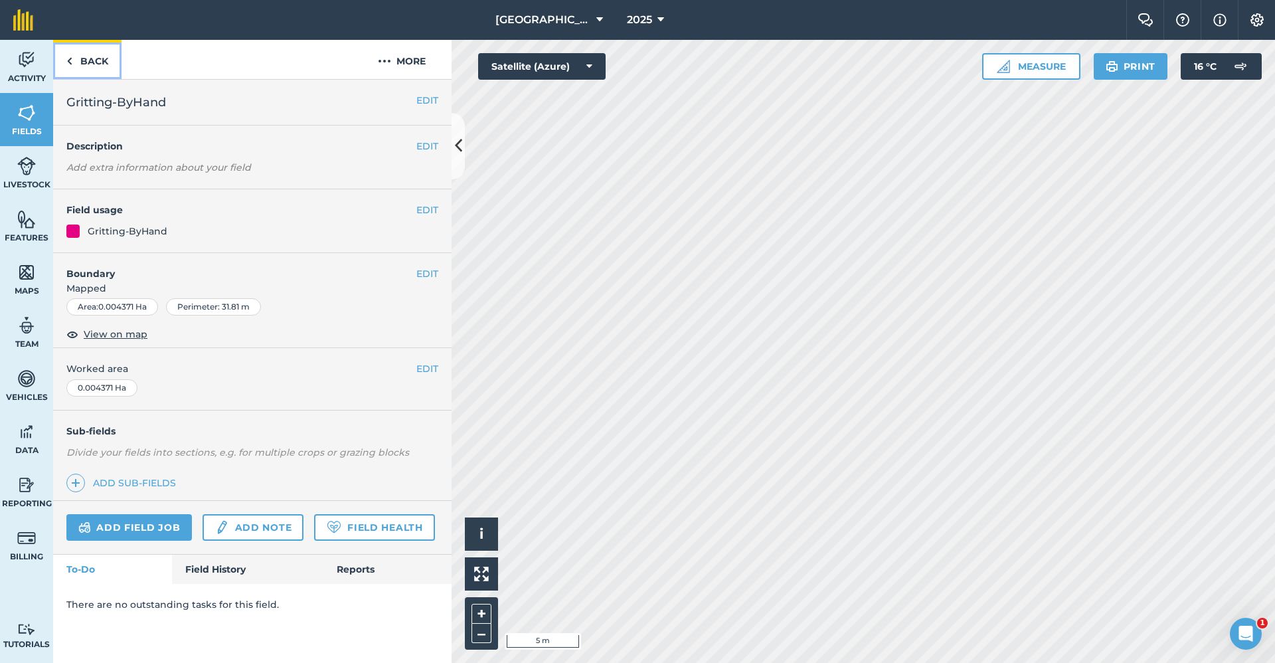
click at [94, 60] on link "Back" at bounding box center [87, 59] width 68 height 39
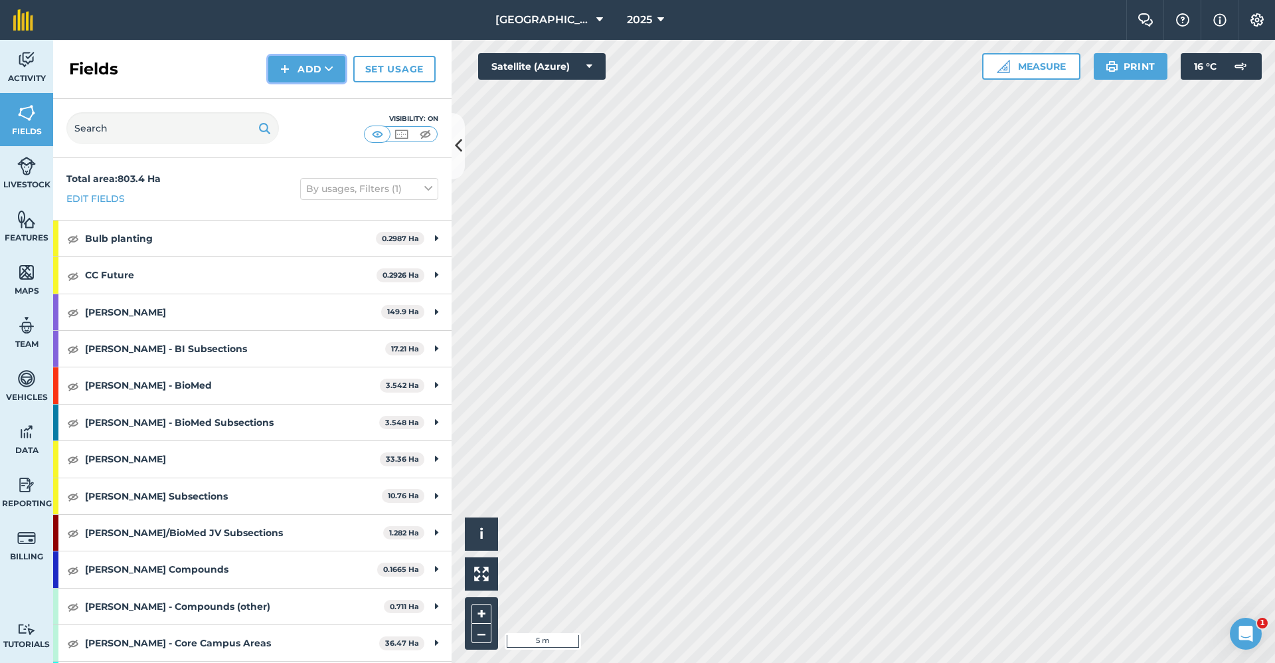
click at [278, 65] on button "Add" at bounding box center [306, 69] width 77 height 27
click at [280, 102] on link "Draw" at bounding box center [306, 98] width 73 height 29
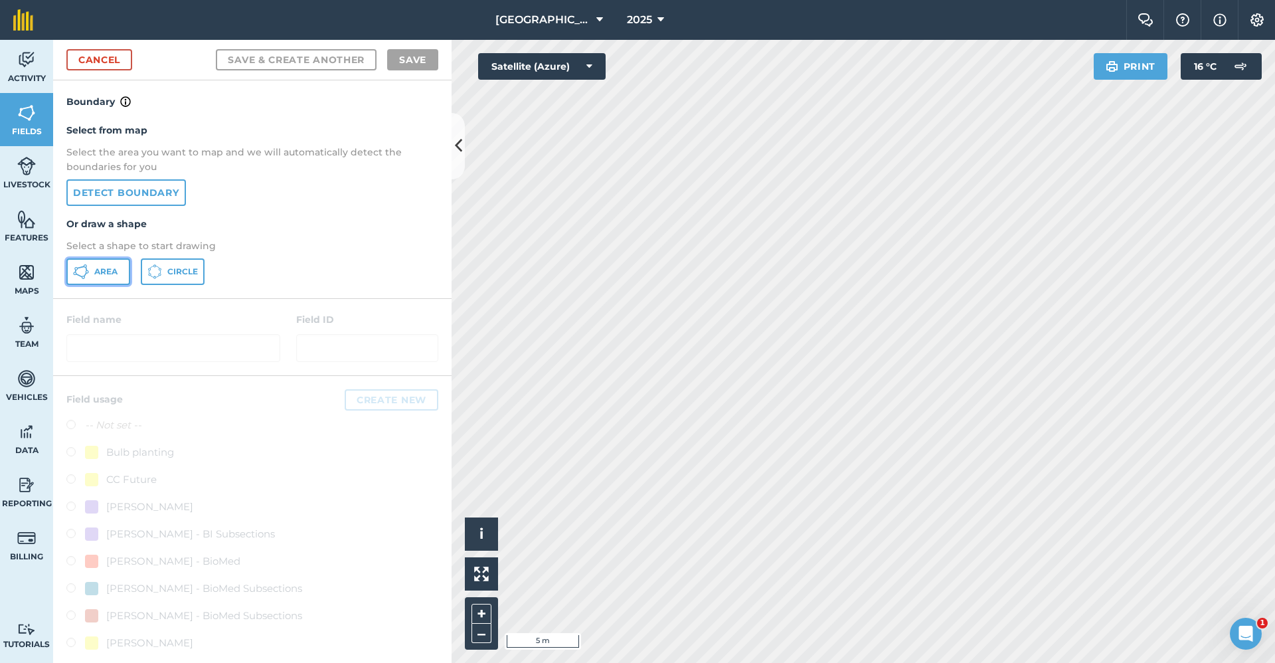
click at [118, 270] on button "Area" at bounding box center [98, 271] width 64 height 27
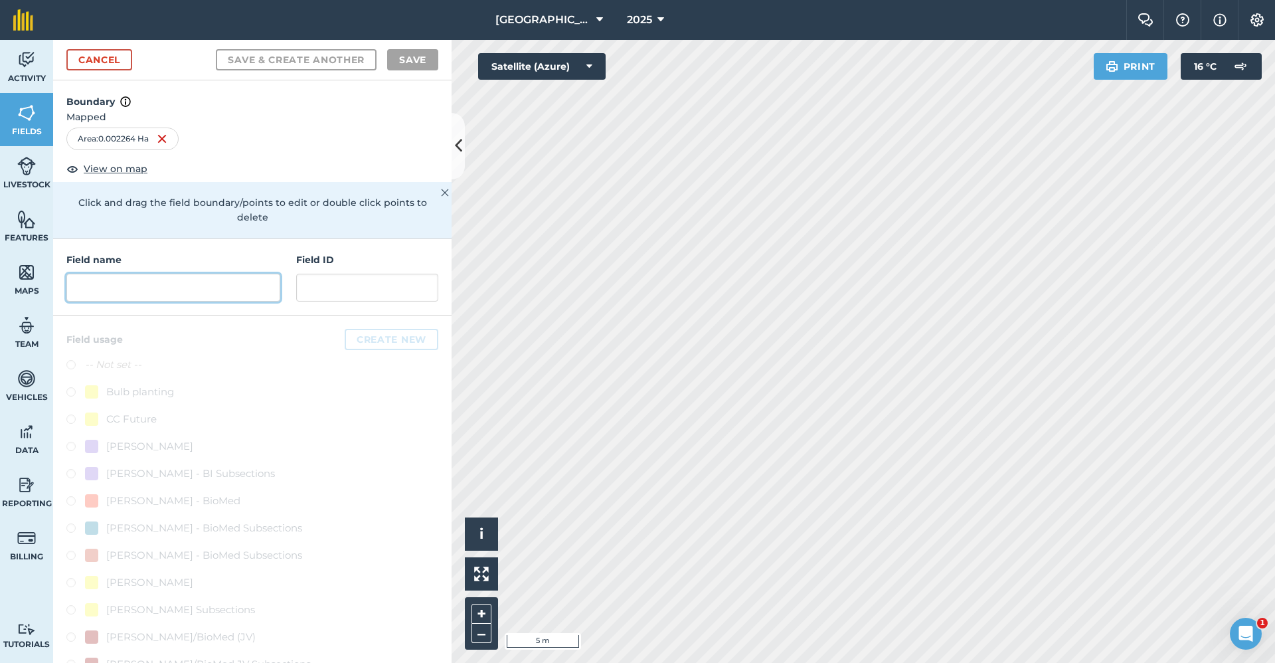
click at [223, 277] on input "text" at bounding box center [173, 288] width 214 height 28
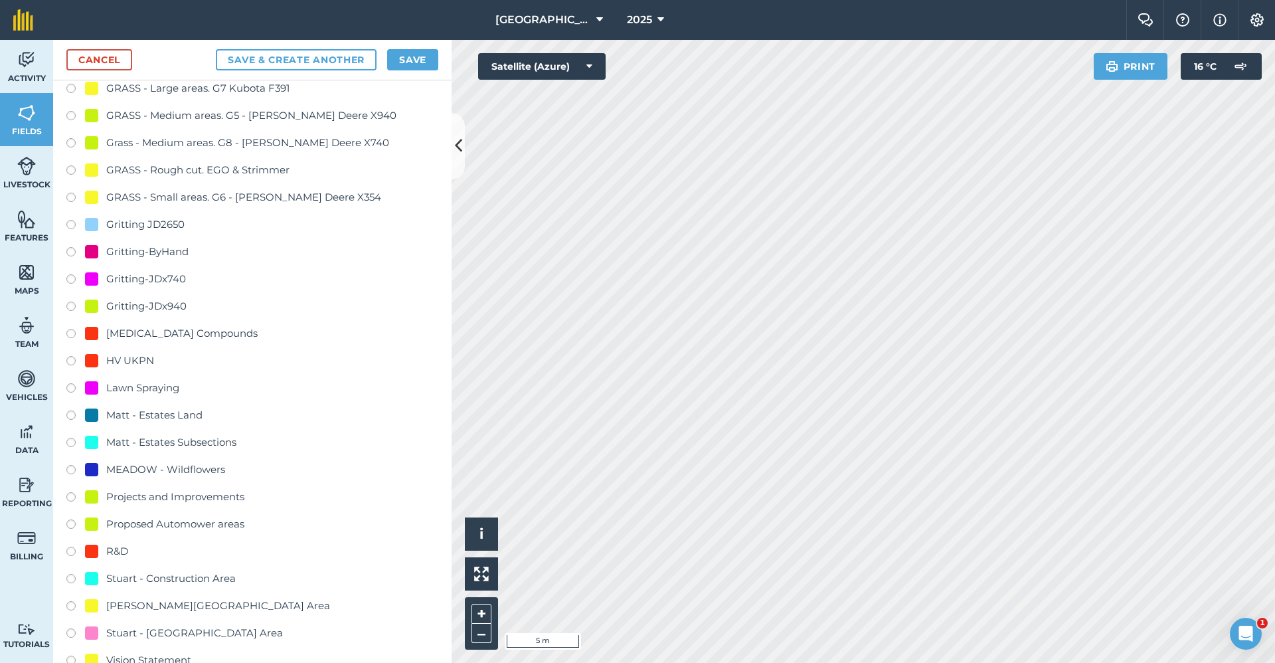
scroll to position [863, 0]
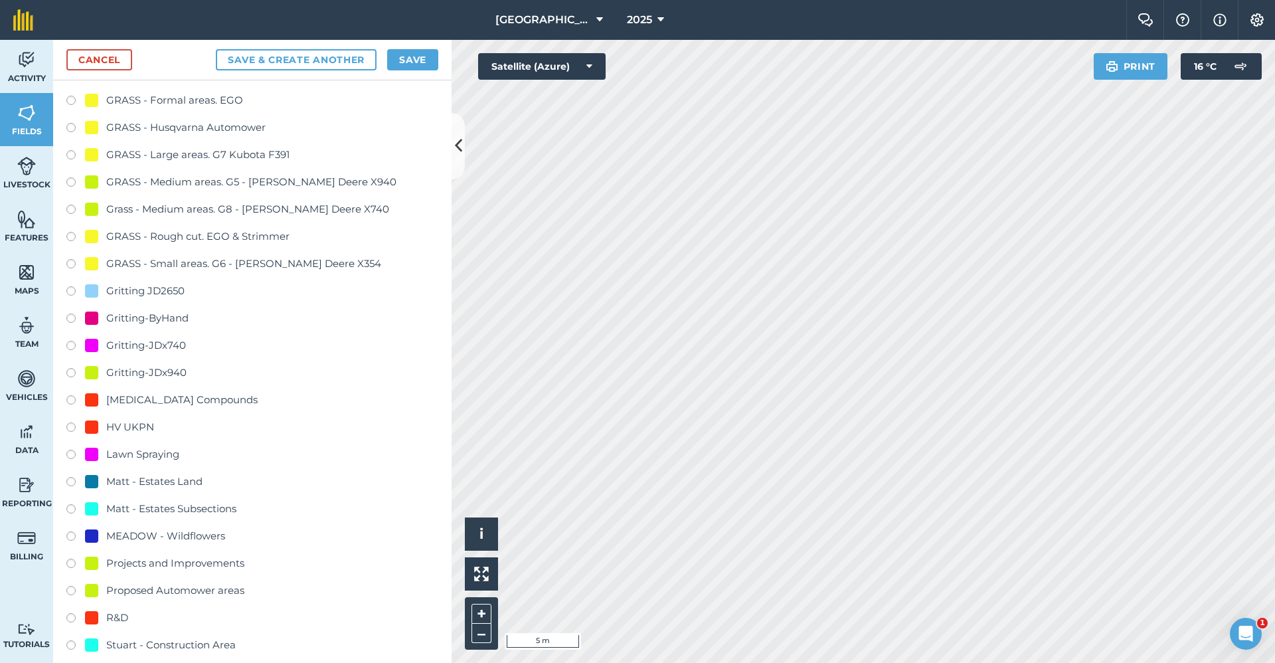
type input "Gritting-ByHand"
click at [173, 319] on div "Gritting-ByHand" at bounding box center [147, 318] width 82 height 16
radio input "true"
click at [416, 66] on button "Save" at bounding box center [412, 59] width 51 height 21
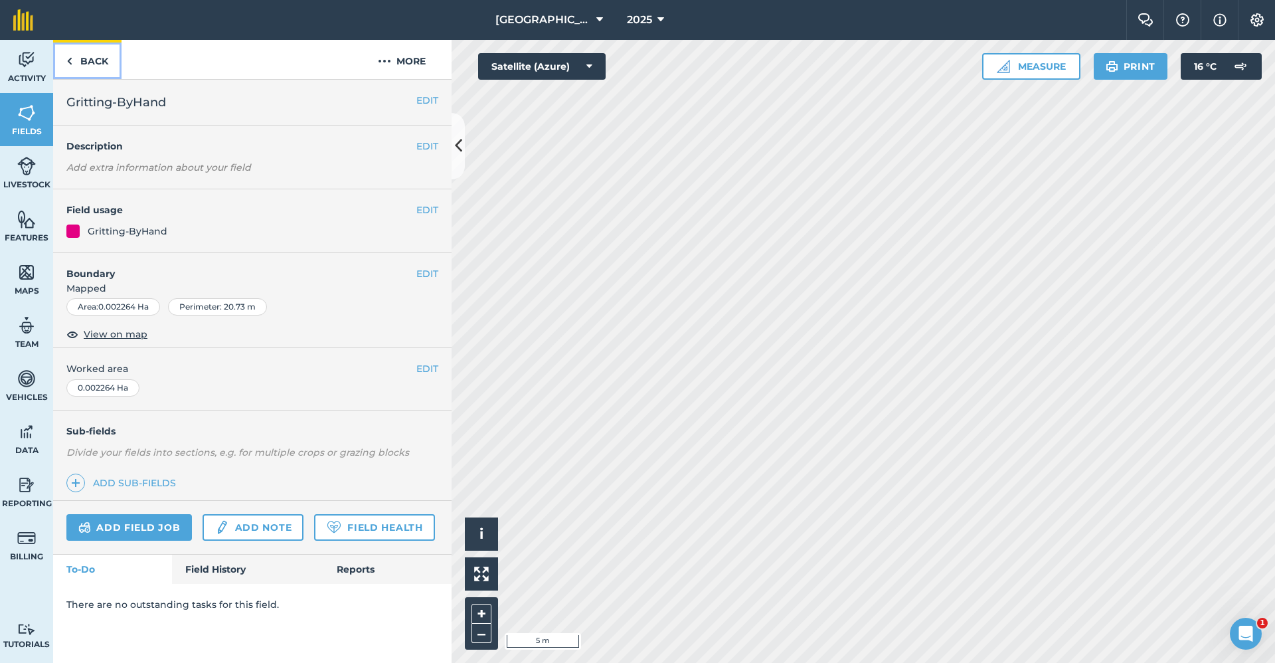
click at [101, 61] on link "Back" at bounding box center [87, 59] width 68 height 39
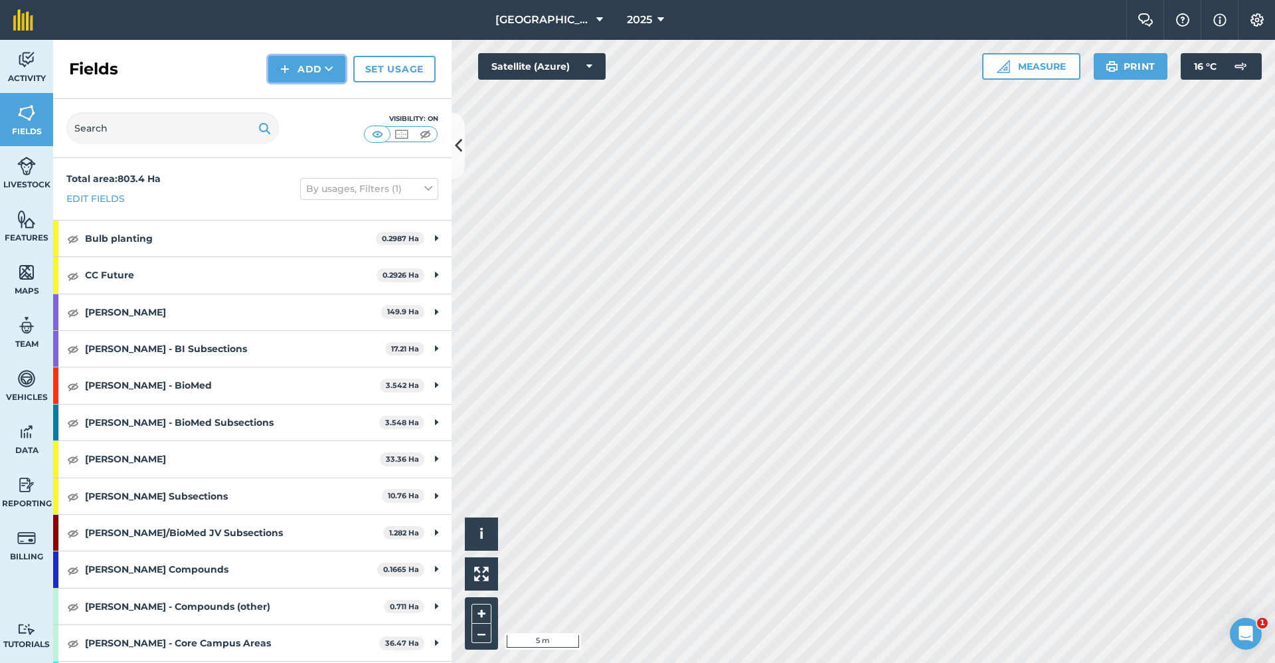
click at [301, 74] on button "Add" at bounding box center [306, 69] width 77 height 27
click at [288, 100] on link "Draw" at bounding box center [306, 98] width 73 height 29
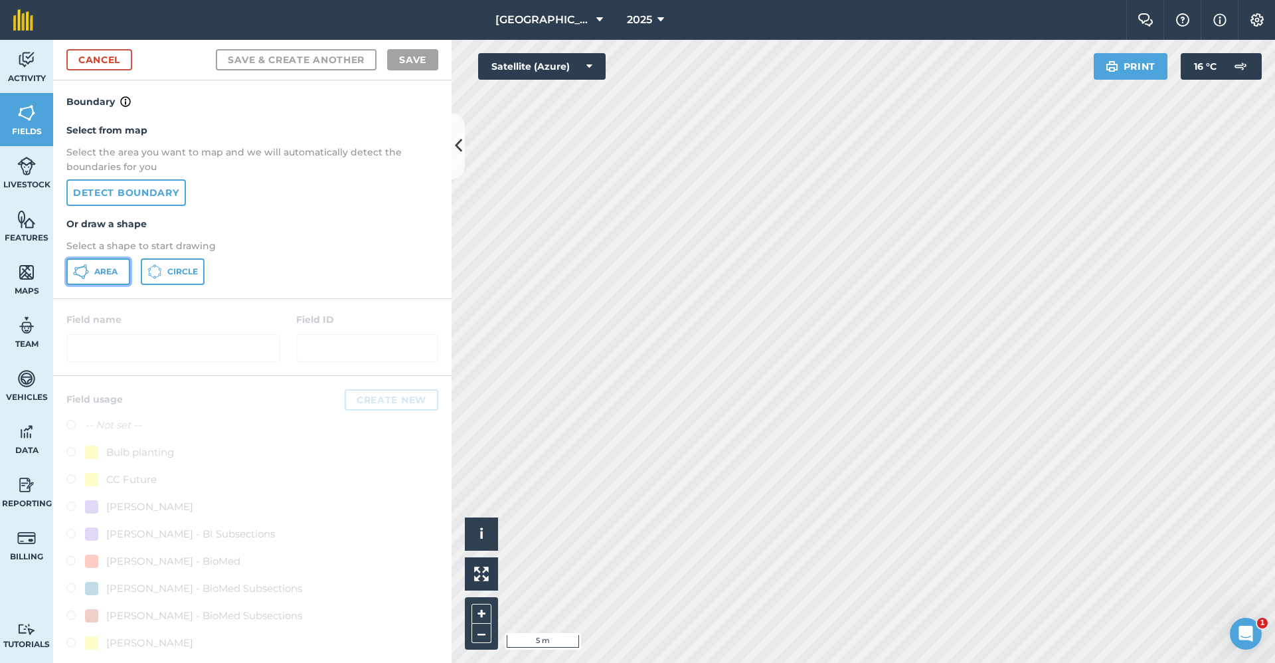
click at [115, 271] on span "Area" at bounding box center [105, 271] width 23 height 11
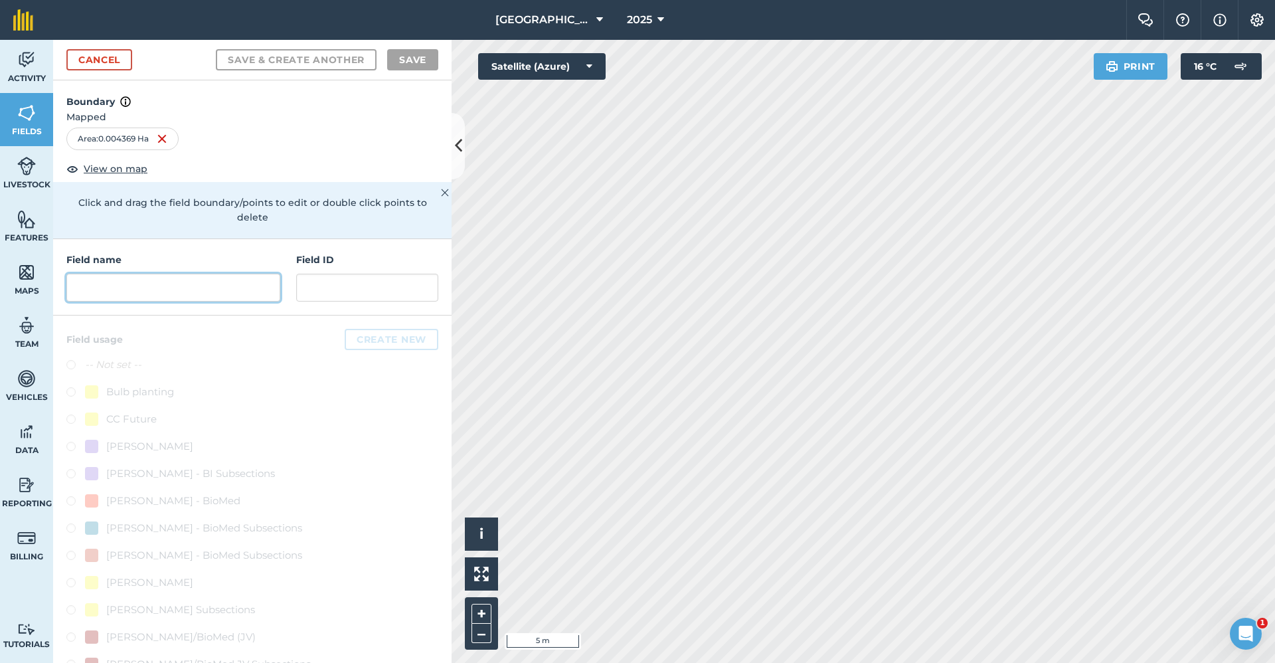
click at [130, 290] on input "text" at bounding box center [173, 288] width 214 height 28
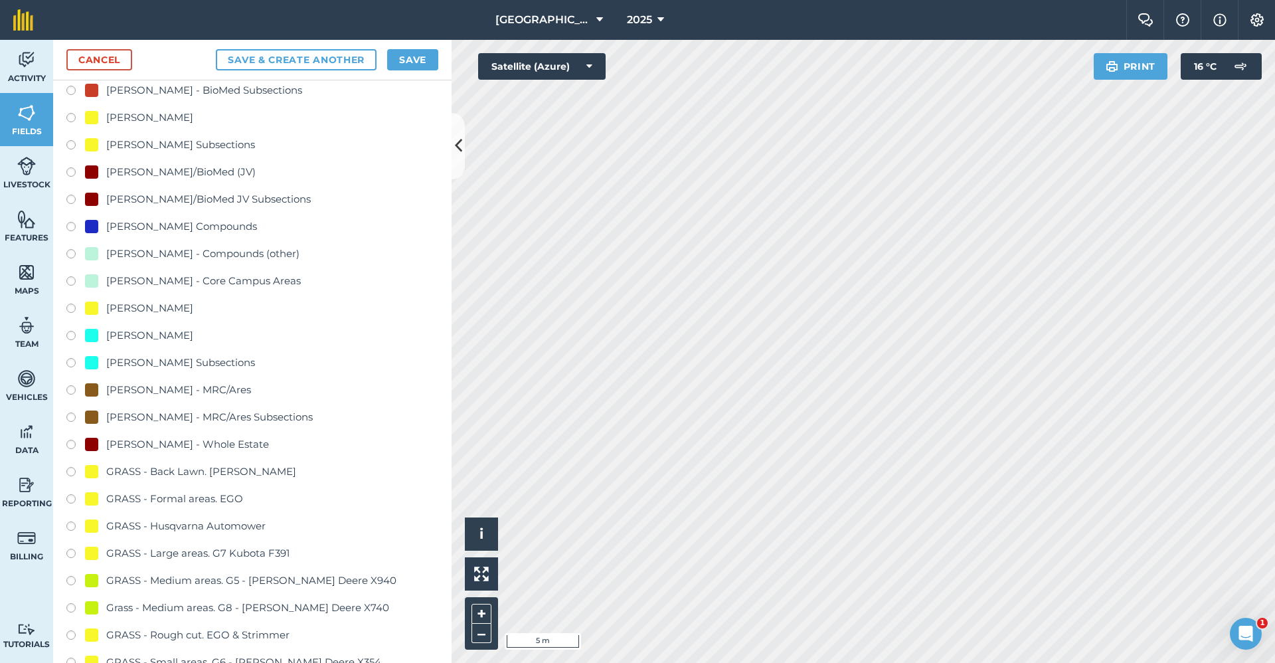
scroll to position [730, 0]
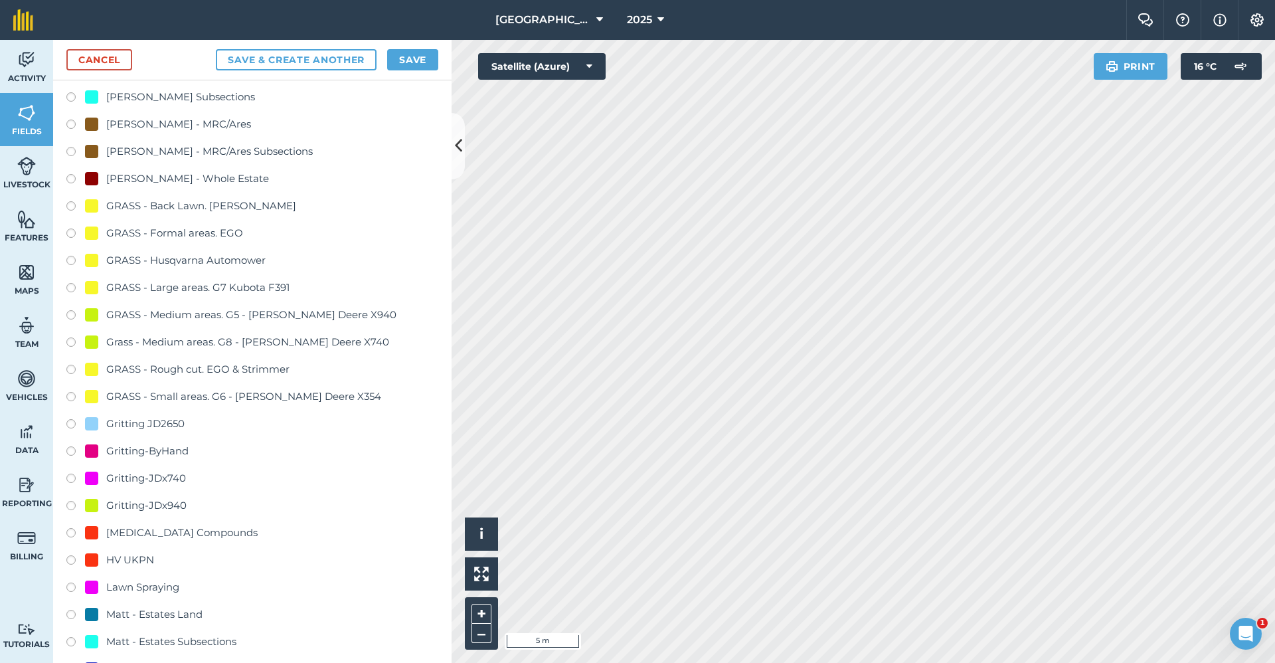
type input "Gritting-ByHand"
click at [155, 455] on div "Gritting-ByHand" at bounding box center [147, 451] width 82 height 16
radio input "true"
click at [425, 58] on button "Save" at bounding box center [412, 59] width 51 height 21
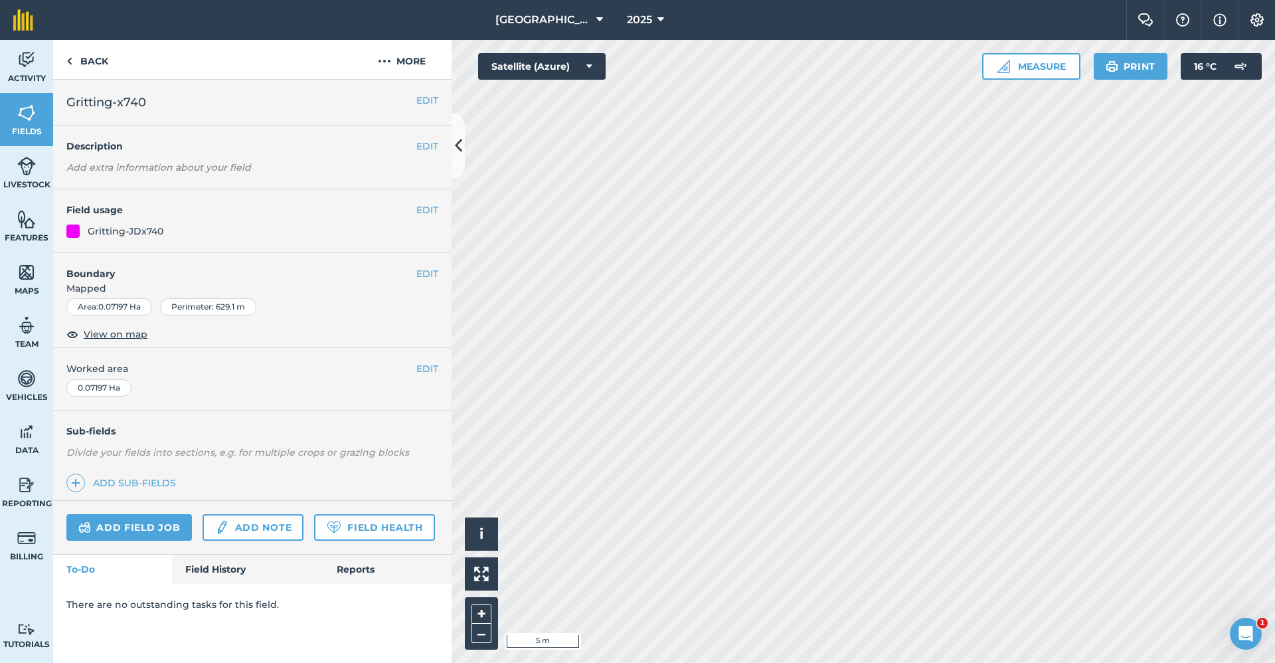
click at [417, 266] on div "EDIT Boundary Mapped Area : 0.07197 Ha Perimeter : 629.1 m View on map" at bounding box center [252, 301] width 398 height 96
click at [421, 276] on button "EDIT" at bounding box center [427, 273] width 22 height 15
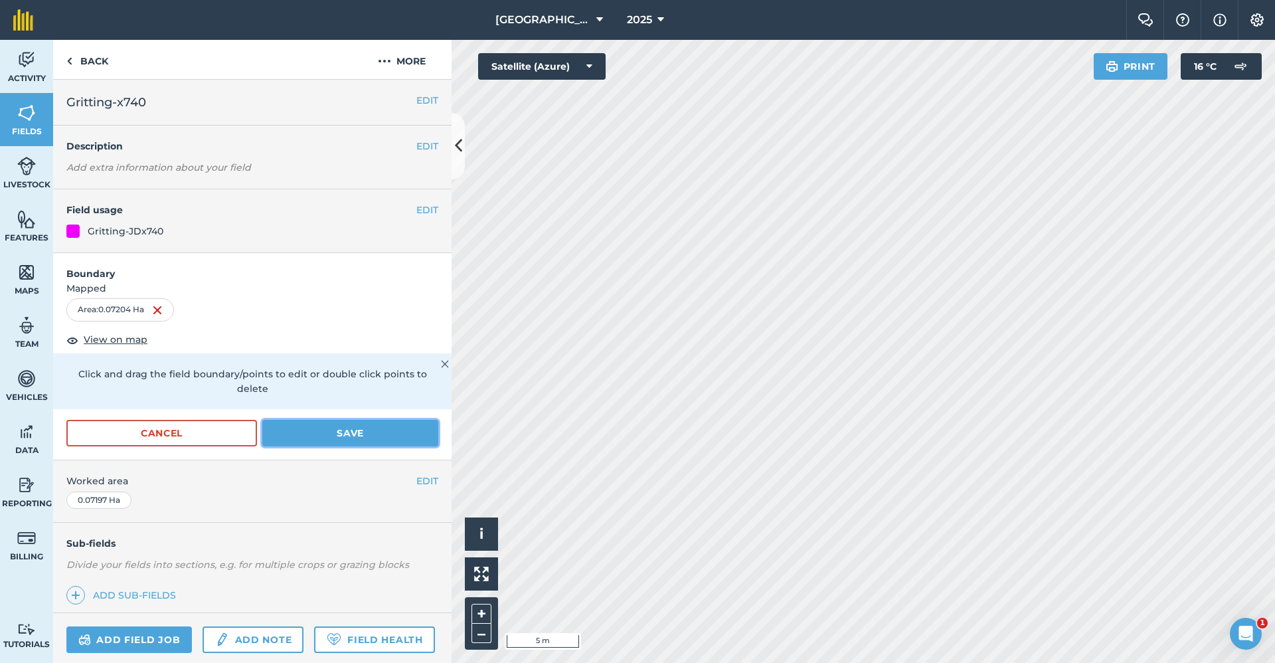
click at [372, 423] on button "Save" at bounding box center [350, 433] width 176 height 27
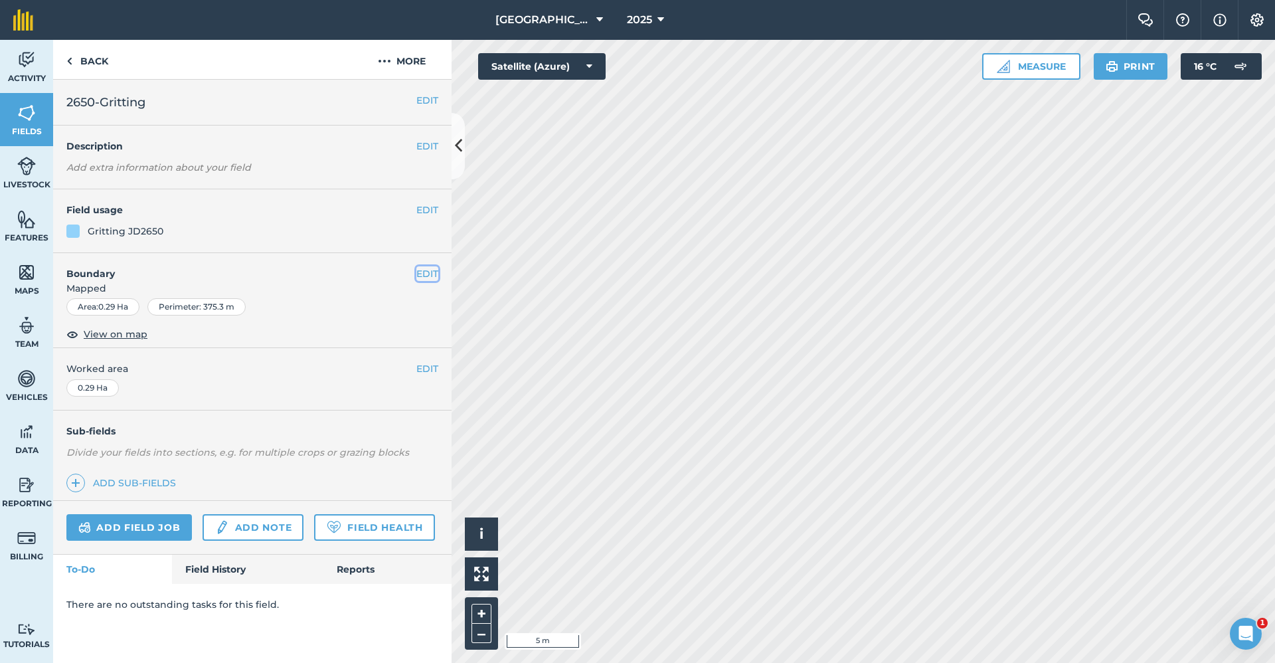
click at [418, 270] on button "EDIT" at bounding box center [427, 273] width 22 height 15
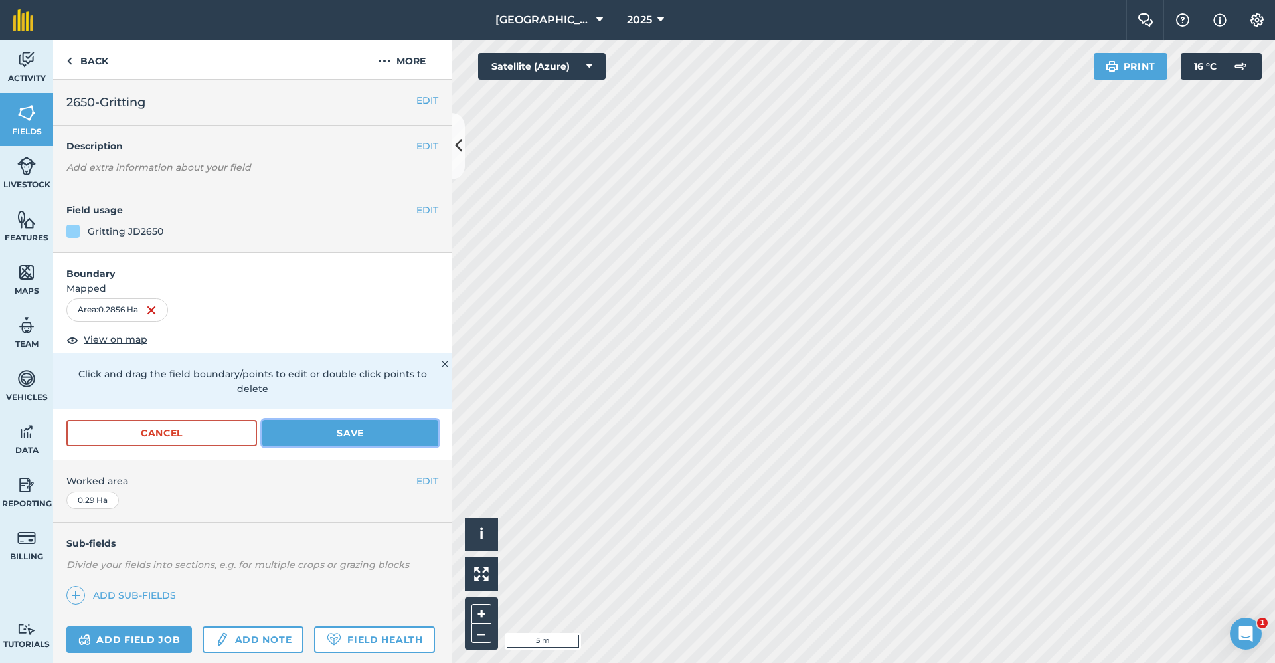
click at [396, 432] on button "Save" at bounding box center [350, 433] width 176 height 27
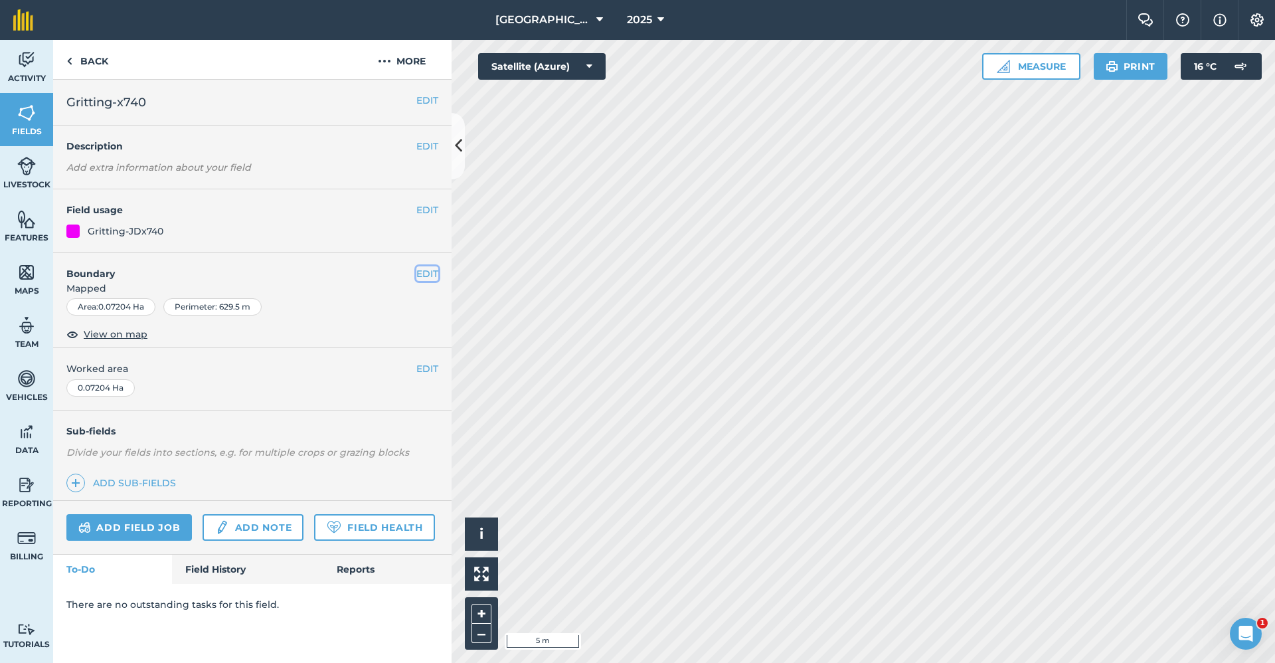
click at [432, 270] on button "EDIT" at bounding box center [427, 273] width 22 height 15
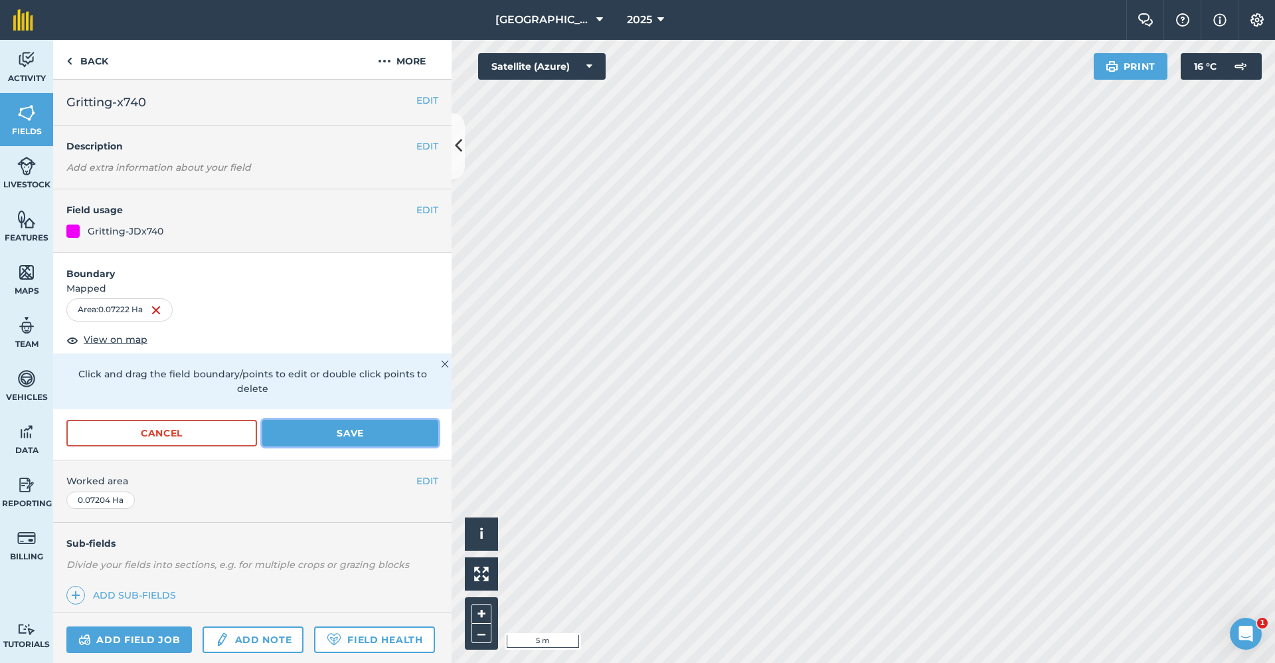
click at [369, 438] on button "Save" at bounding box center [350, 433] width 176 height 27
